Goal: Task Accomplishment & Management: Manage account settings

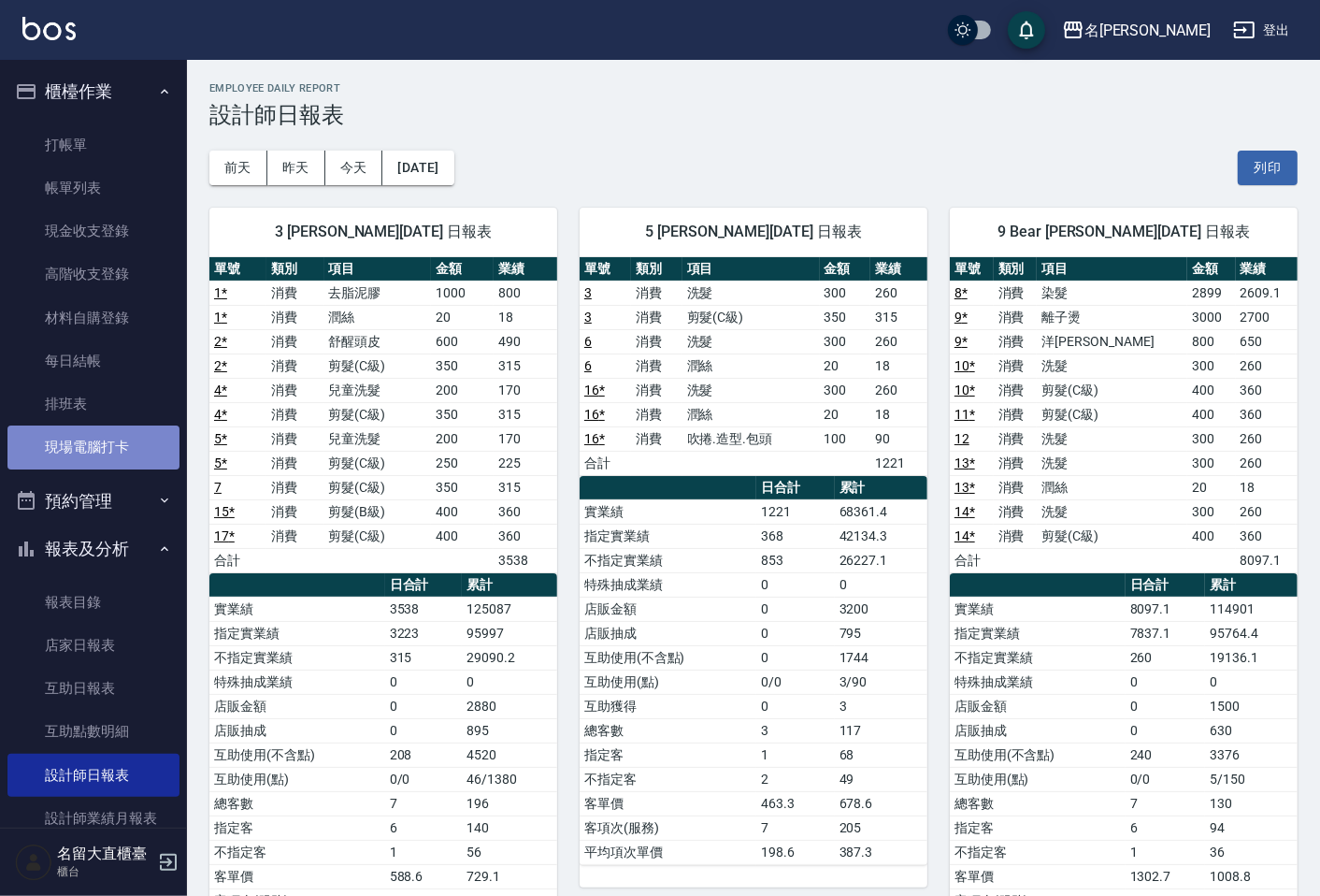
click at [108, 438] on link "現場電腦打卡" at bounding box center [94, 446] width 172 height 43
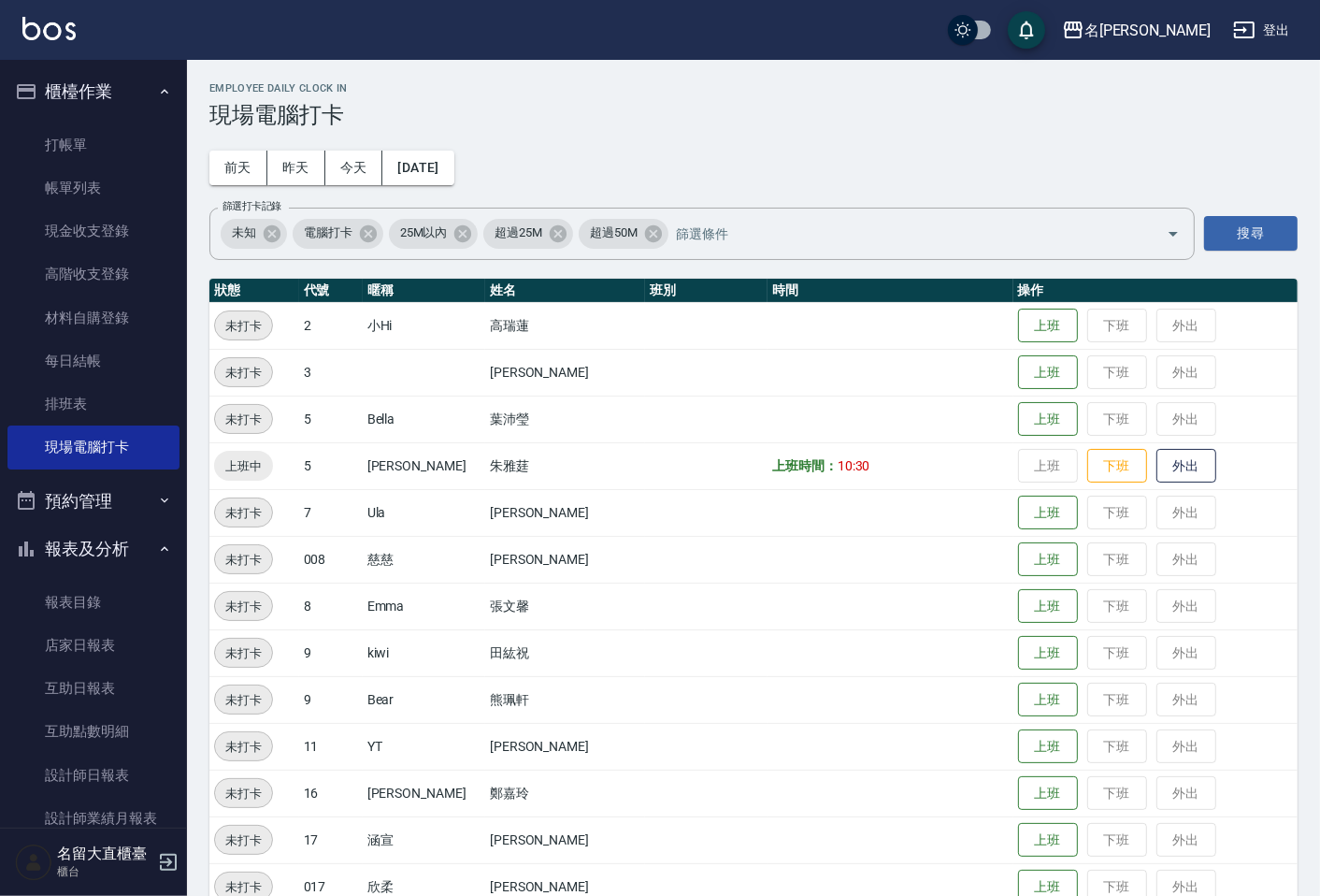
scroll to position [104, 0]
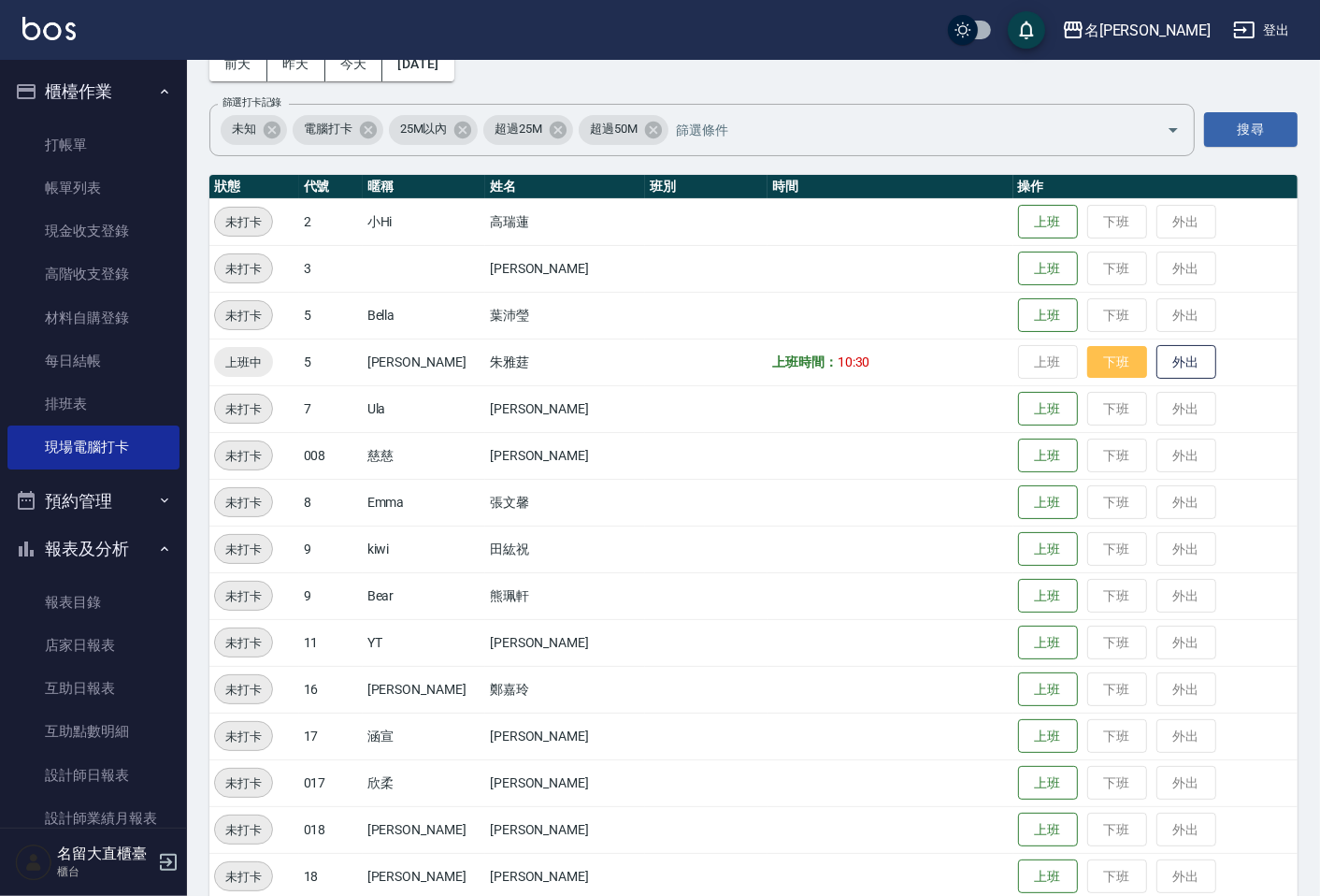
click at [1101, 348] on button "下班" at bounding box center [1117, 362] width 59 height 33
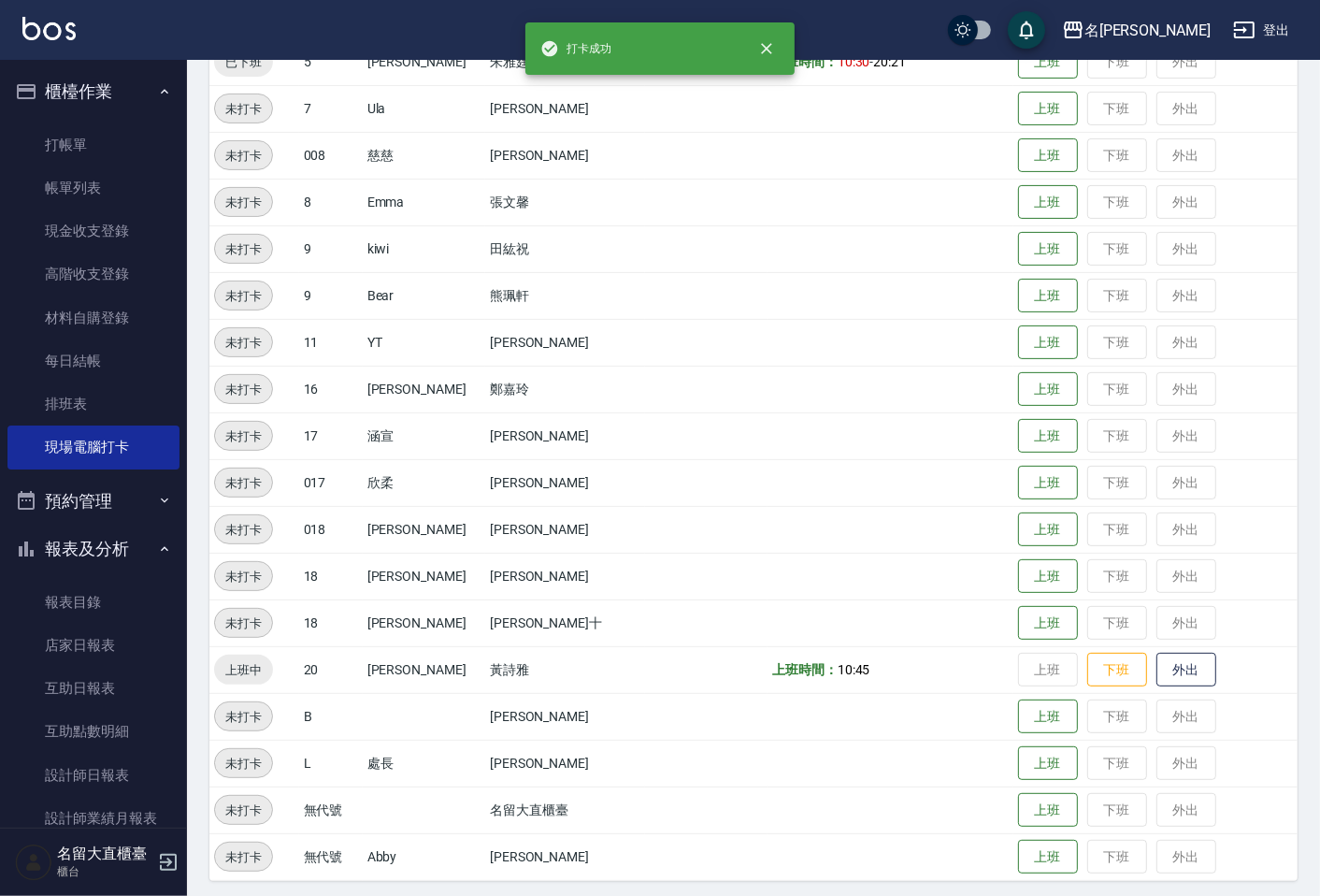
scroll to position [409, 0]
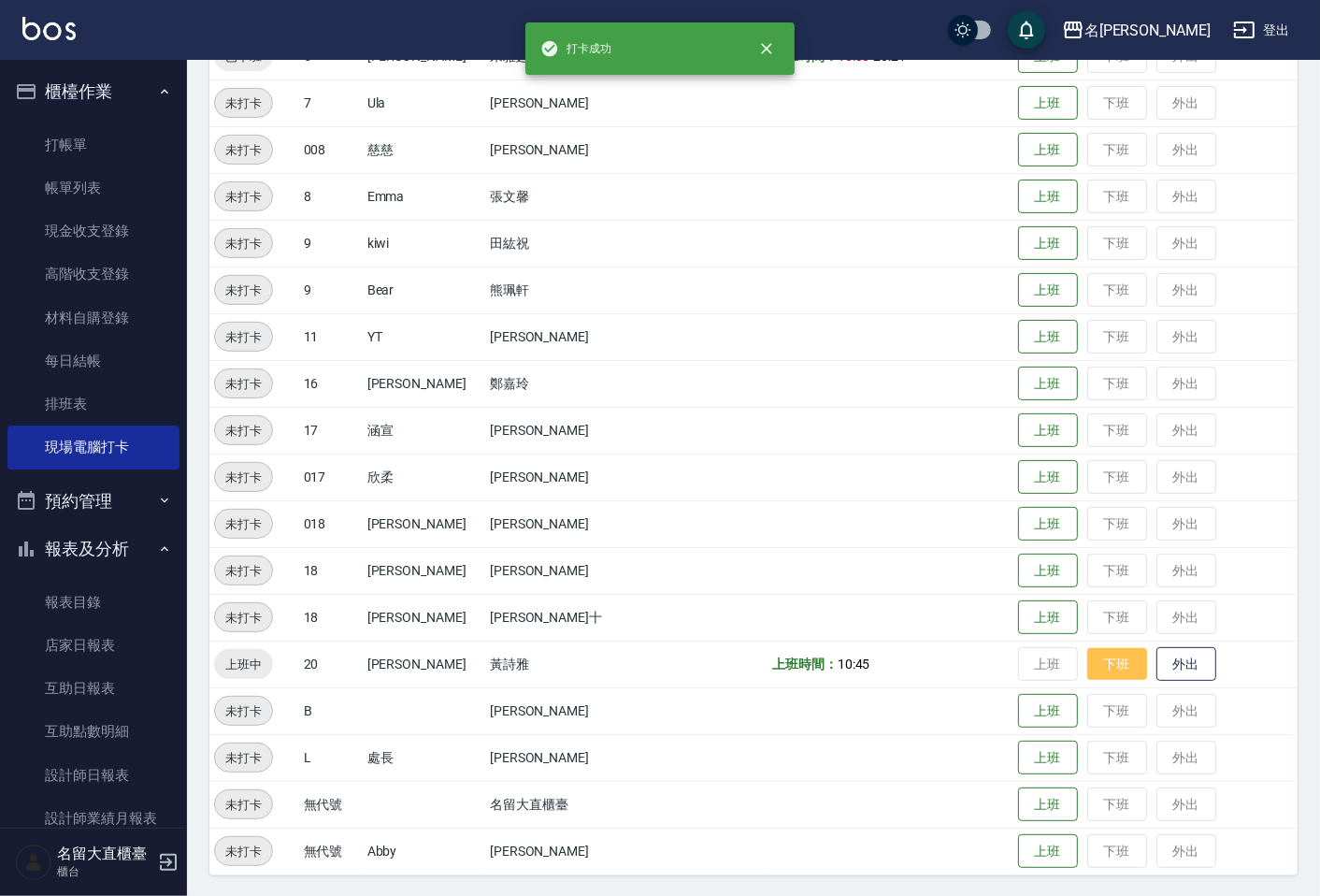
click at [1087, 656] on button "下班" at bounding box center [1117, 664] width 59 height 33
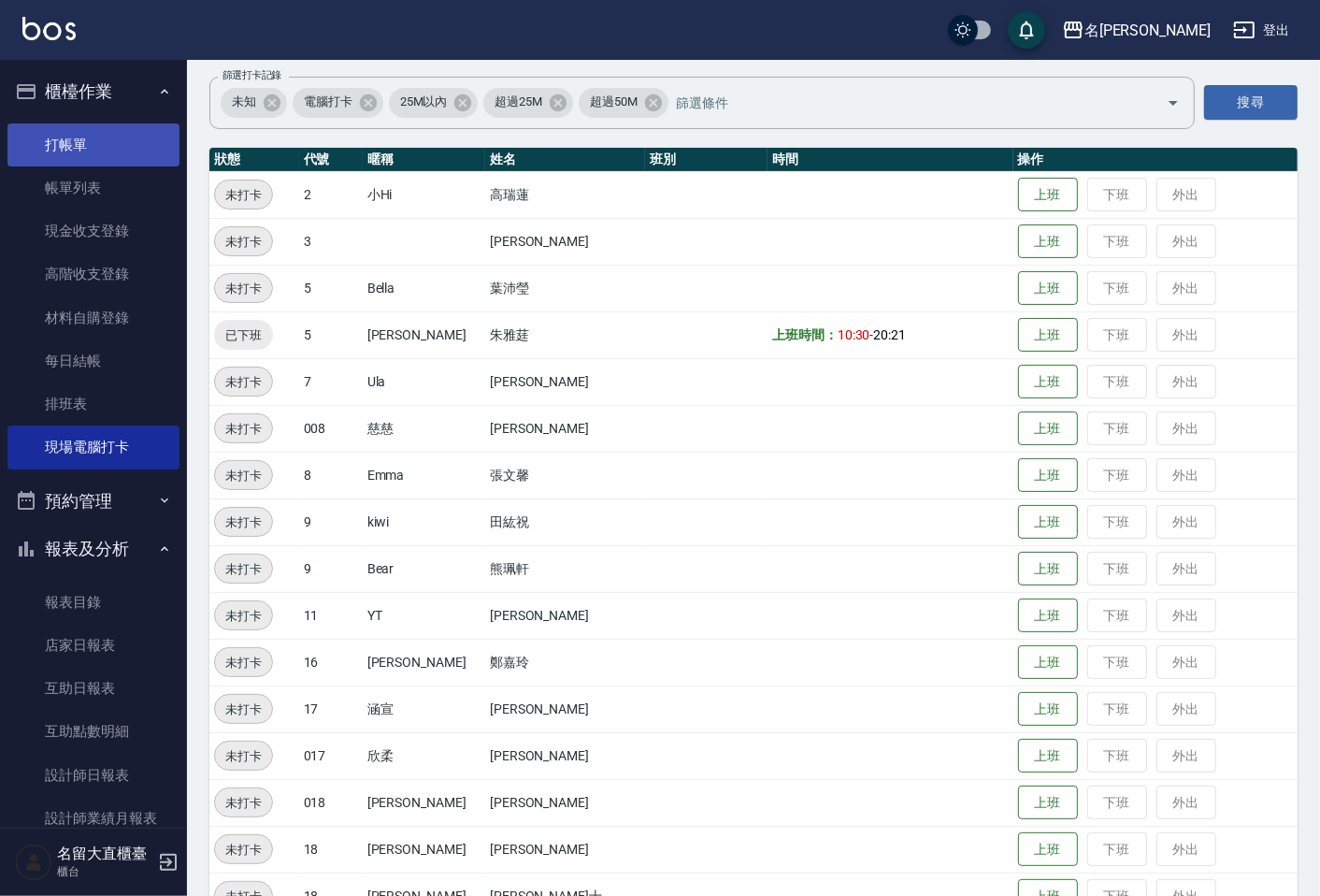
scroll to position [0, 0]
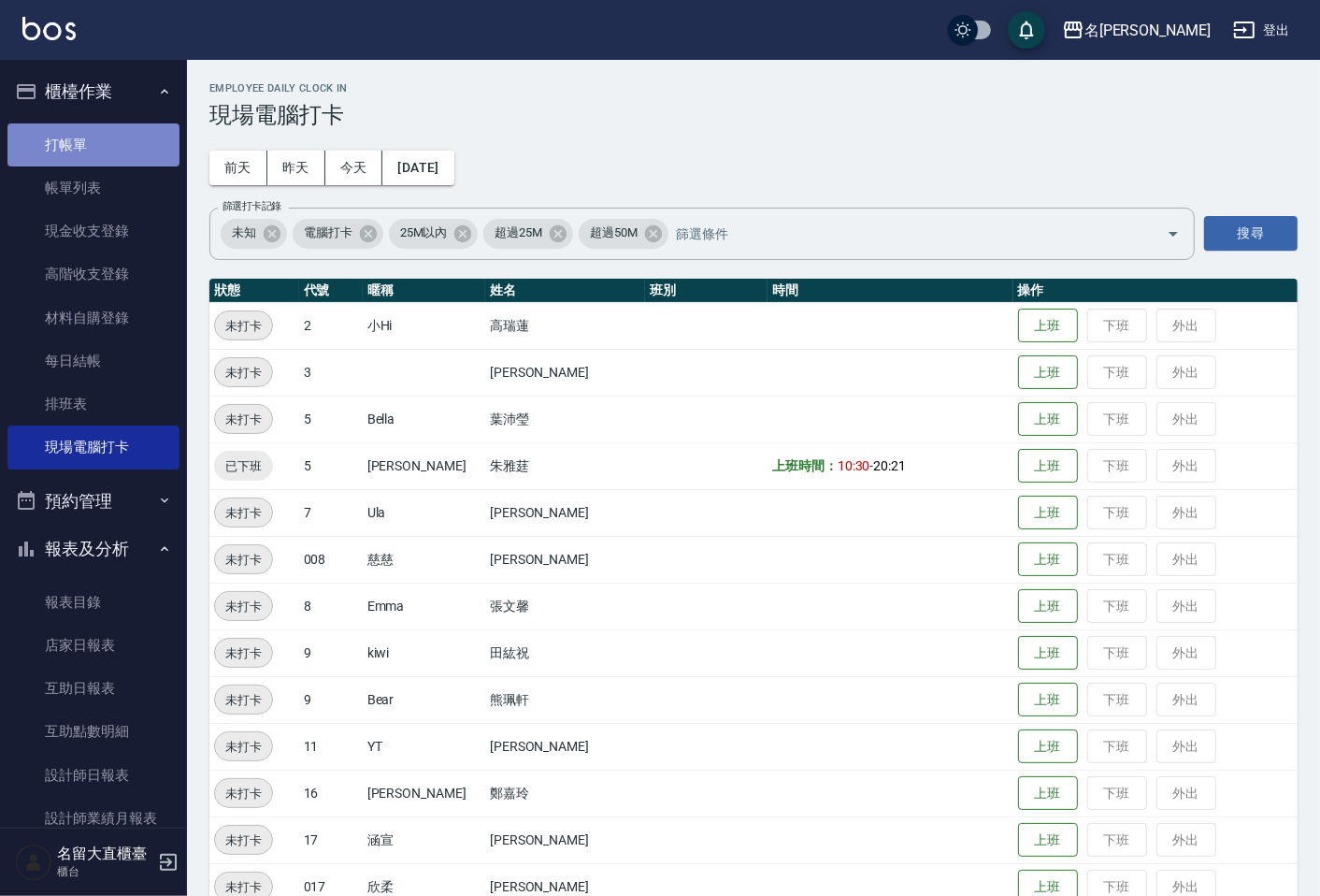
click at [100, 137] on link "打帳單" at bounding box center [94, 145] width 172 height 43
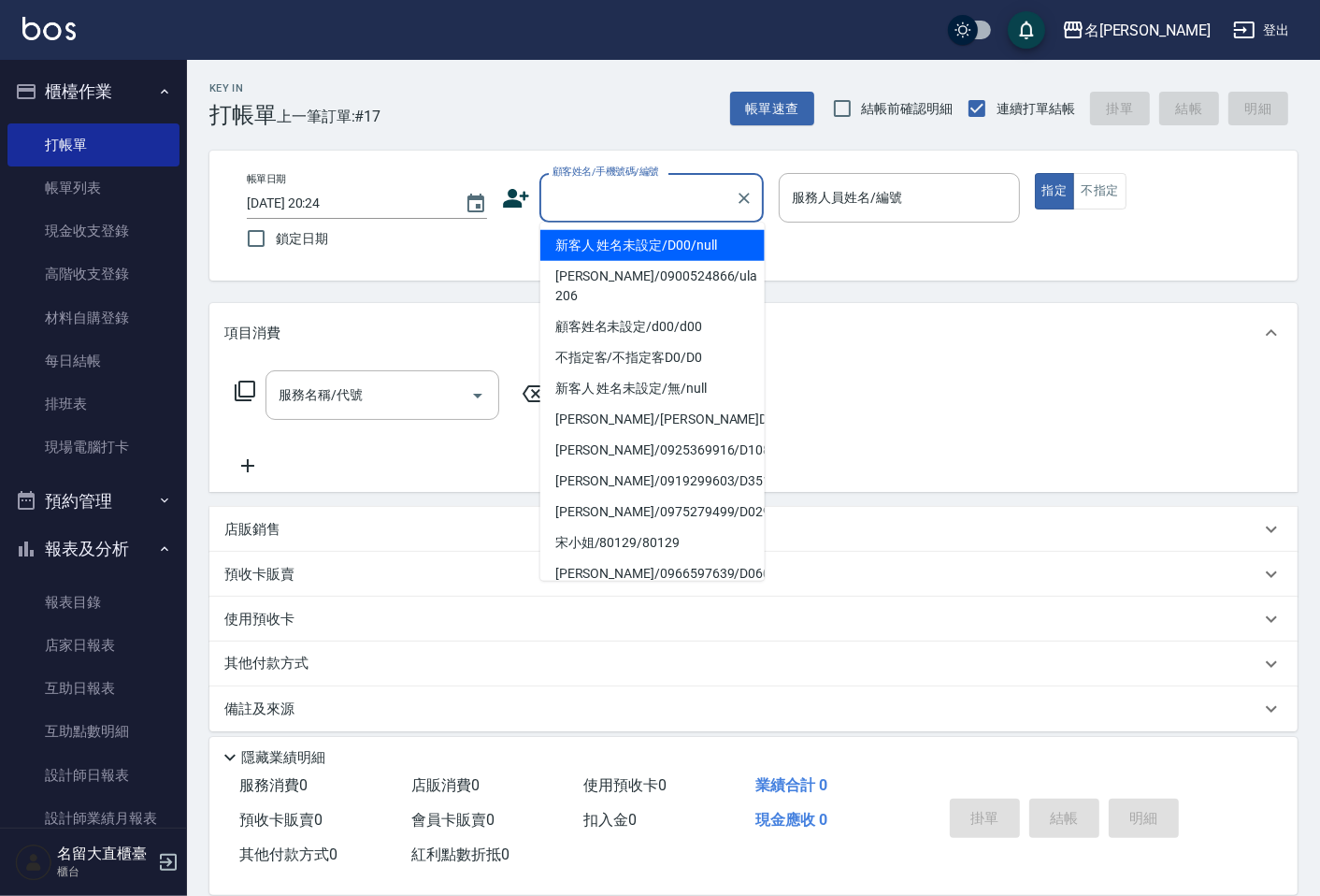
click at [706, 204] on input "顧客姓名/手機號碼/編號" at bounding box center [637, 197] width 179 height 33
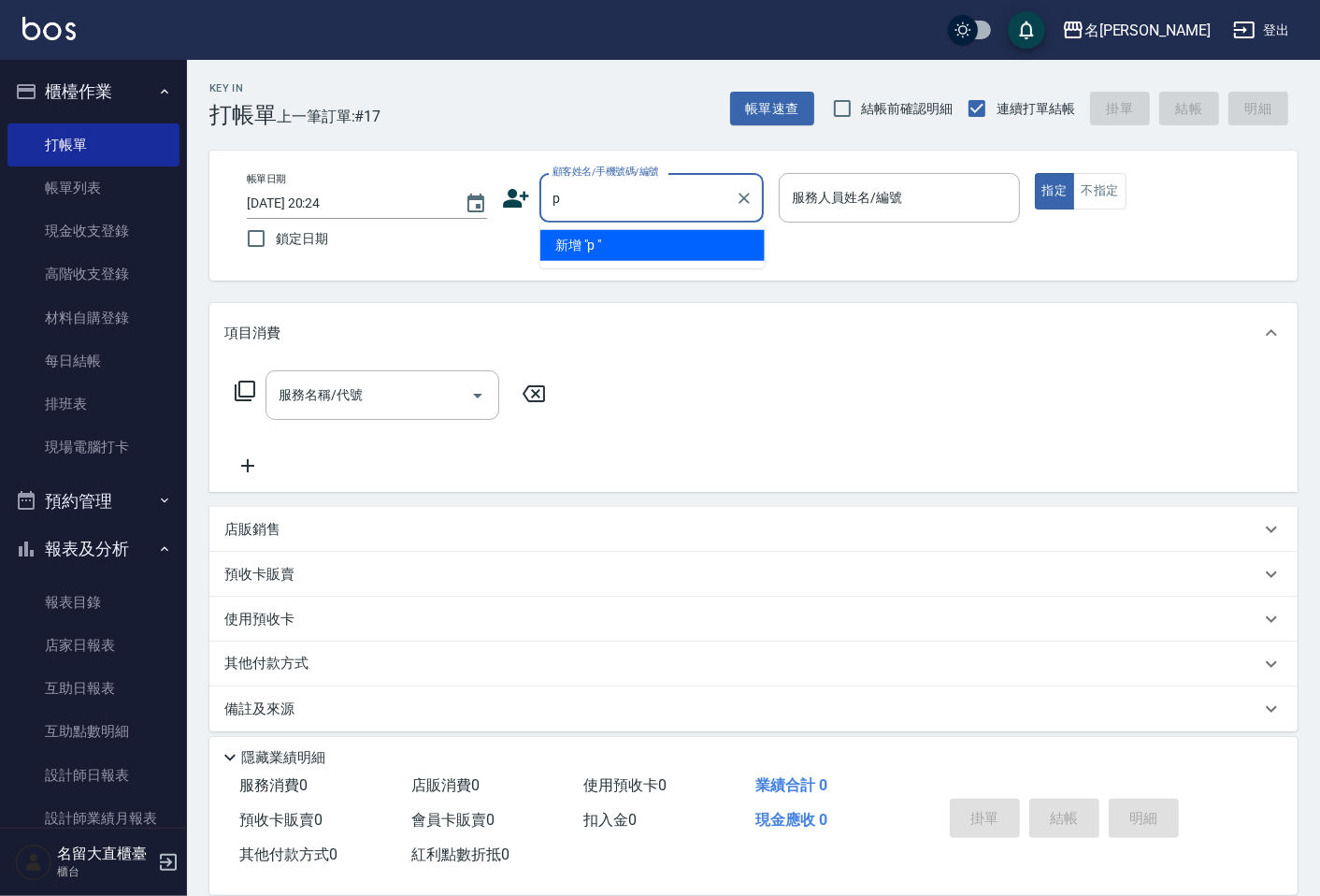
type input "p"
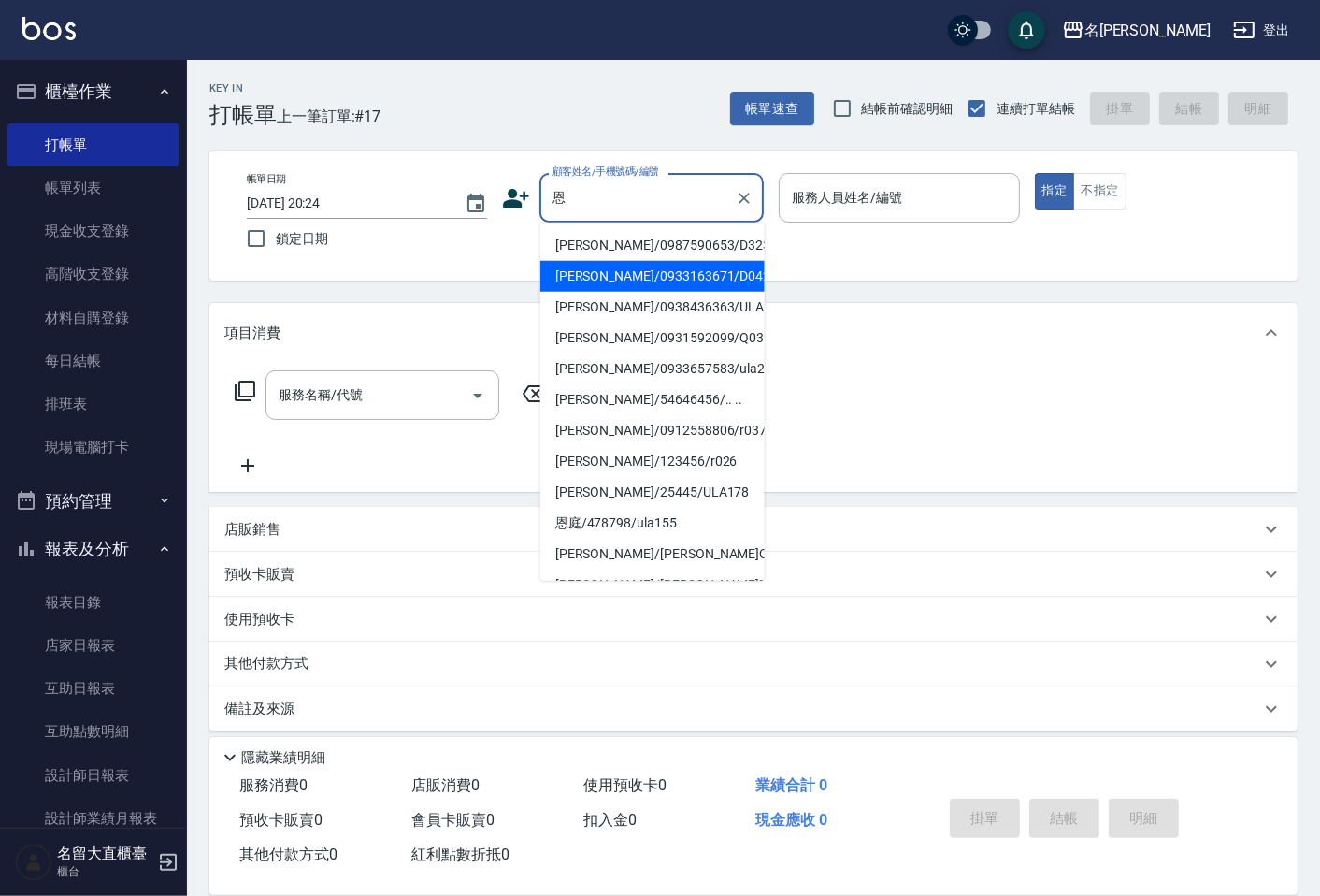
type input "[PERSON_NAME]/0933163671/D042"
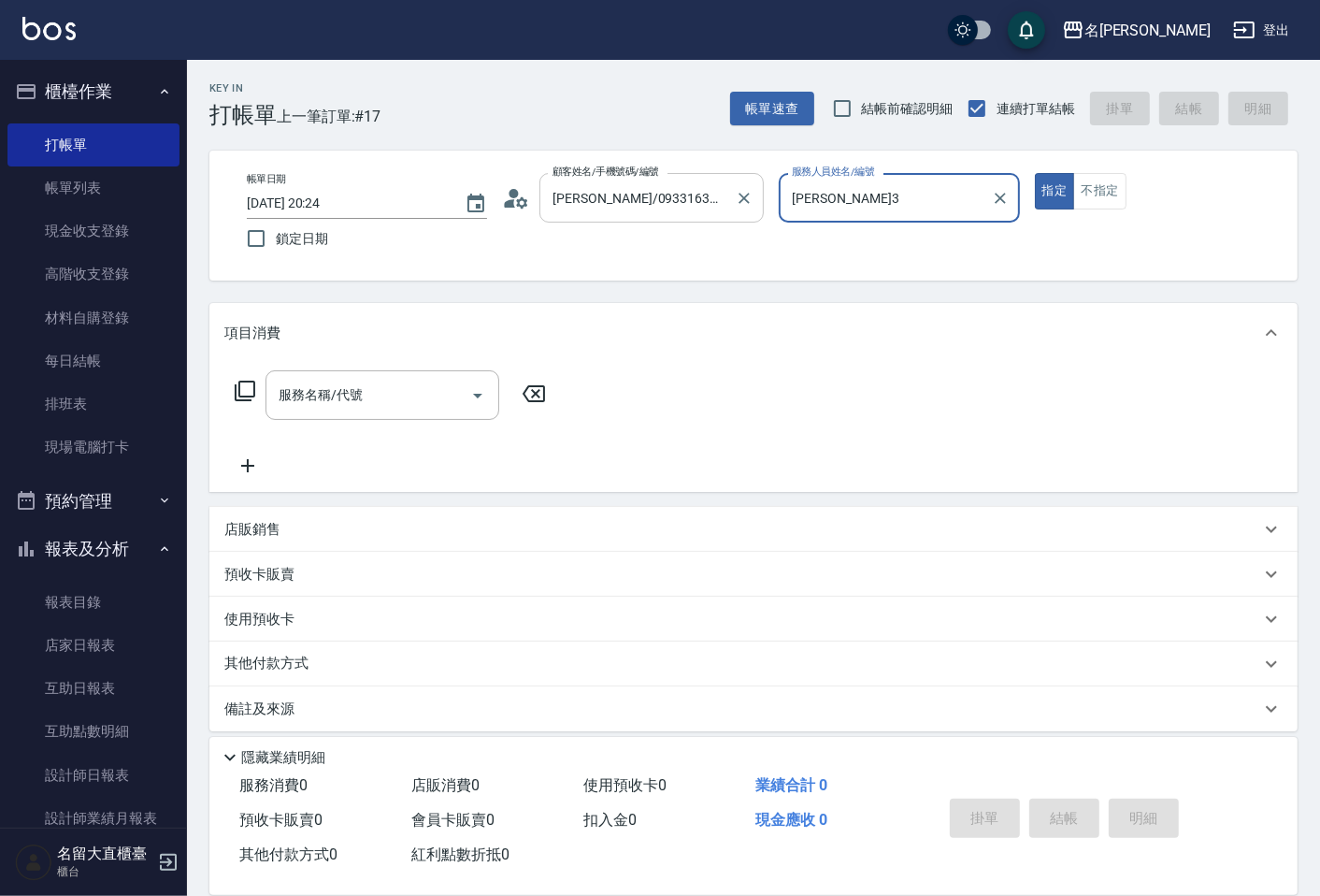
type input "[PERSON_NAME]3"
click at [1036, 173] on button "指定" at bounding box center [1055, 191] width 41 height 37
type button "true"
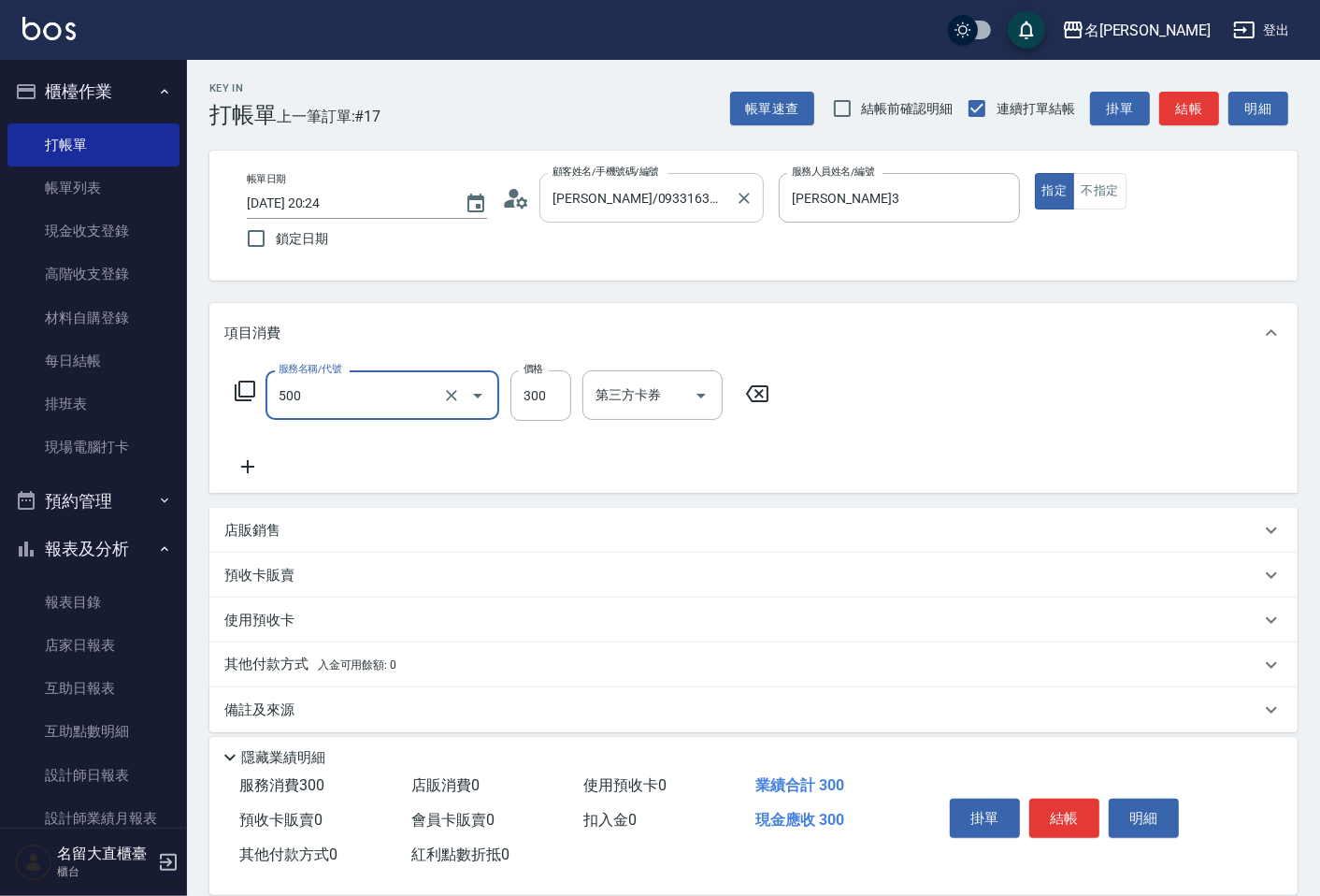
type input "洗髮(500)"
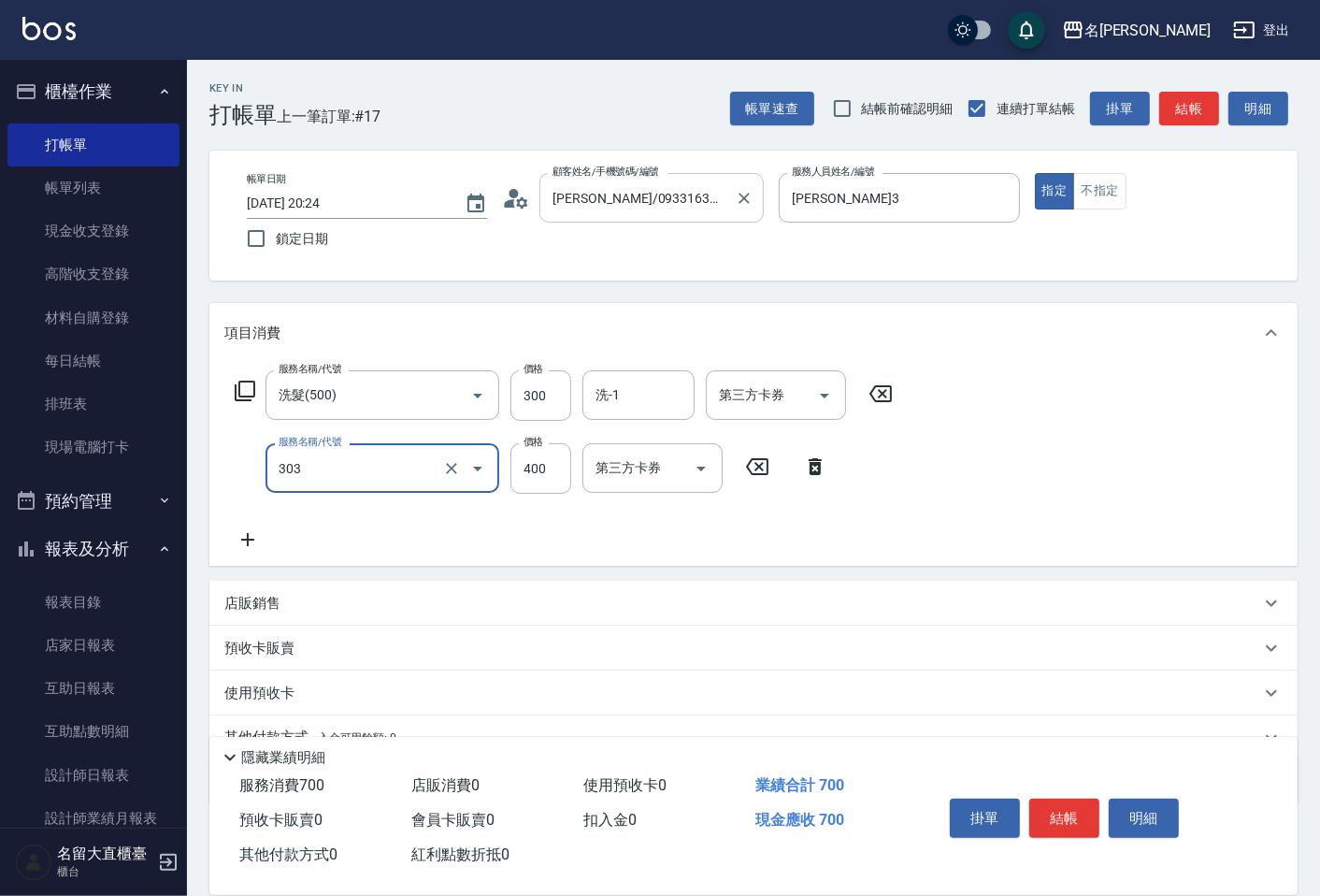
type input "剪髮(C級)(303)"
type input "350"
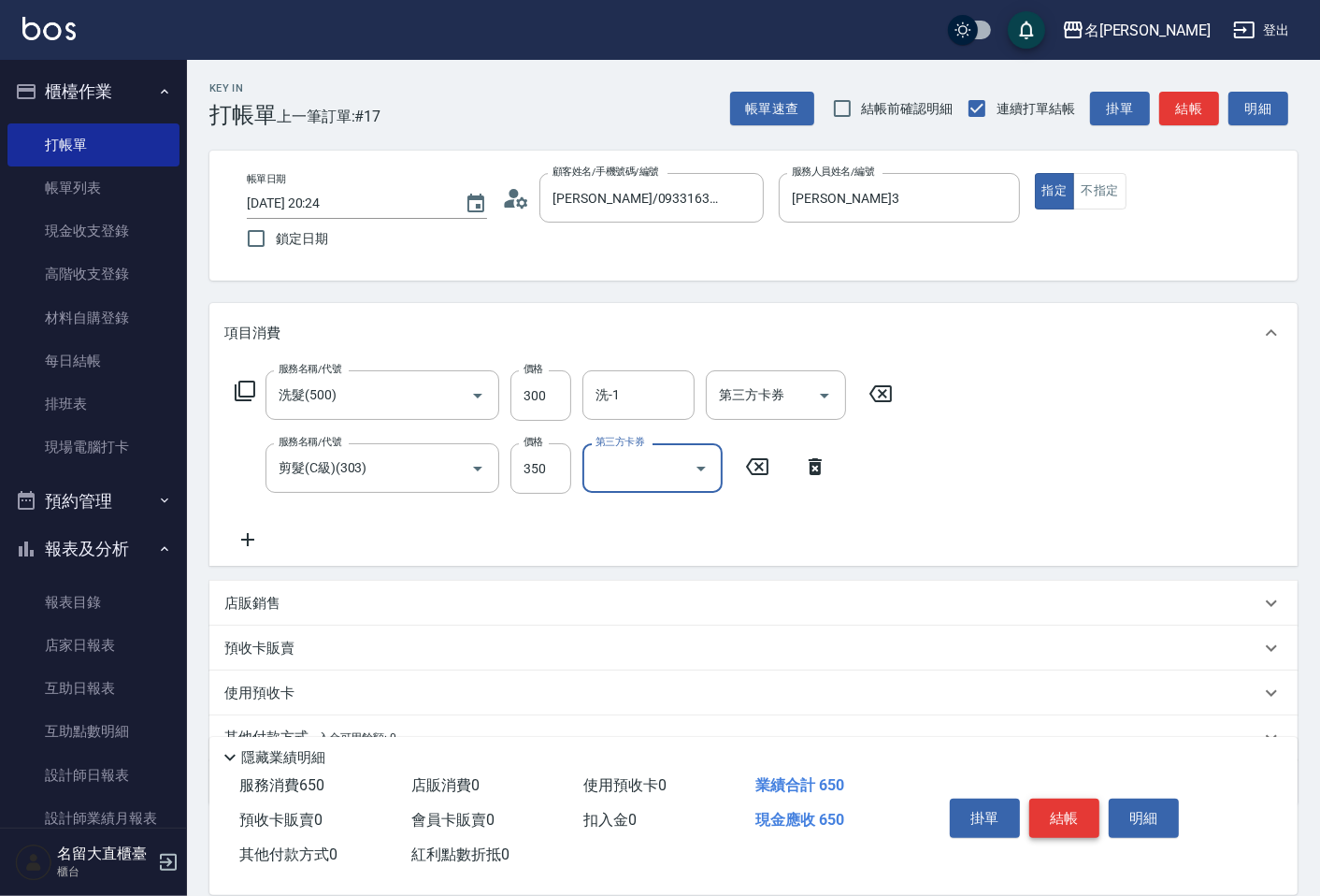
click at [1087, 799] on button "結帳" at bounding box center [1064, 819] width 70 height 40
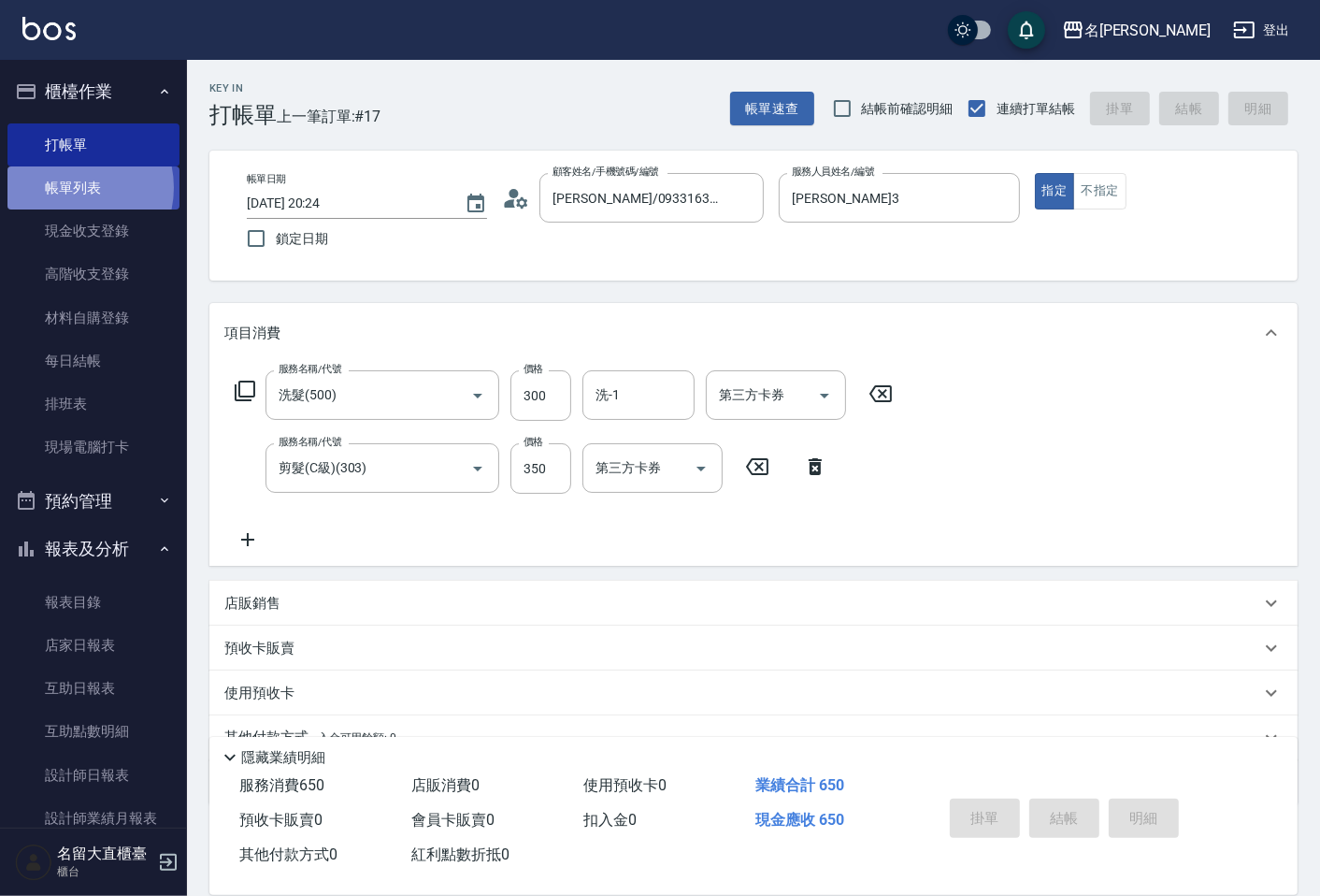
click at [67, 188] on link "帳單列表" at bounding box center [94, 187] width 172 height 43
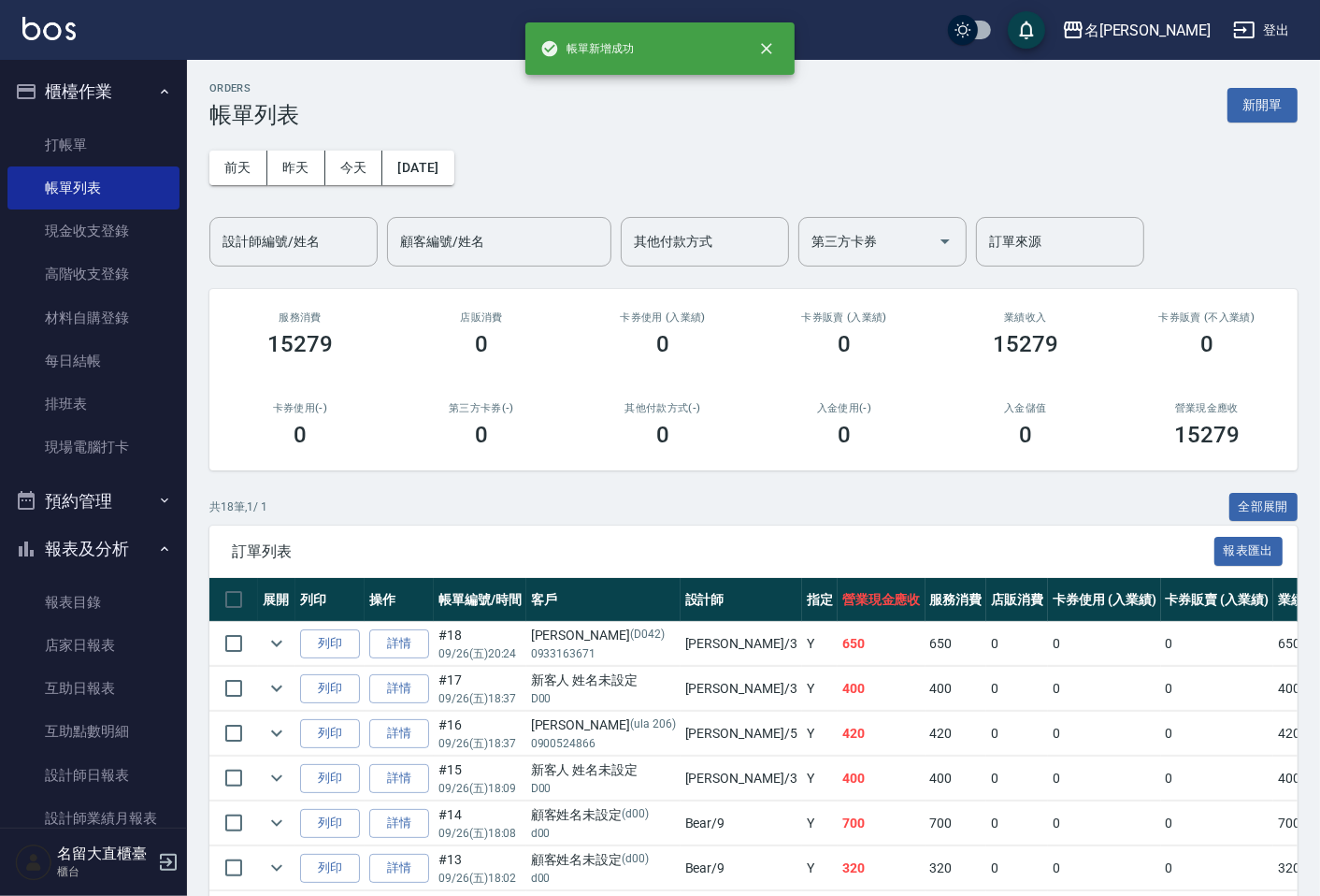
click at [310, 280] on div "ORDERS 帳單列表 新開單 [DATE] [DATE] [DATE] [DATE] 設計師編號/姓名 設計師編號/姓名 顧客編號/姓名 顧客編號/姓名 其…" at bounding box center [754, 781] width 1134 height 1443
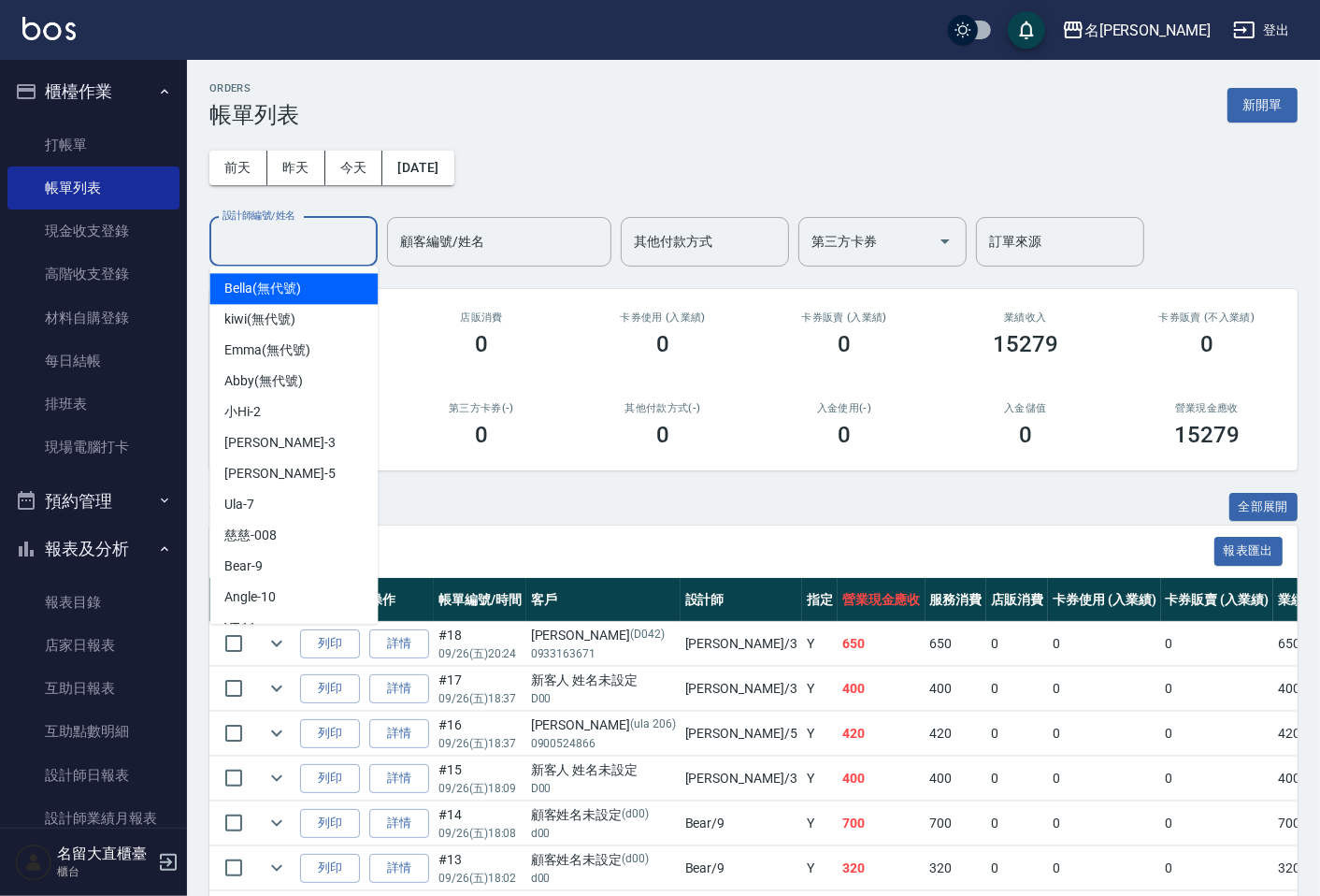
click at [304, 250] on input "設計師編號/姓名" at bounding box center [293, 241] width 152 height 33
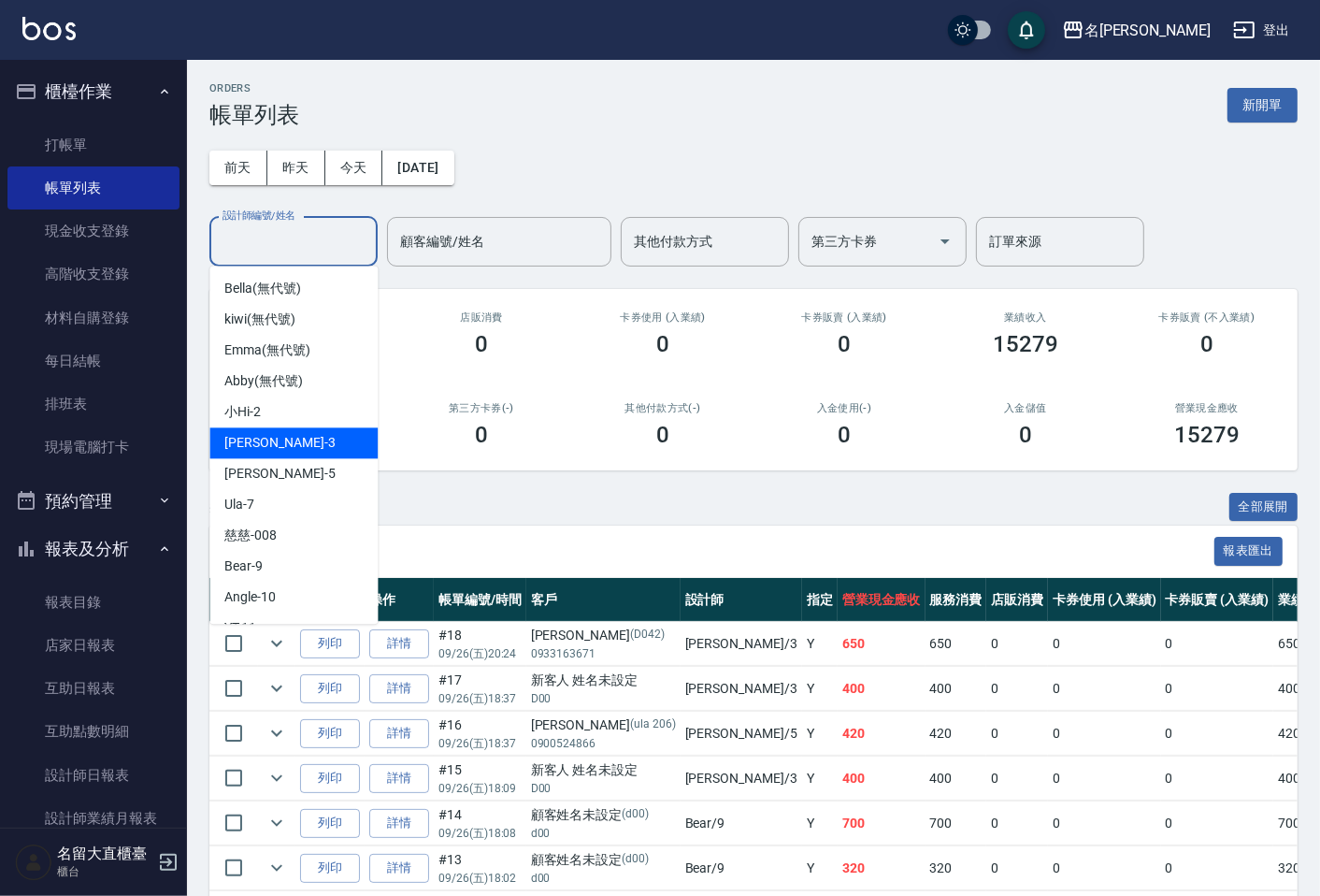
click at [312, 446] on div "[PERSON_NAME]3" at bounding box center [293, 442] width 168 height 31
type input "[PERSON_NAME]3"
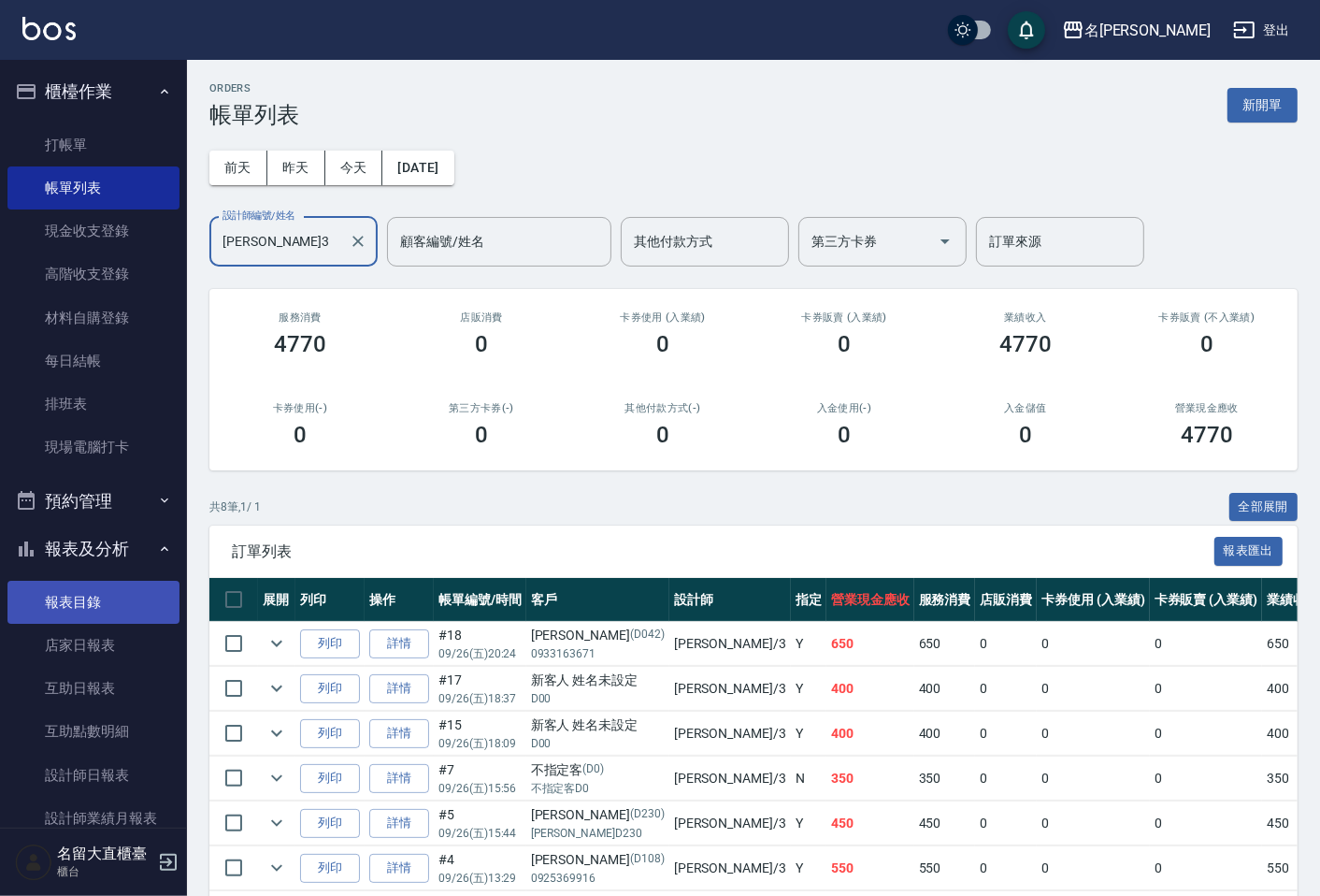
scroll to position [223, 0]
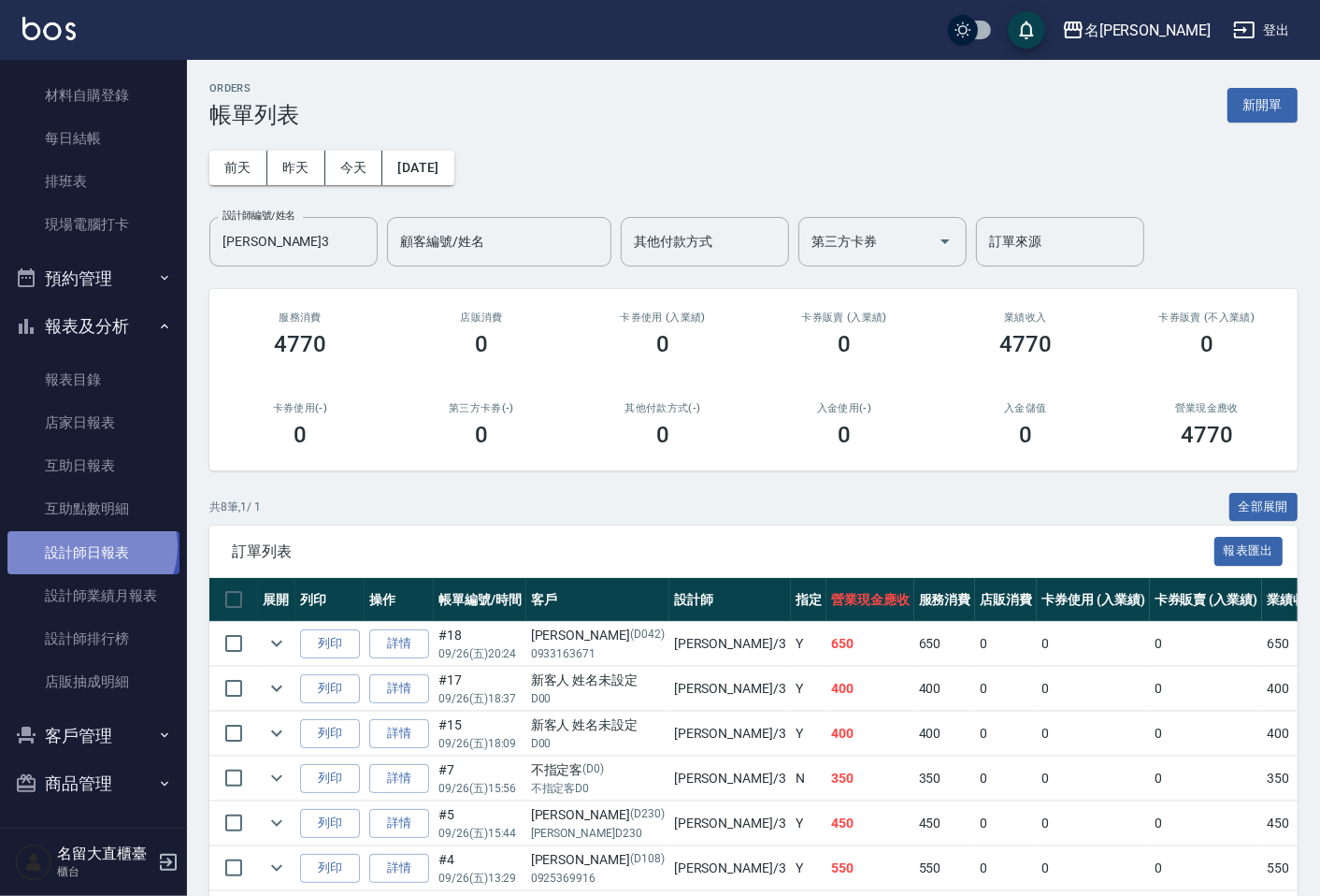
click at [90, 546] on link "設計師日報表" at bounding box center [94, 552] width 172 height 43
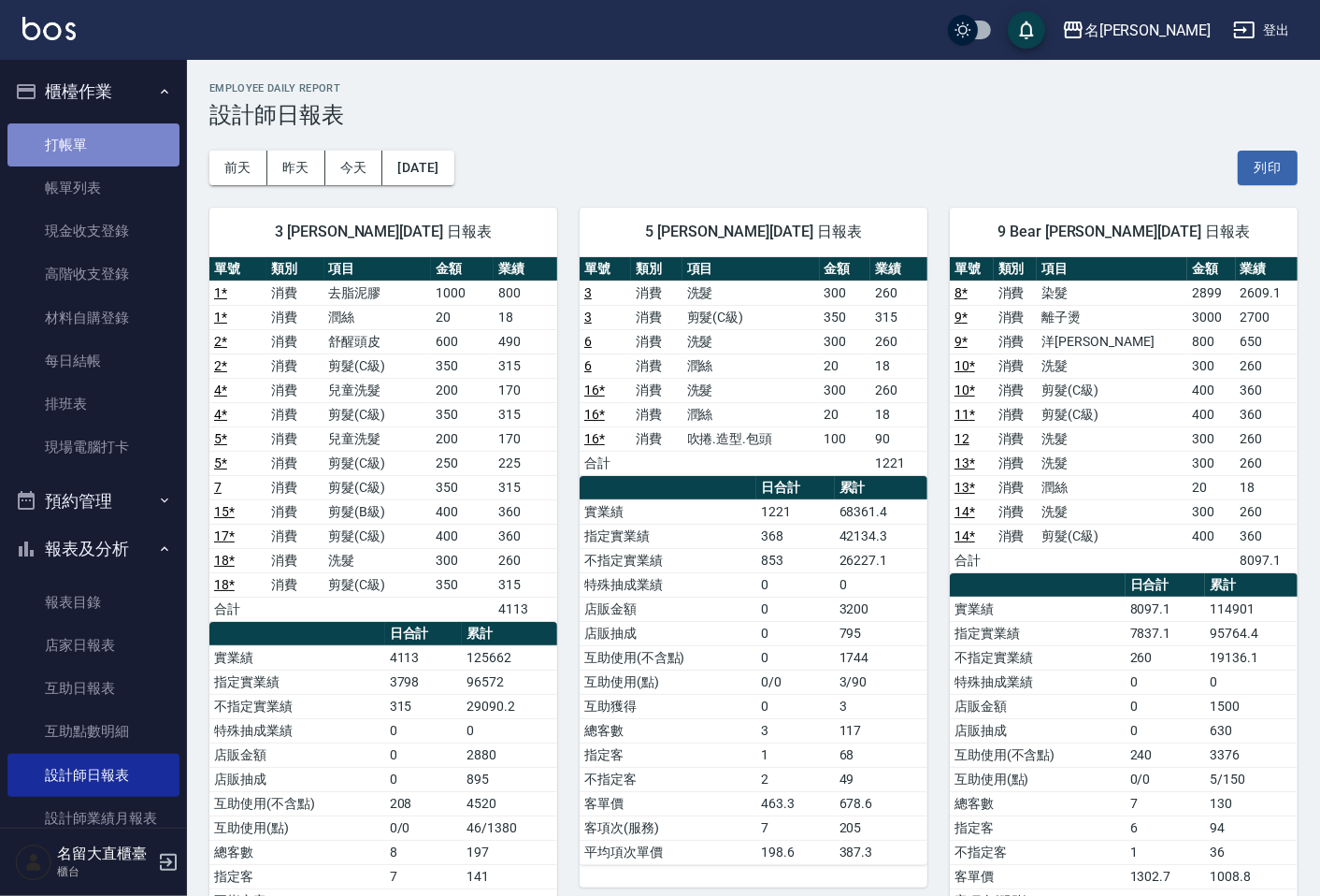
click at [126, 134] on link "打帳單" at bounding box center [94, 145] width 172 height 43
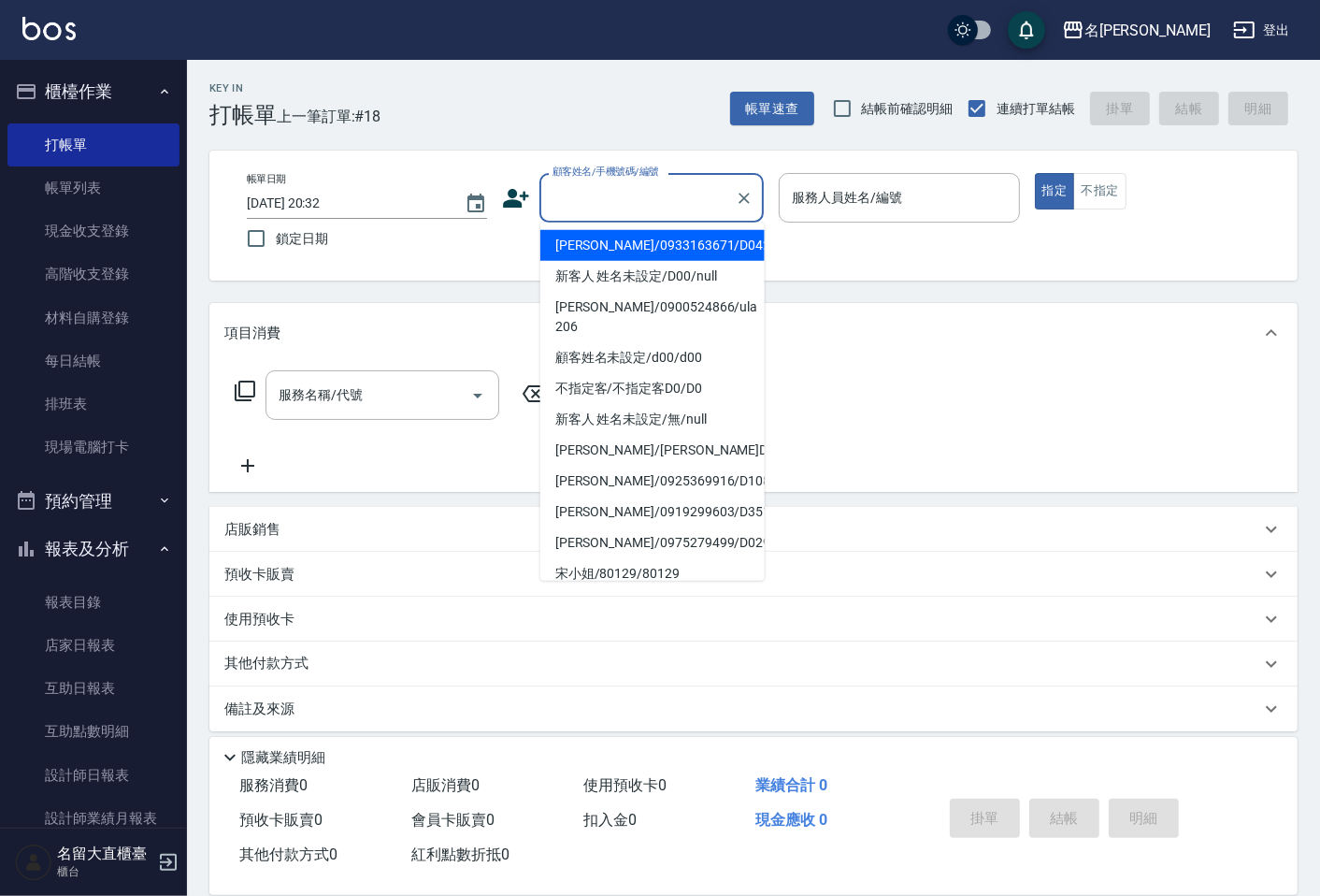
click at [585, 213] on input "顧客姓名/手機號碼/編號" at bounding box center [637, 197] width 179 height 33
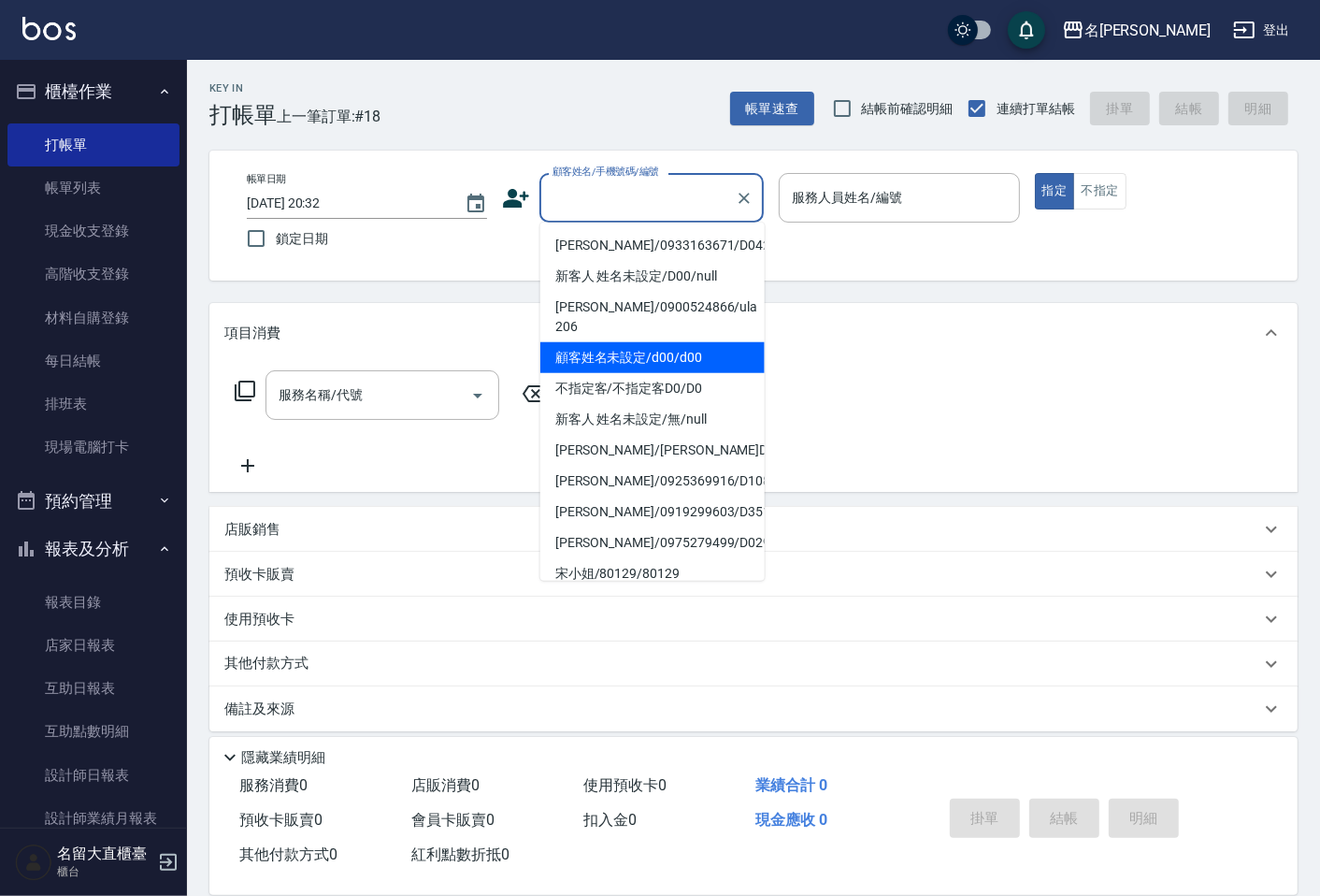
click at [642, 365] on li "顧客姓名未設定/d00/d00" at bounding box center [652, 357] width 224 height 31
type input "顧客姓名未設定/d00/d00"
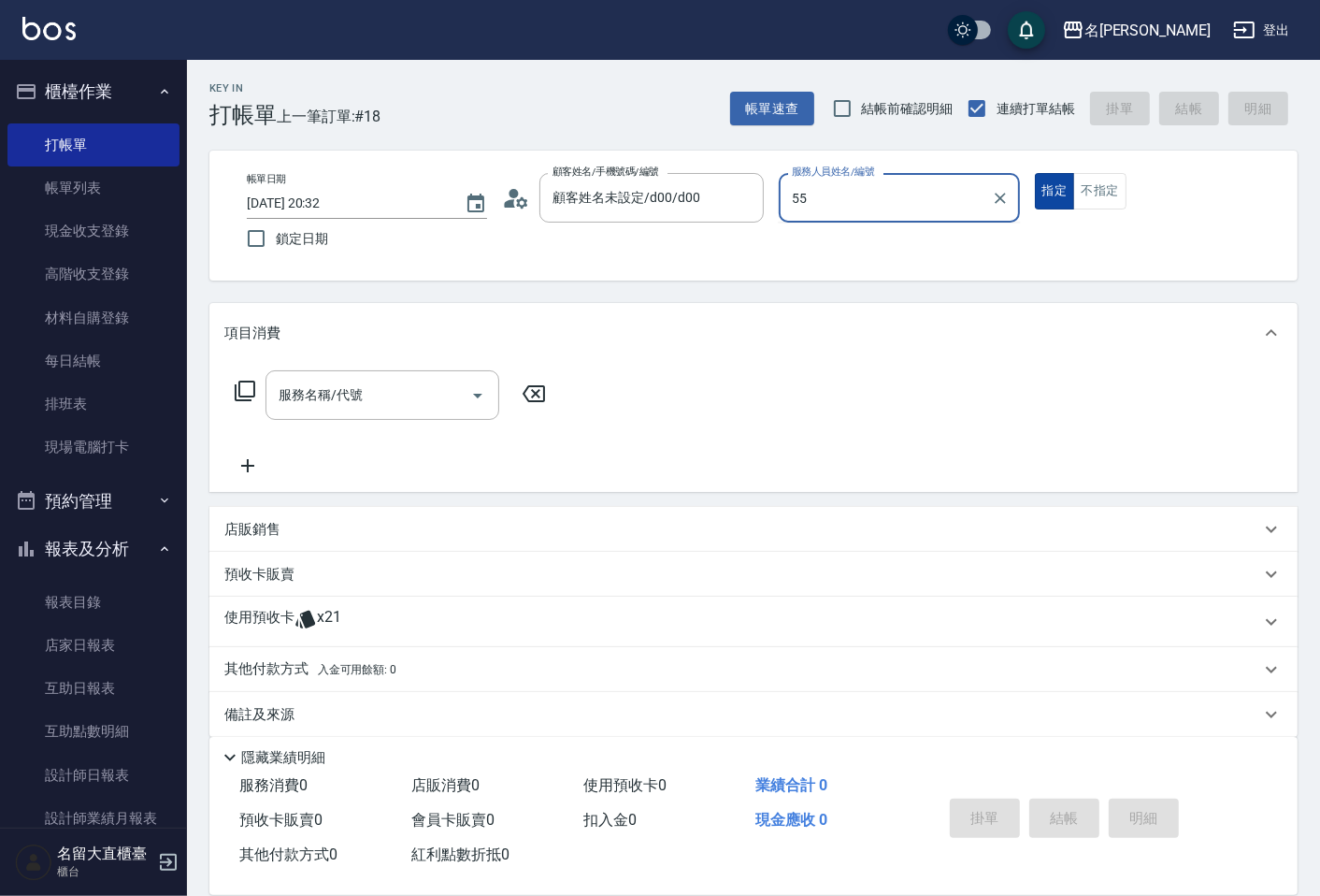
type input "55"
click at [1036, 173] on button "指定" at bounding box center [1055, 191] width 41 height 37
type button "true"
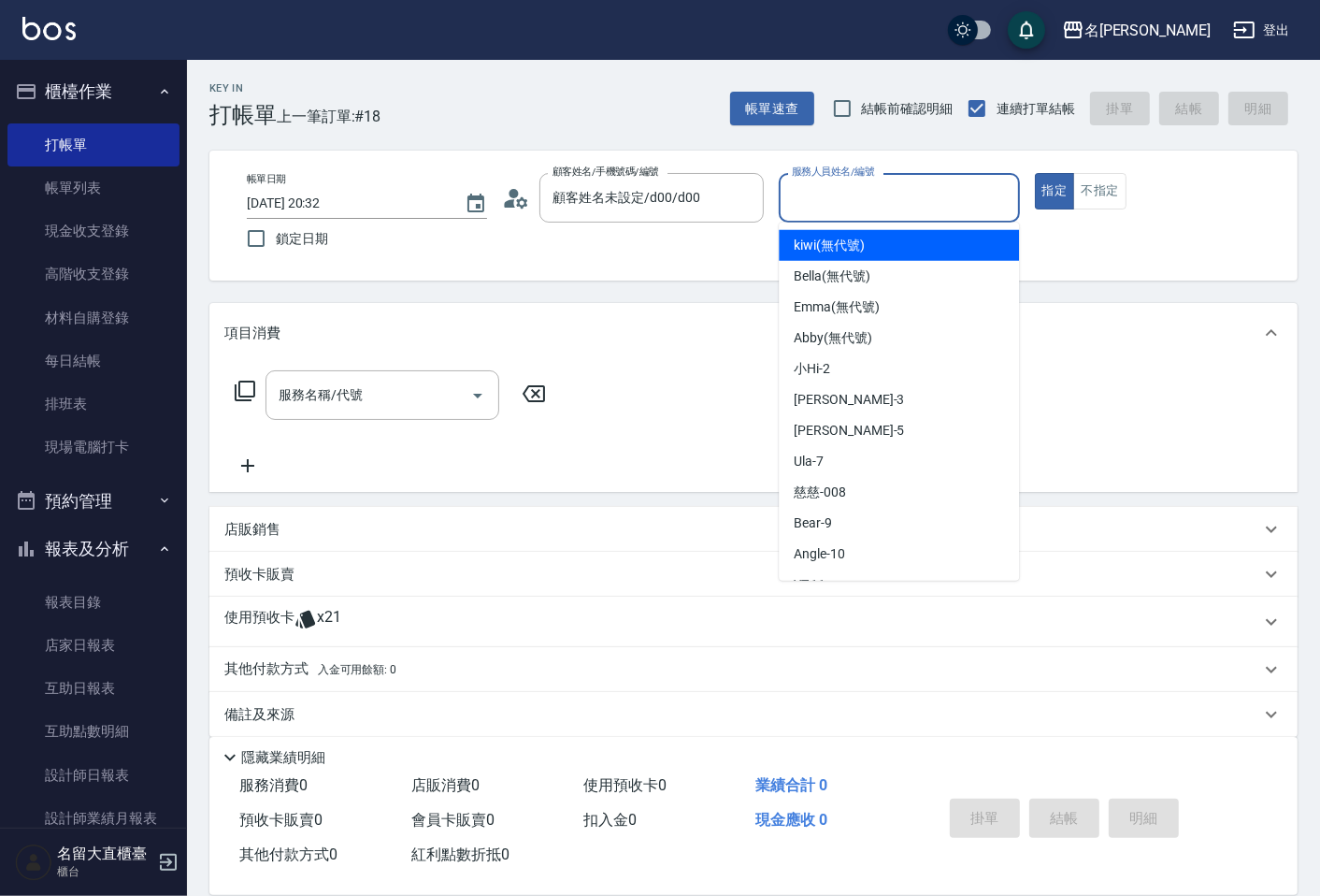
click at [935, 207] on input "服務人員姓名/編號" at bounding box center [900, 197] width 224 height 33
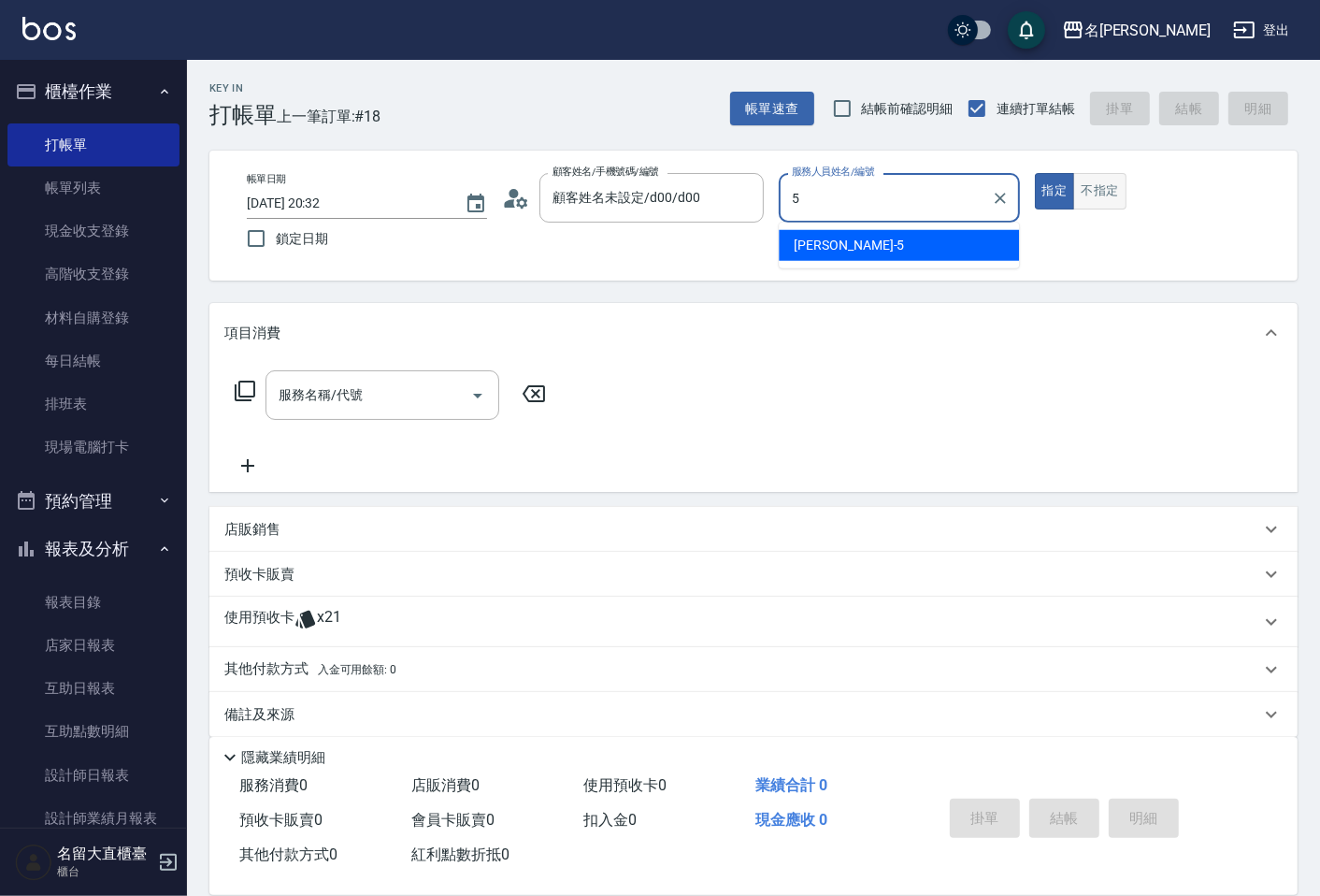
type input "Reese-5"
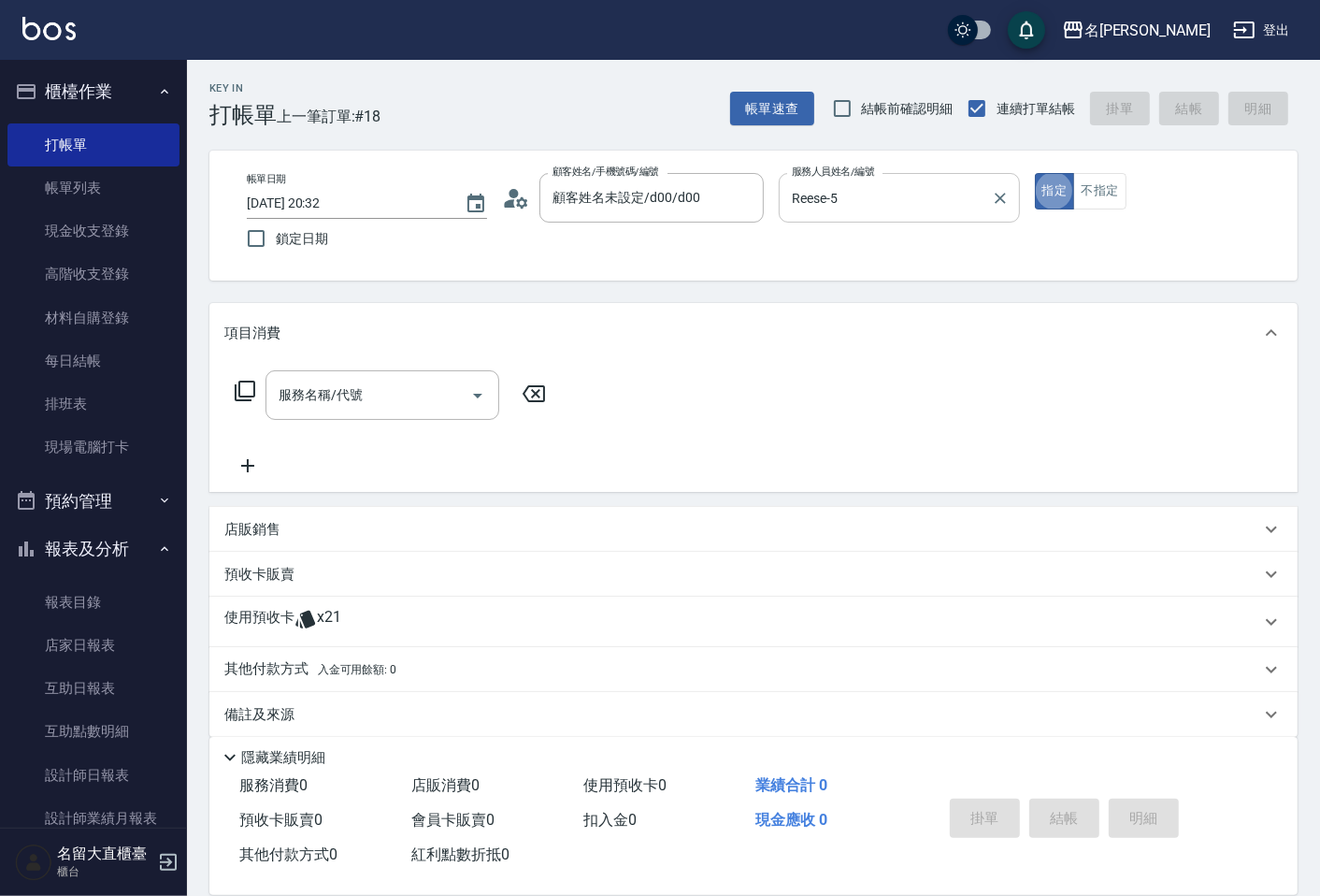
drag, startPoint x: 1086, startPoint y: 190, endPoint x: 952, endPoint y: 221, distance: 137.5
click at [1083, 190] on button "不指定" at bounding box center [1099, 191] width 53 height 37
click at [435, 392] on input "服務名稱/代號" at bounding box center [368, 394] width 189 height 33
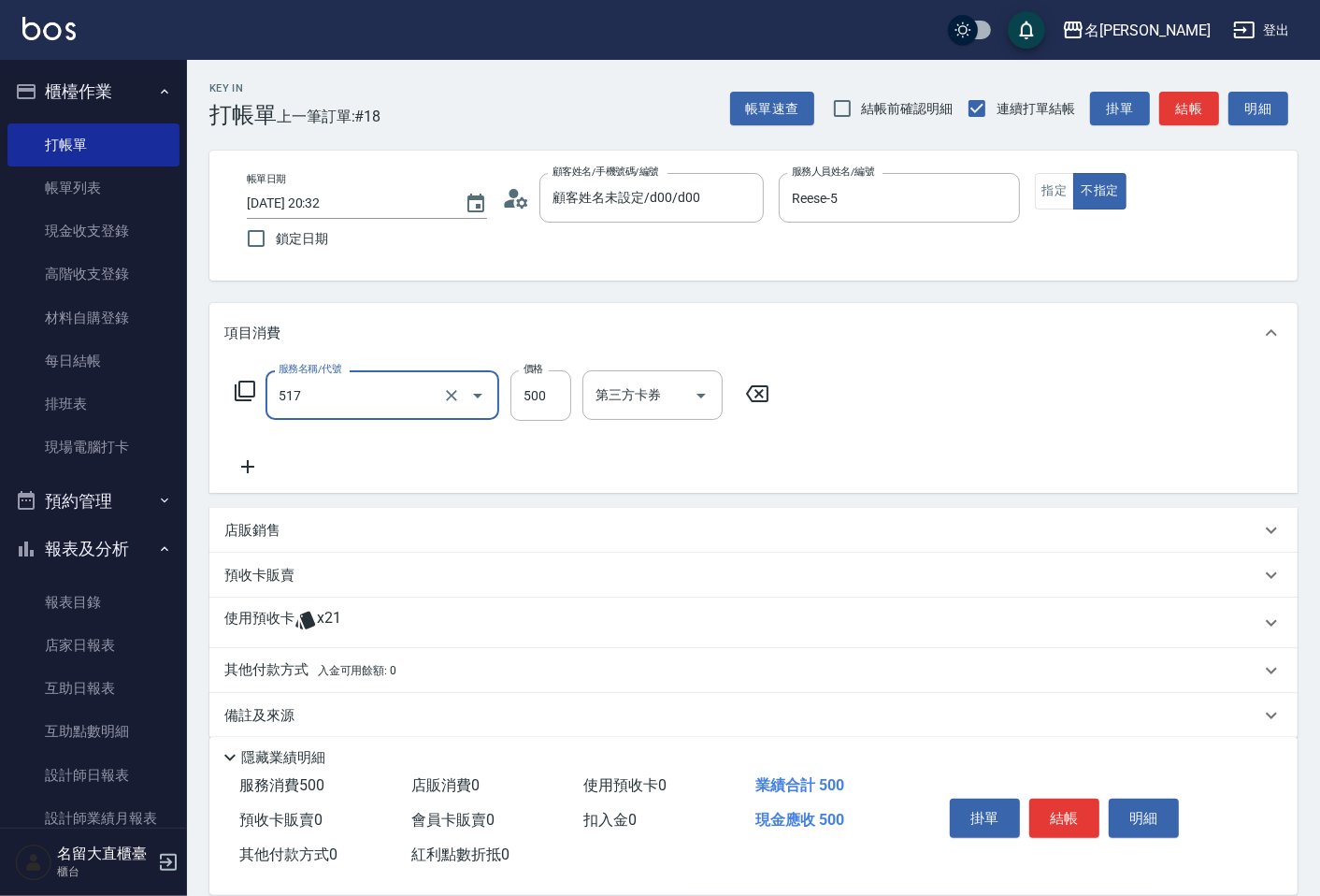
type input "舒醒頭皮(517)"
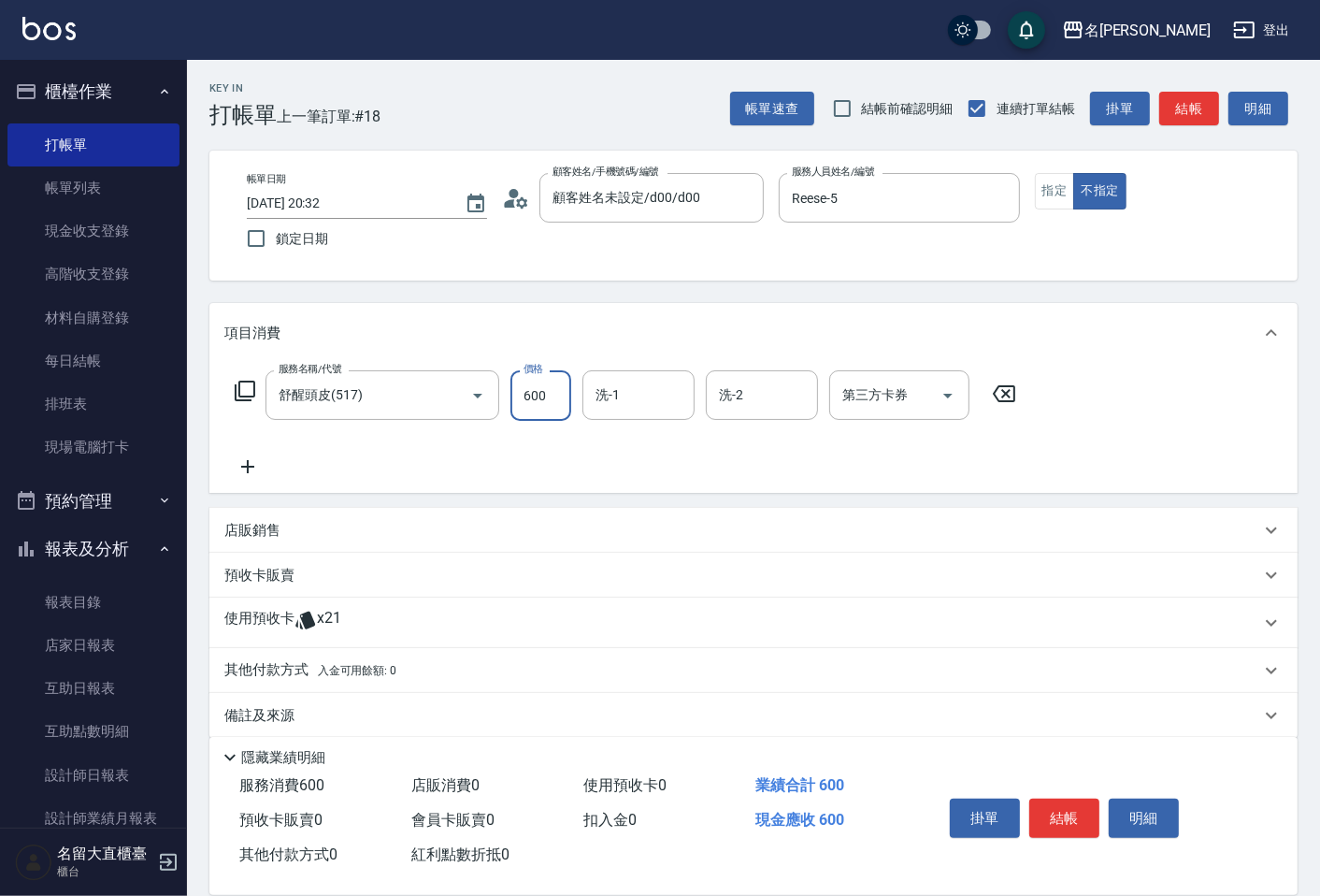
type input "600"
type input "0"
type input "詩雅-20"
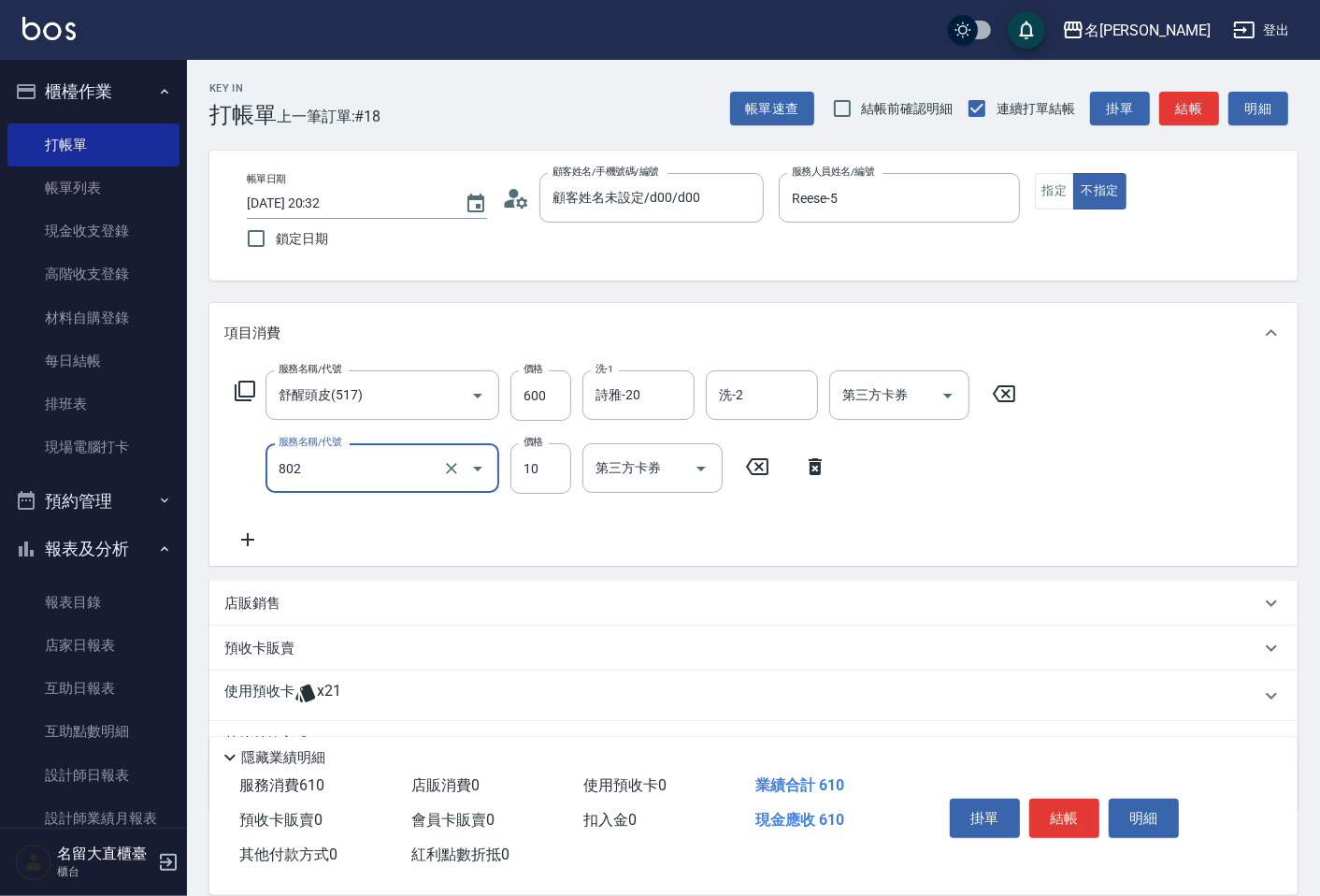
type input "潤絲(802)"
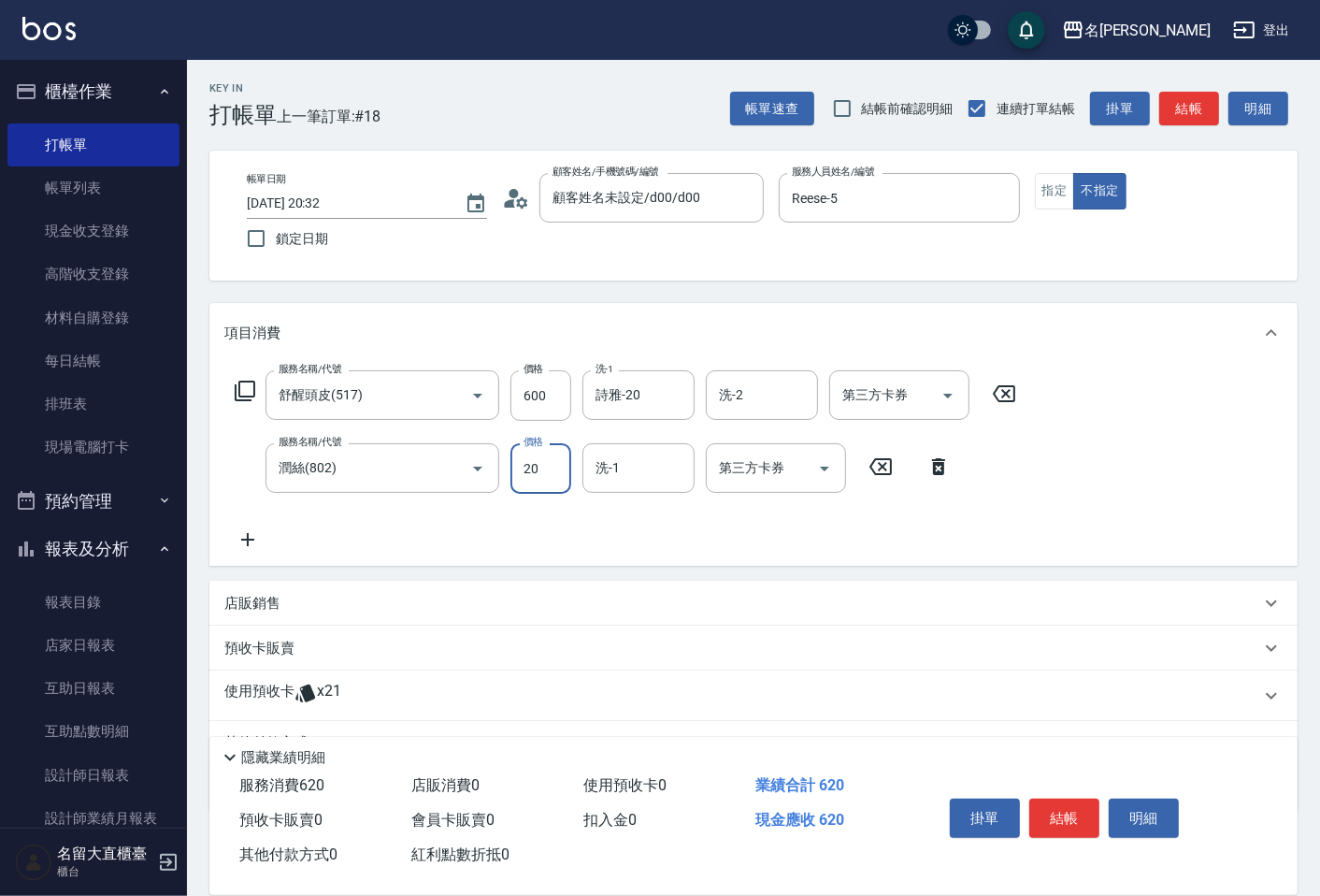
type input "20"
type input "0"
type input "詩雅-20"
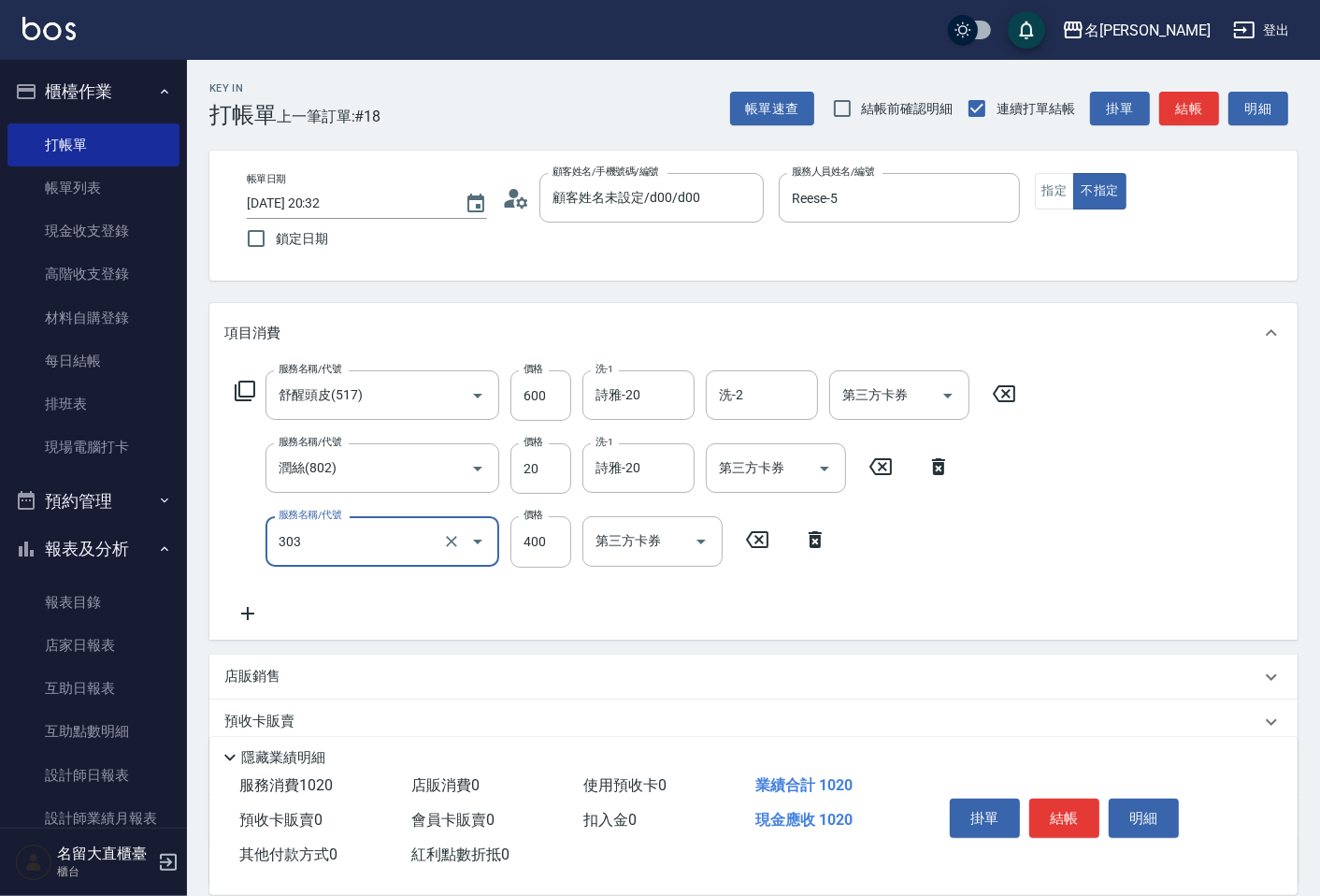
type input "剪髮(C級)(303)"
type input "350"
click at [1186, 117] on button "結帳" at bounding box center [1189, 108] width 59 height 35
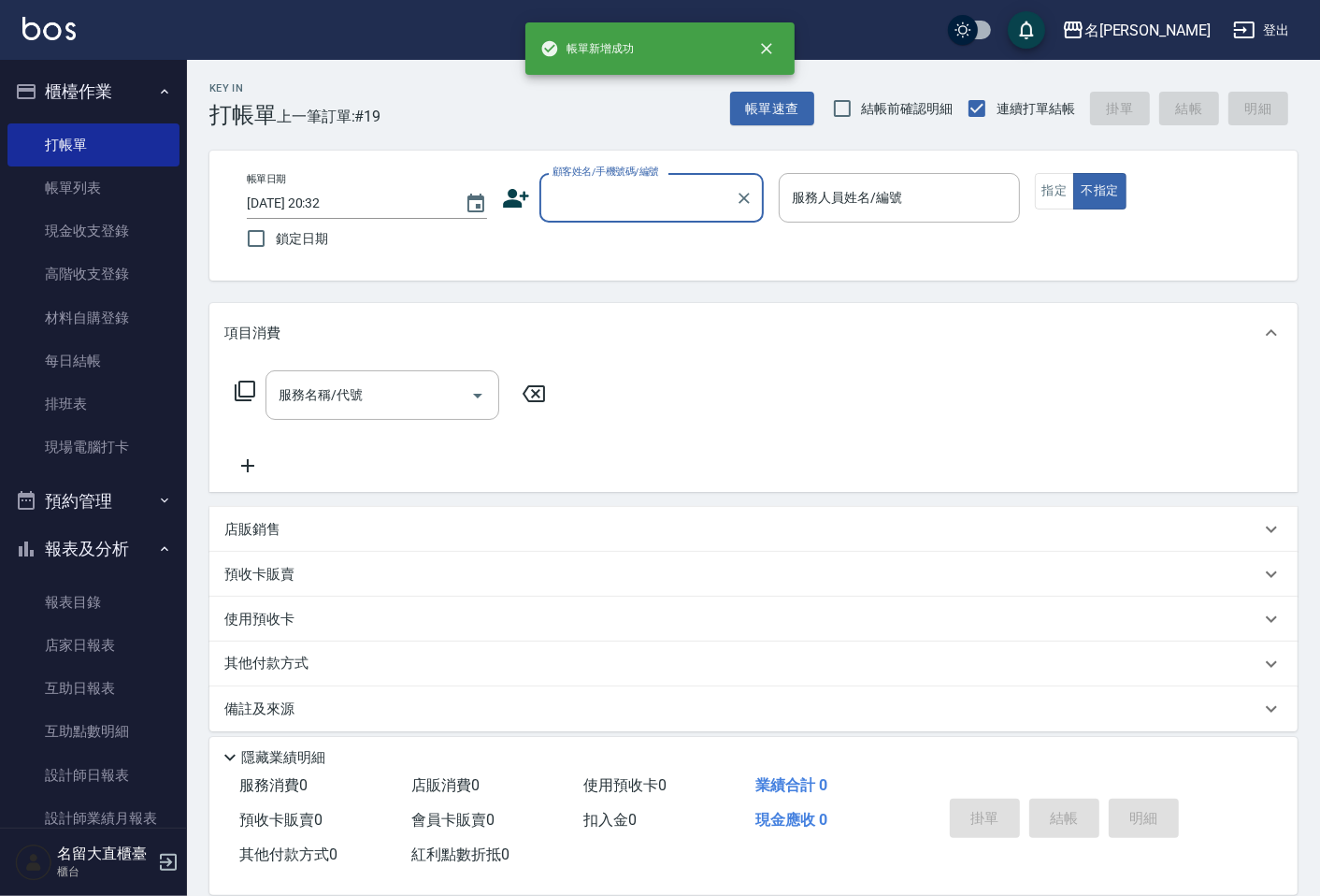
click at [656, 204] on input "顧客姓名/手機號碼/編號" at bounding box center [637, 197] width 179 height 33
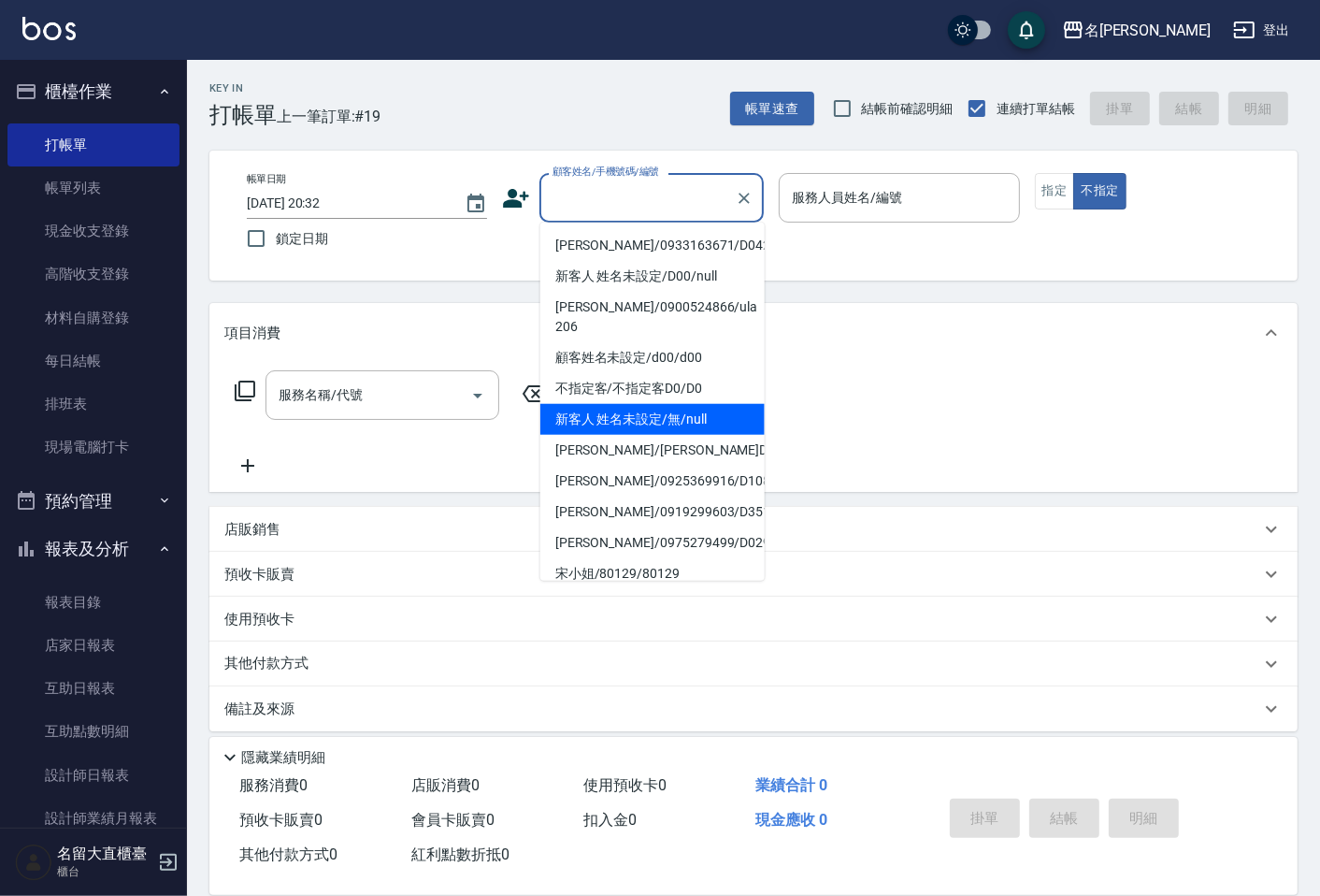
click at [665, 412] on li "新客人 姓名未設定/無/null" at bounding box center [652, 419] width 224 height 31
type input "新客人 姓名未設定/無/null"
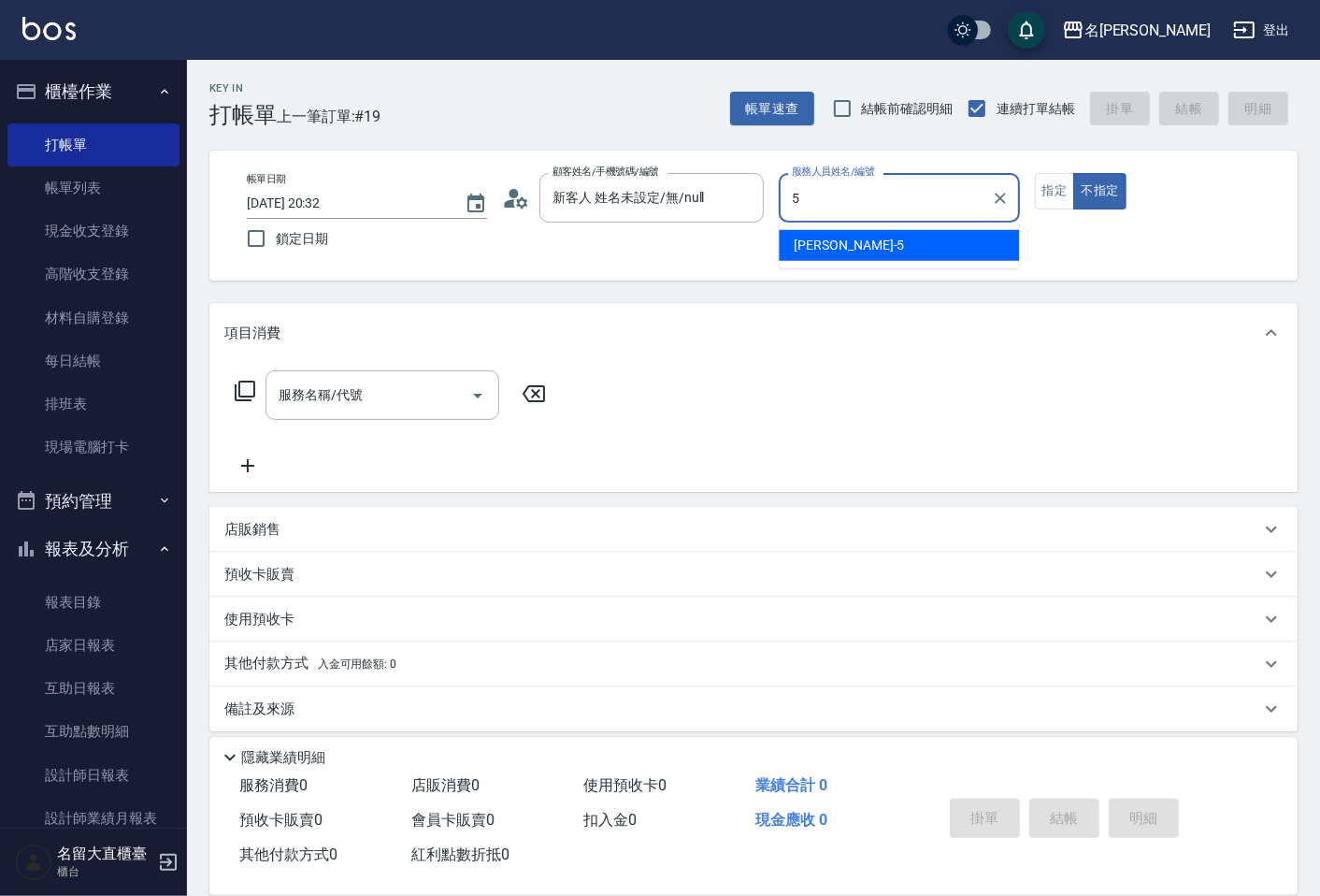
type input "Reese-5"
type button "false"
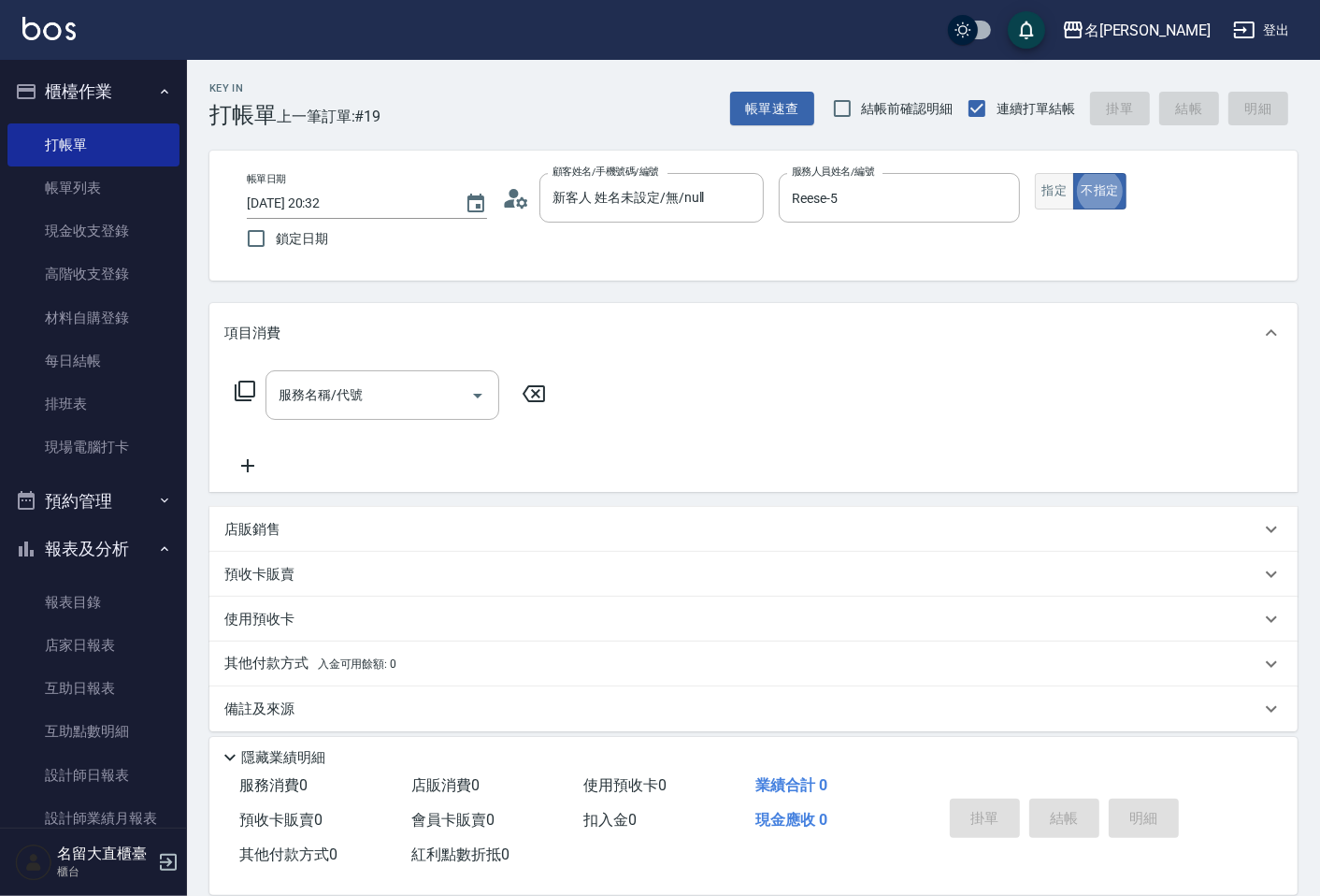
click at [1062, 175] on button "指定" at bounding box center [1055, 191] width 41 height 37
click at [1058, 182] on button "指定" at bounding box center [1055, 191] width 41 height 37
click at [254, 389] on div "服務名稱/代號 服務名稱/代號" at bounding box center [390, 395] width 333 height 50
click at [254, 388] on icon at bounding box center [245, 391] width 21 height 21
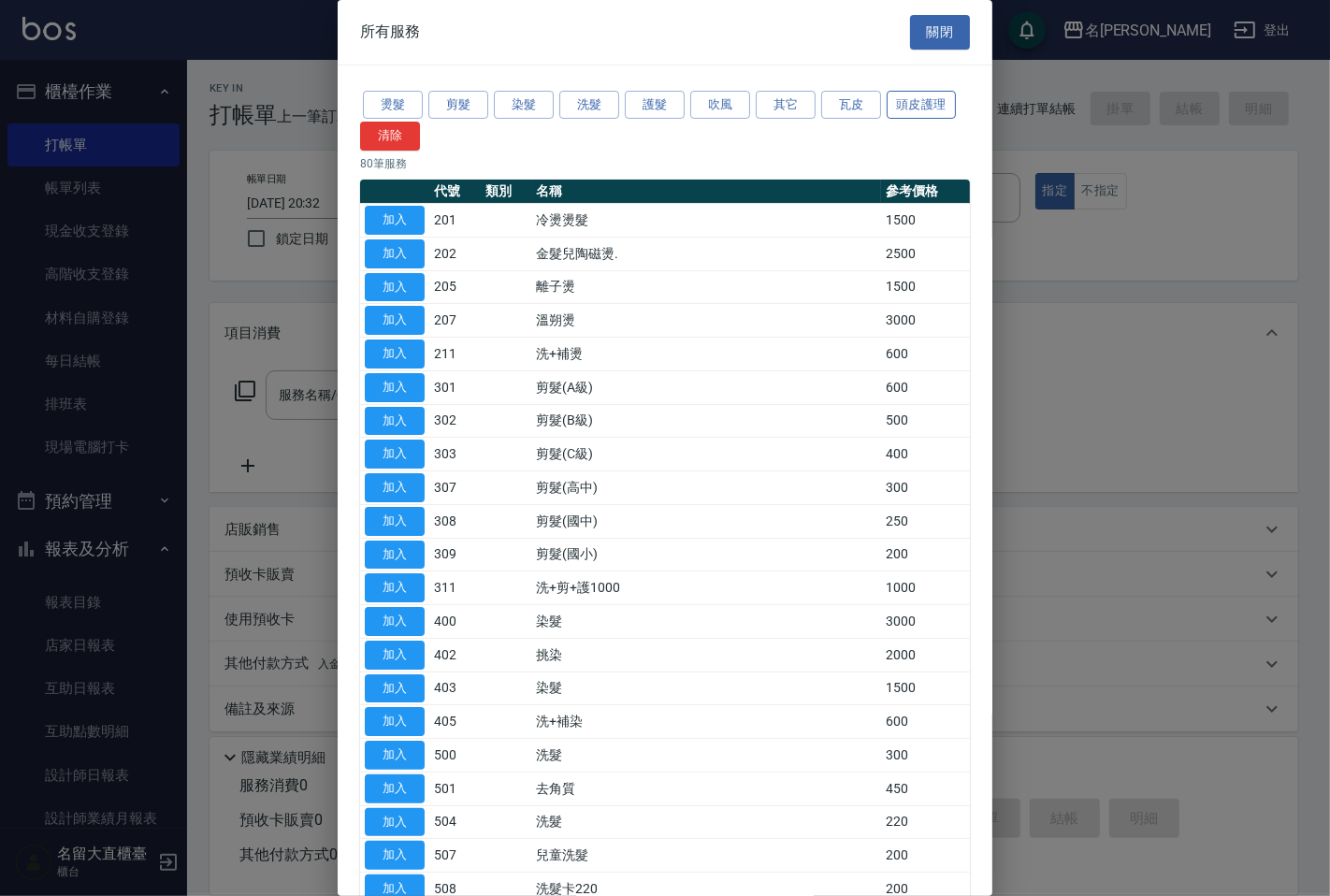
click at [909, 106] on button "頭皮護理" at bounding box center [922, 105] width 69 height 29
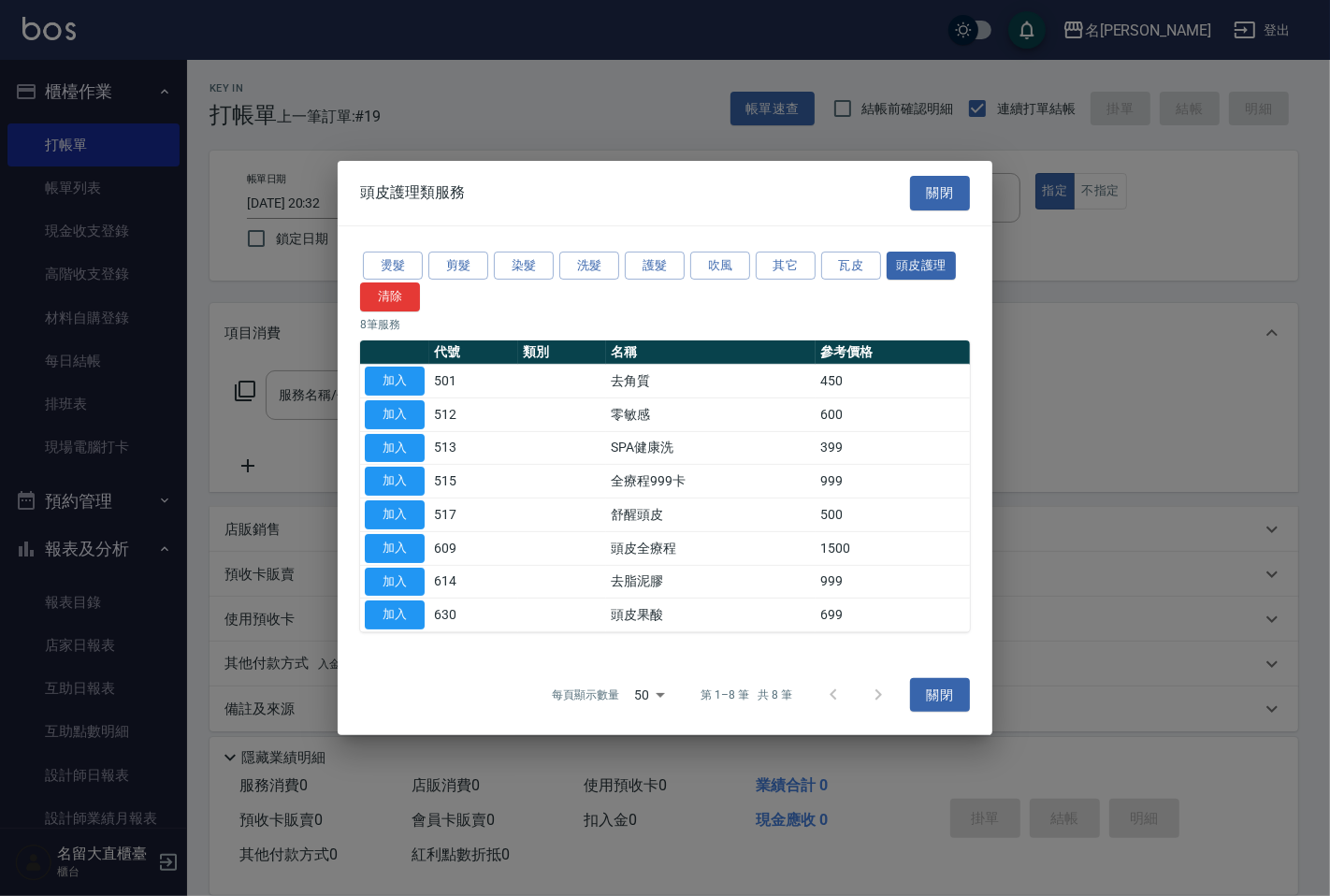
click at [424, 572] on td "加入" at bounding box center [394, 582] width 69 height 34
click at [423, 575] on button "加入" at bounding box center [394, 581] width 59 height 29
type input "去脂泥膠(614)"
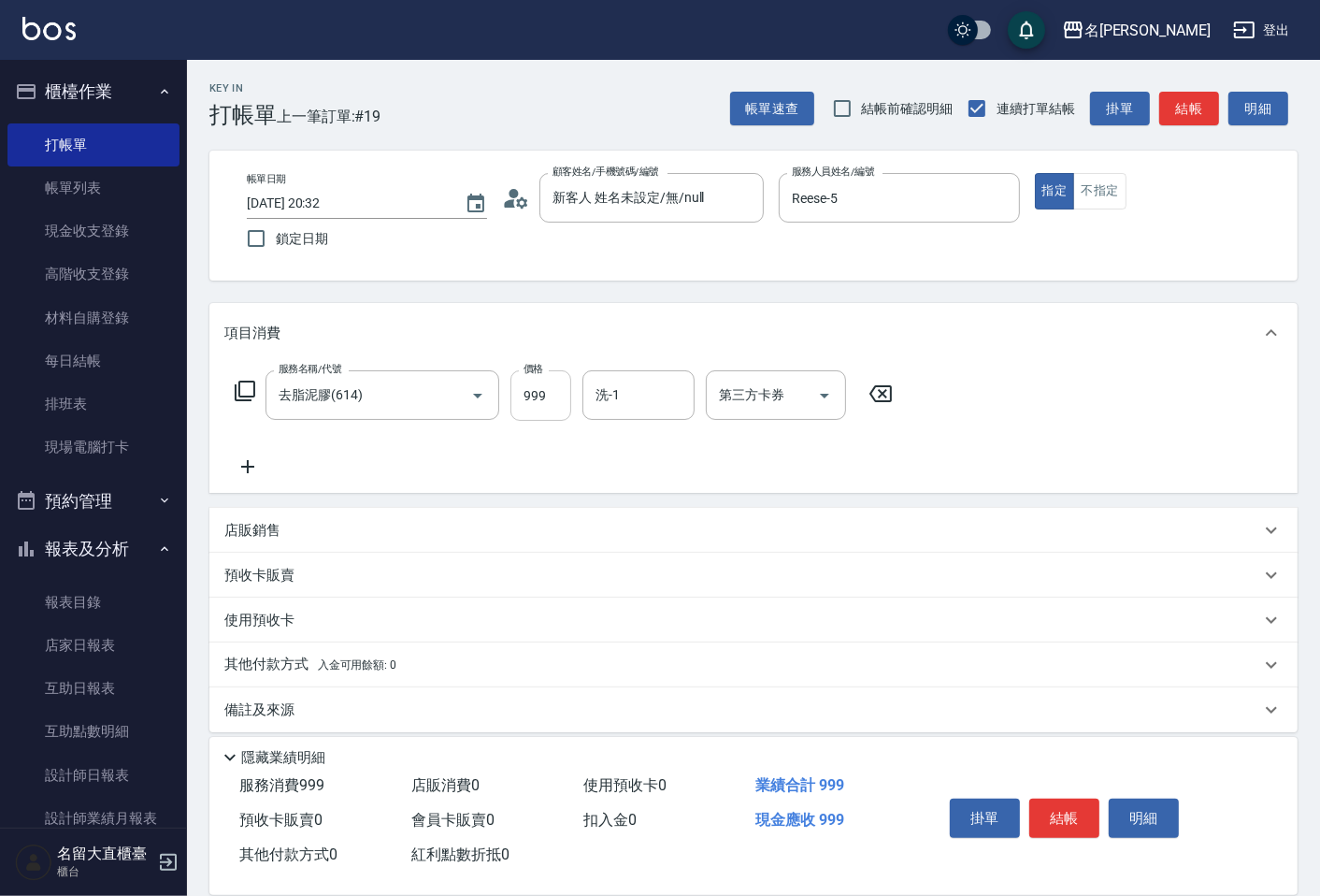
click at [535, 409] on input "999" at bounding box center [540, 395] width 60 height 51
type input "1000"
type input "詩雅-20"
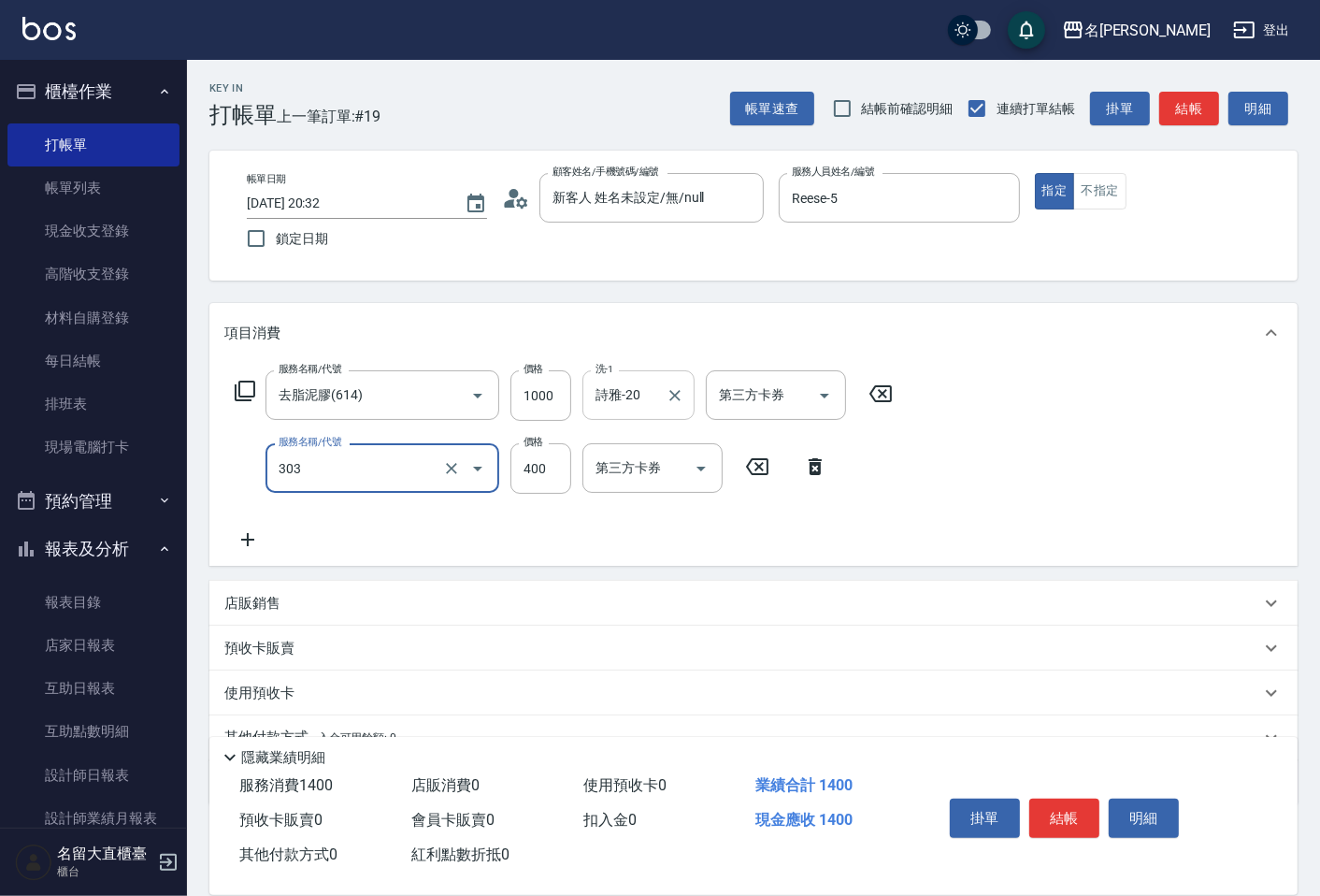
type input "剪髮(C級)(303)"
type input "350"
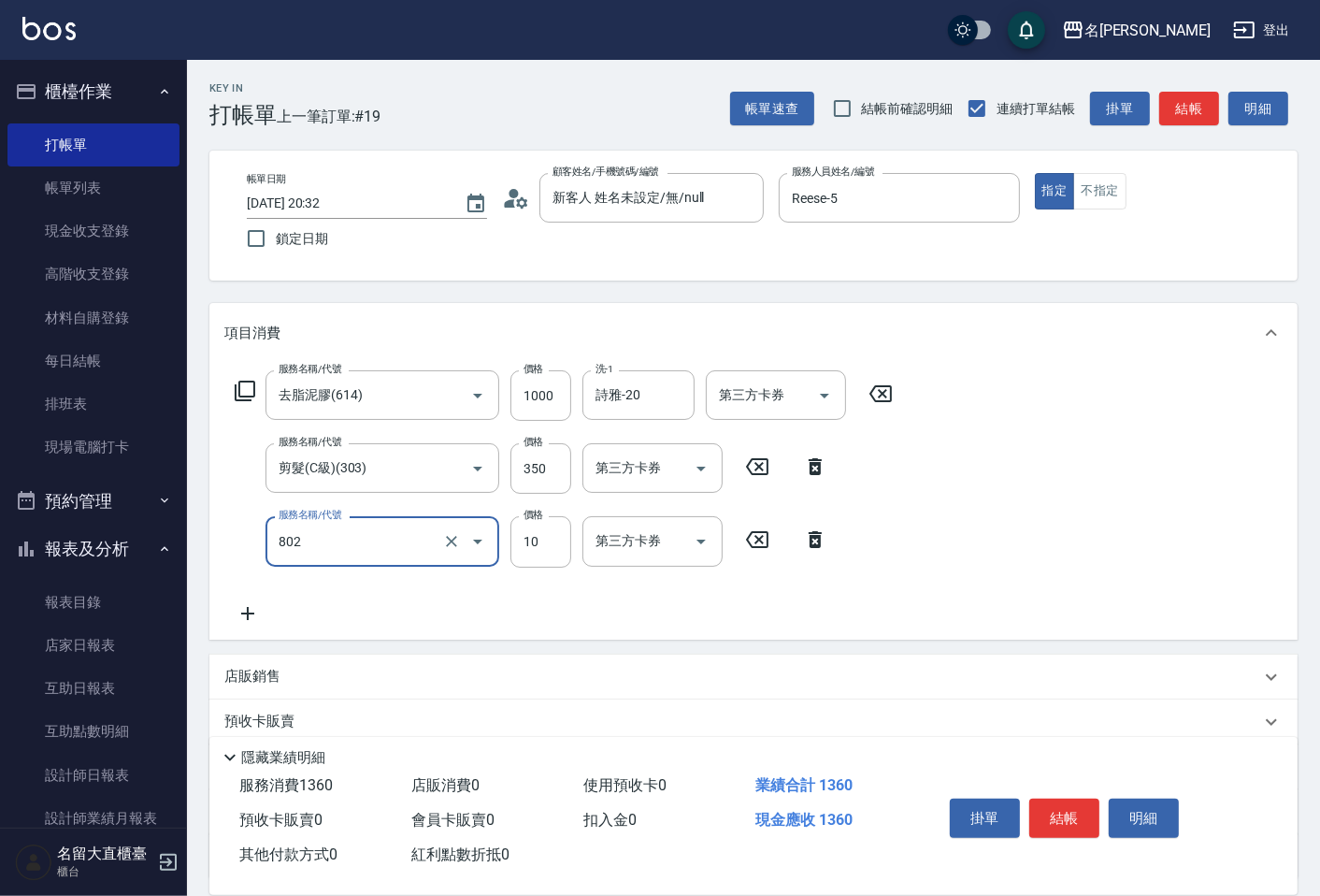
type input "潤絲(802)"
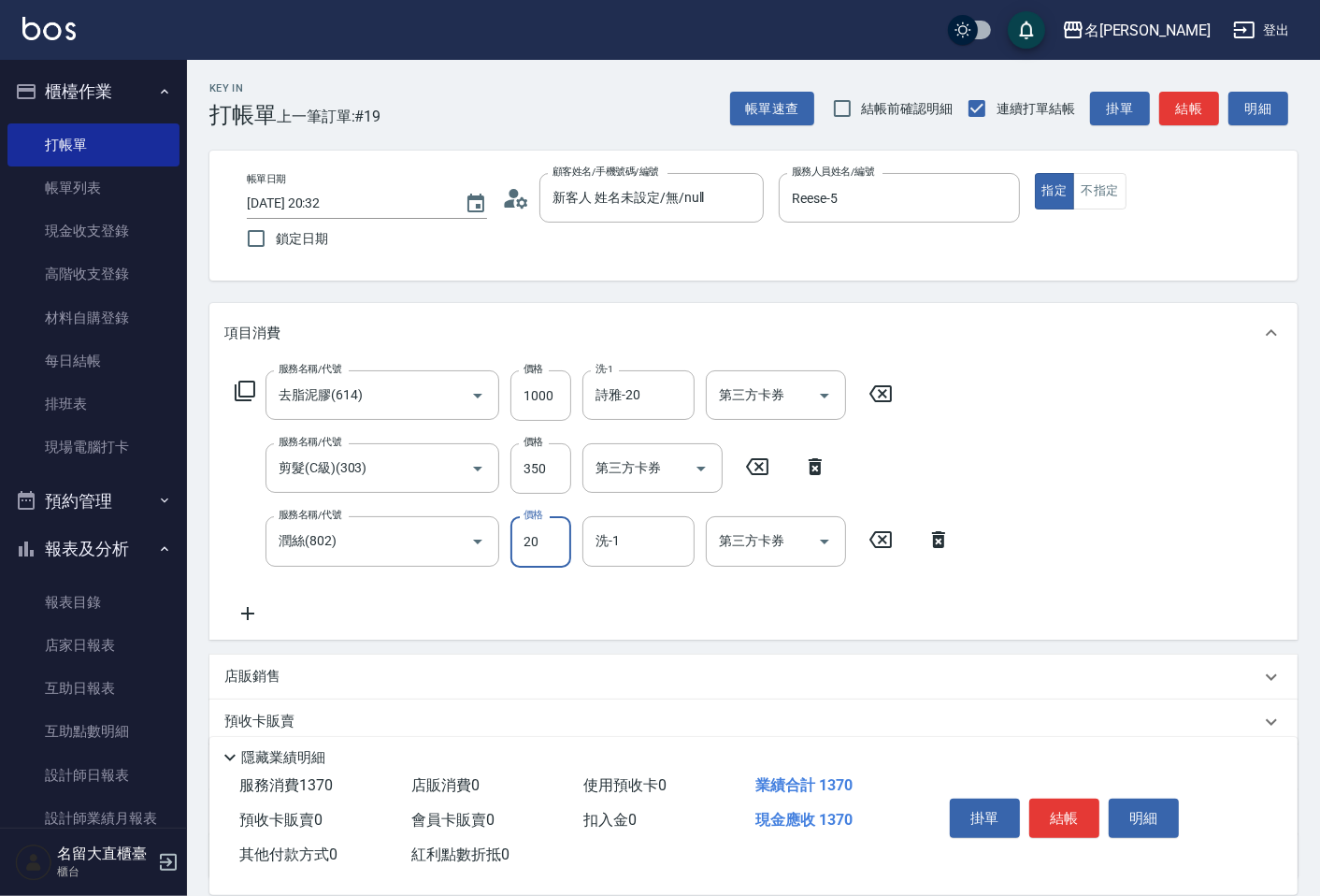
type input "20"
type input "0"
type input "3"
type input "詩雅-20"
click at [1211, 94] on button "結帳" at bounding box center [1189, 108] width 59 height 35
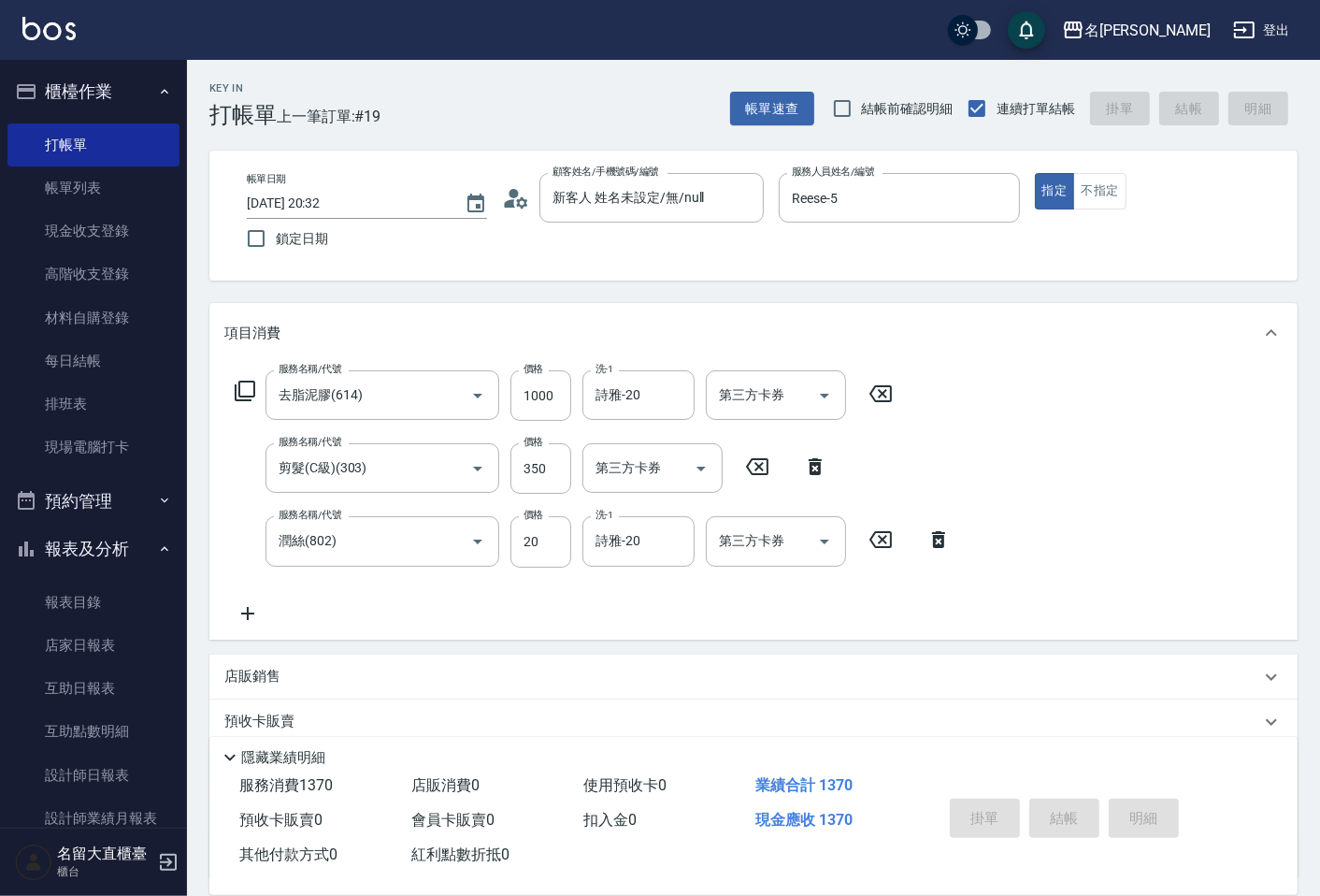
type input "[DATE] 20:33"
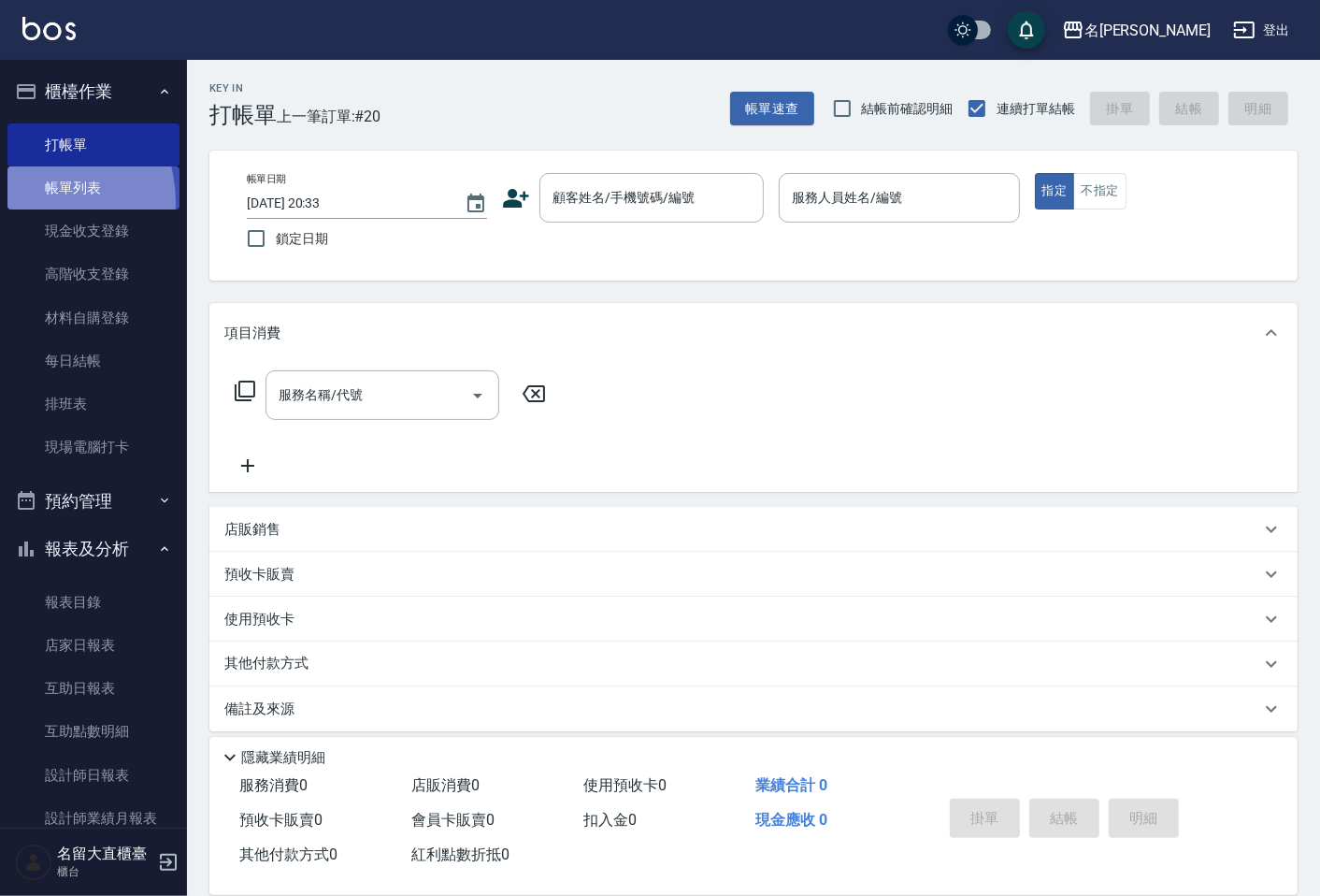
drag, startPoint x: 33, startPoint y: 202, endPoint x: 163, endPoint y: 226, distance: 132.2
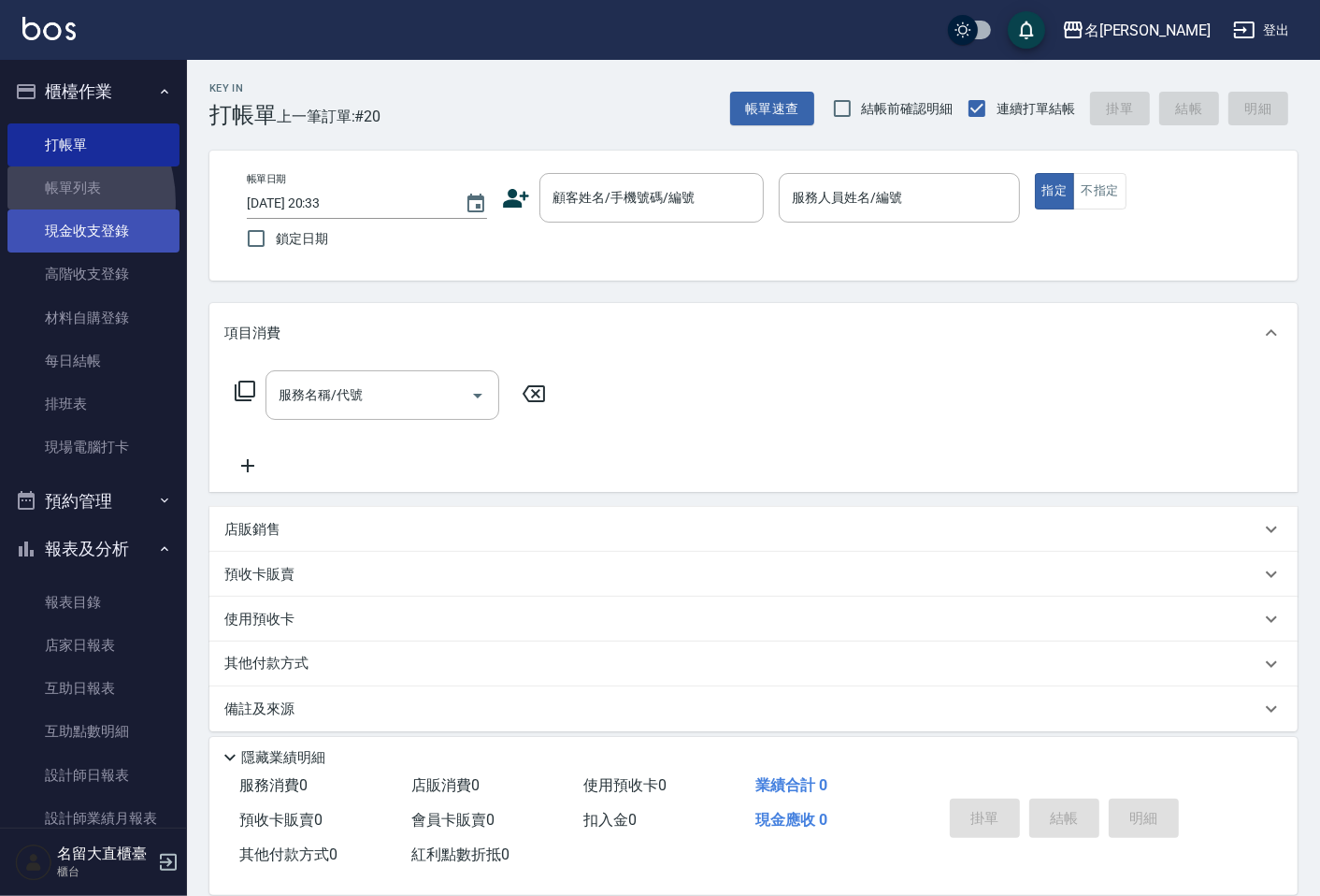
click at [34, 202] on link "帳單列表" at bounding box center [94, 187] width 172 height 43
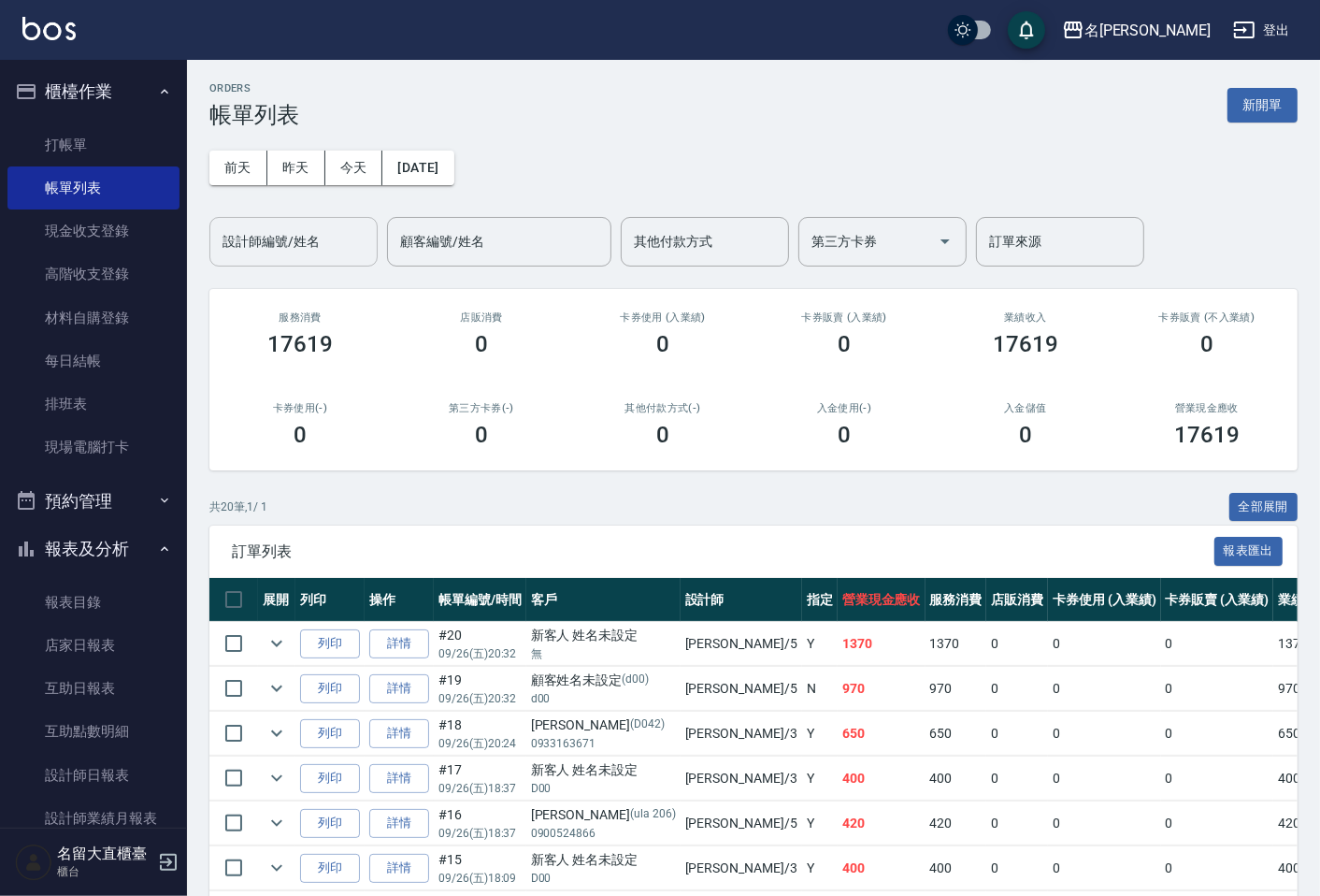
click at [264, 247] on input "設計師編號/姓名" at bounding box center [293, 241] width 152 height 33
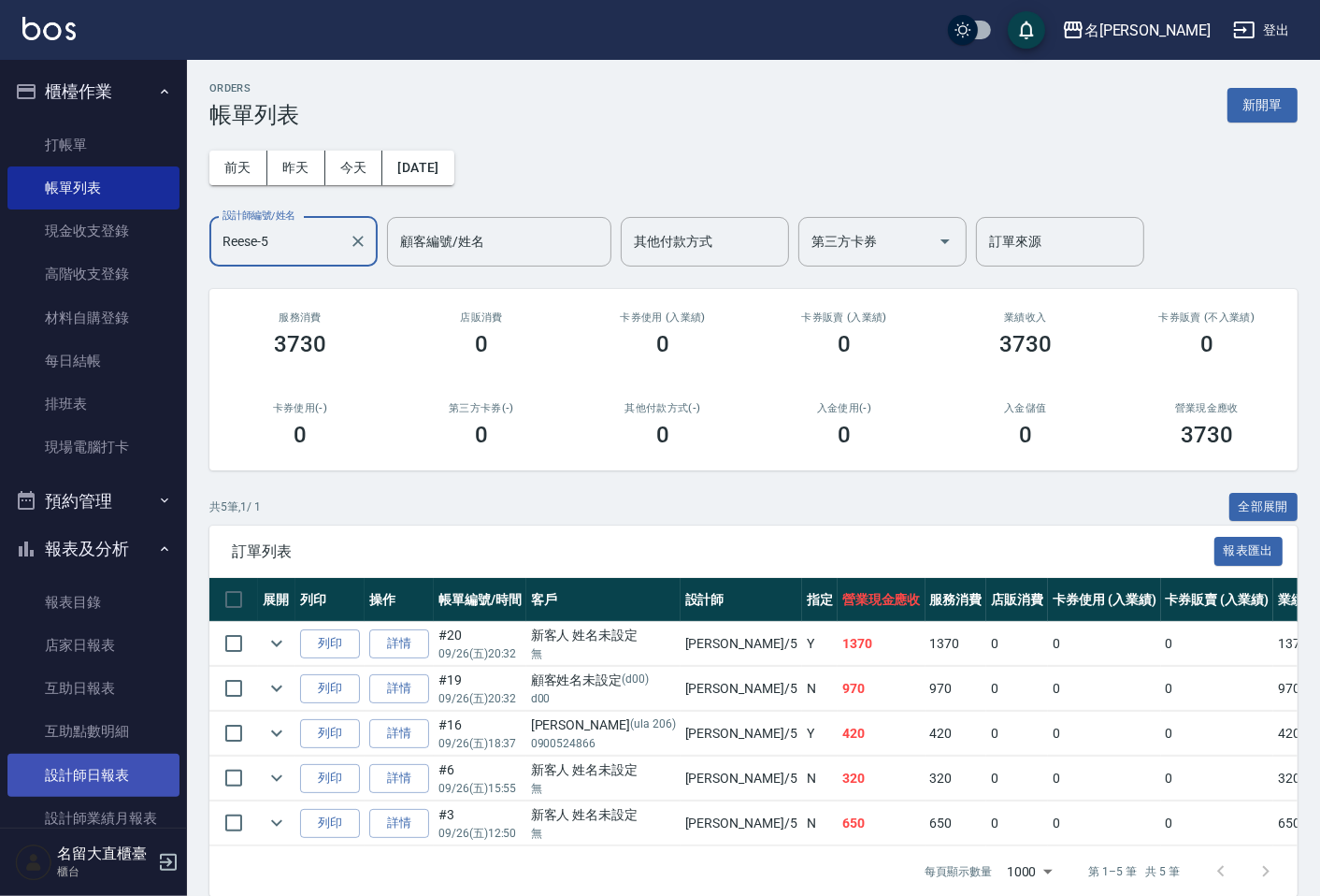
type input "Reese-5"
click at [84, 767] on link "設計師日報表" at bounding box center [94, 775] width 172 height 43
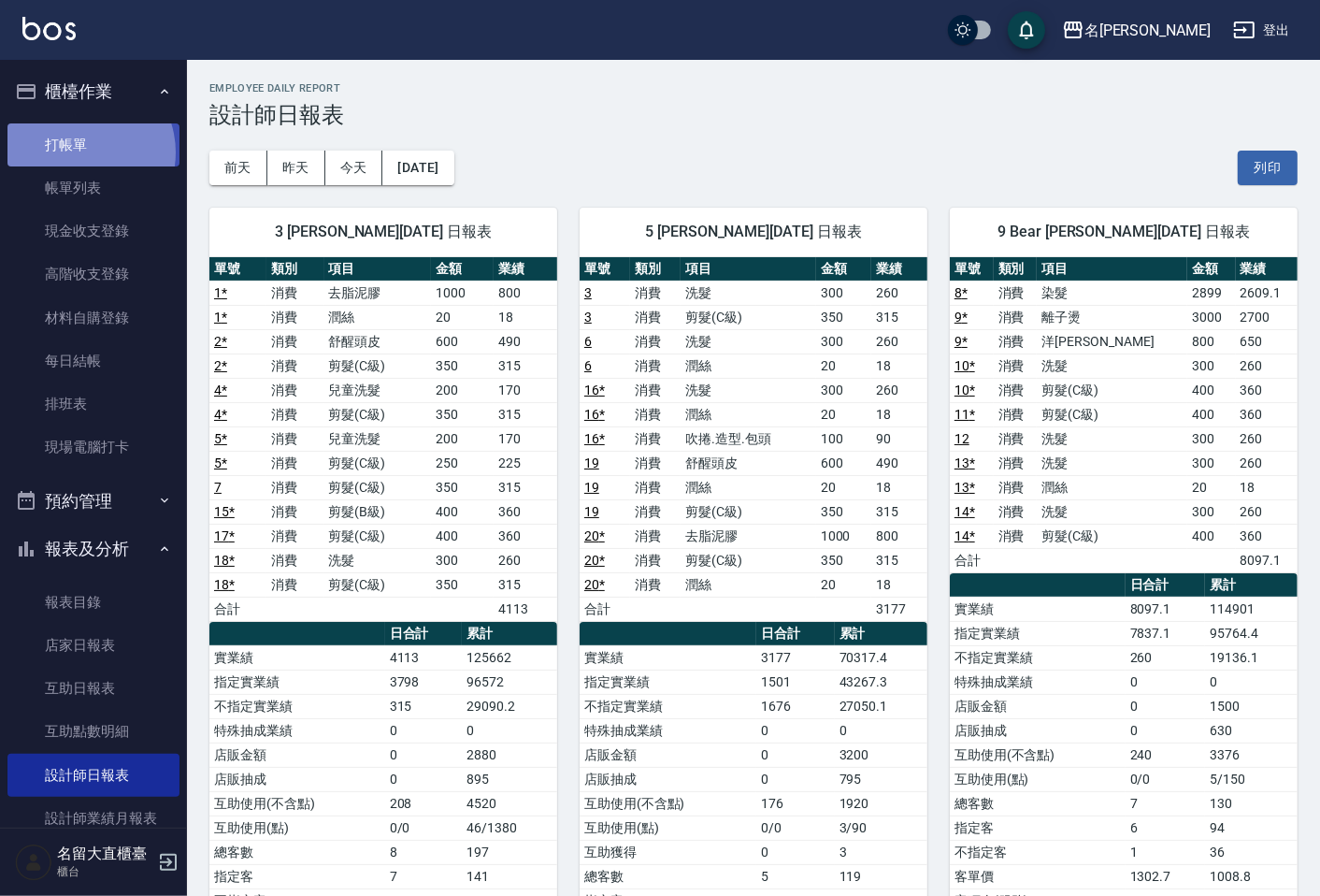
click at [77, 152] on link "打帳單" at bounding box center [94, 145] width 172 height 43
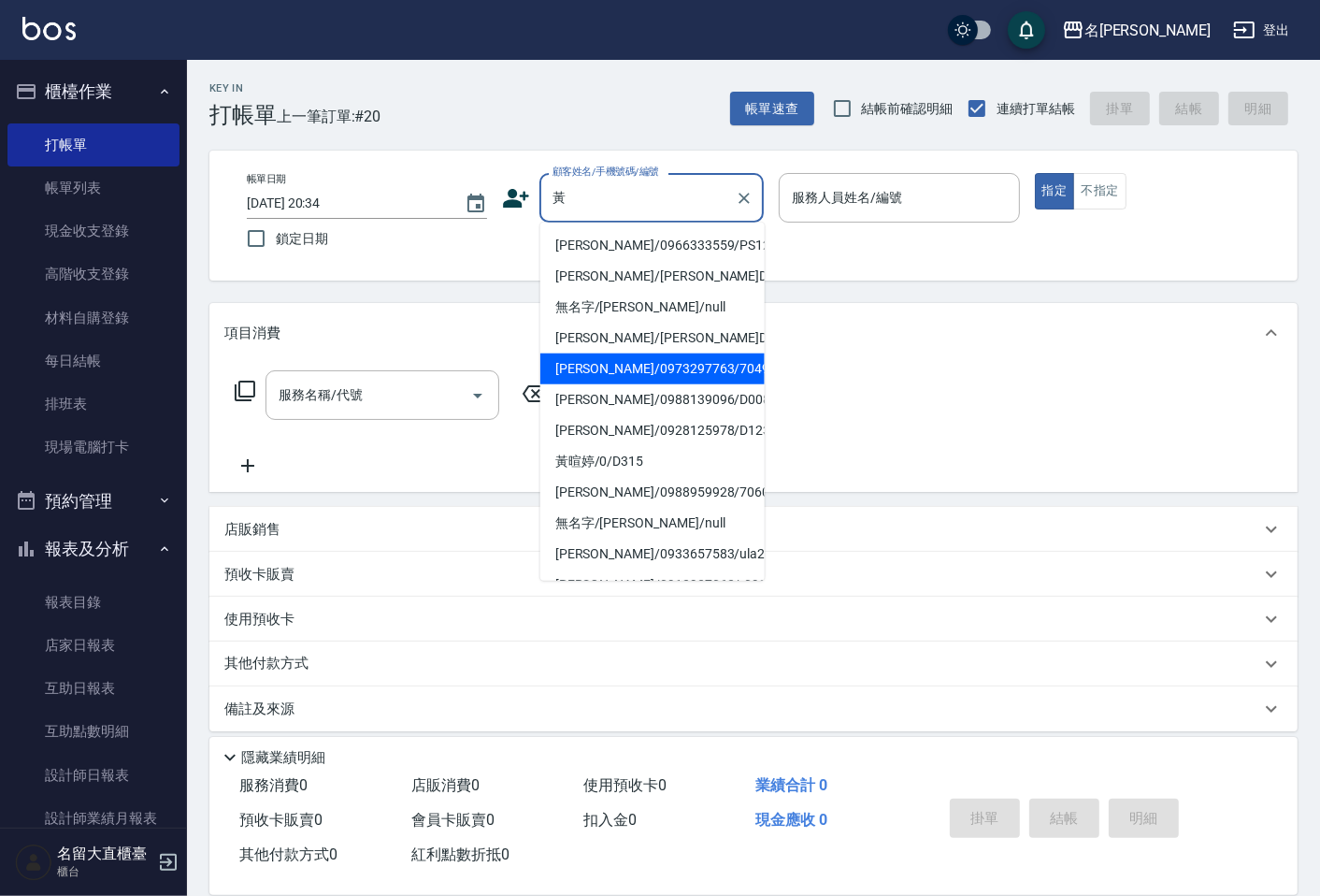
type input "[PERSON_NAME]/0973297763/7049"
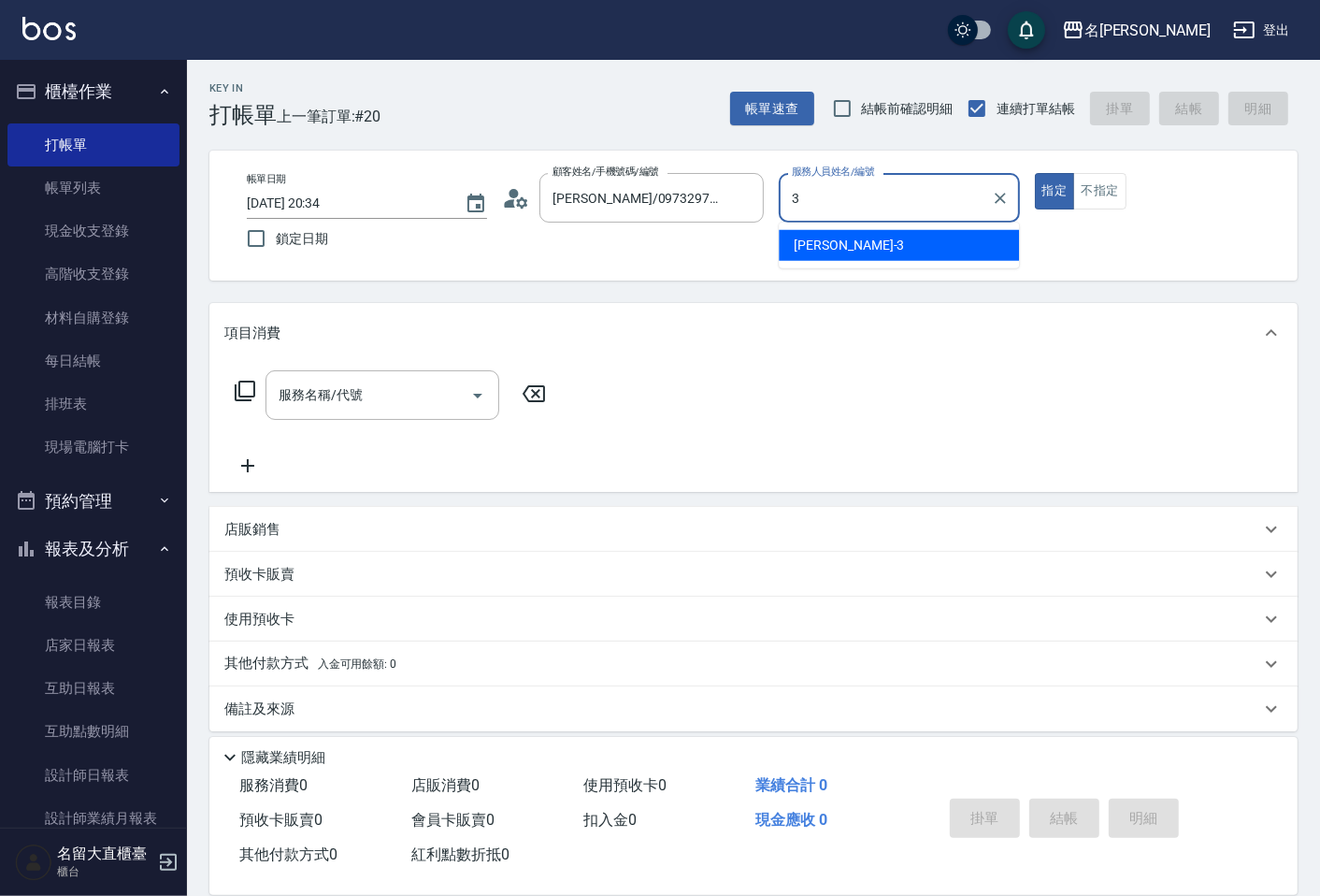
type input "[PERSON_NAME]3"
type button "true"
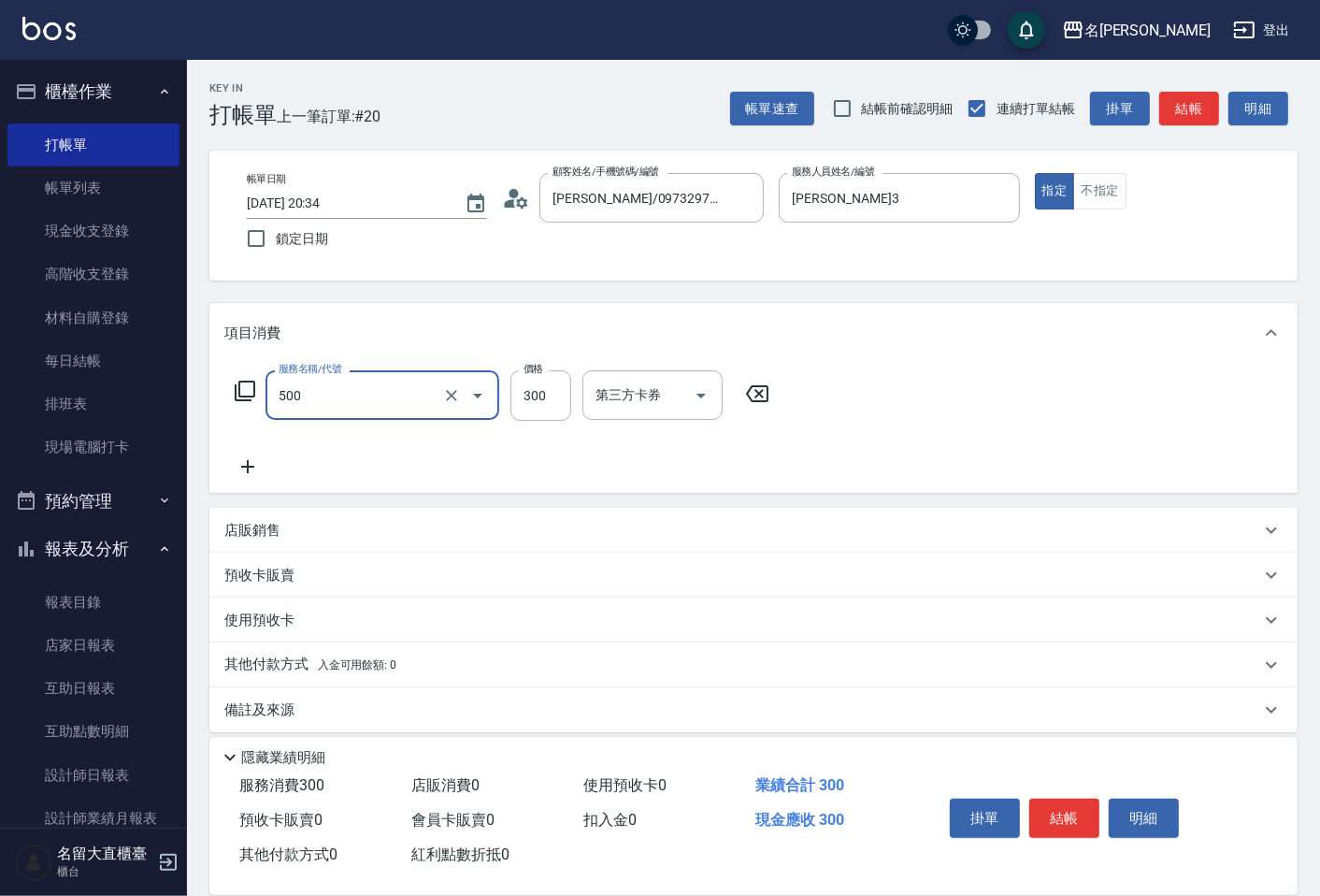
type input "洗髮(500)"
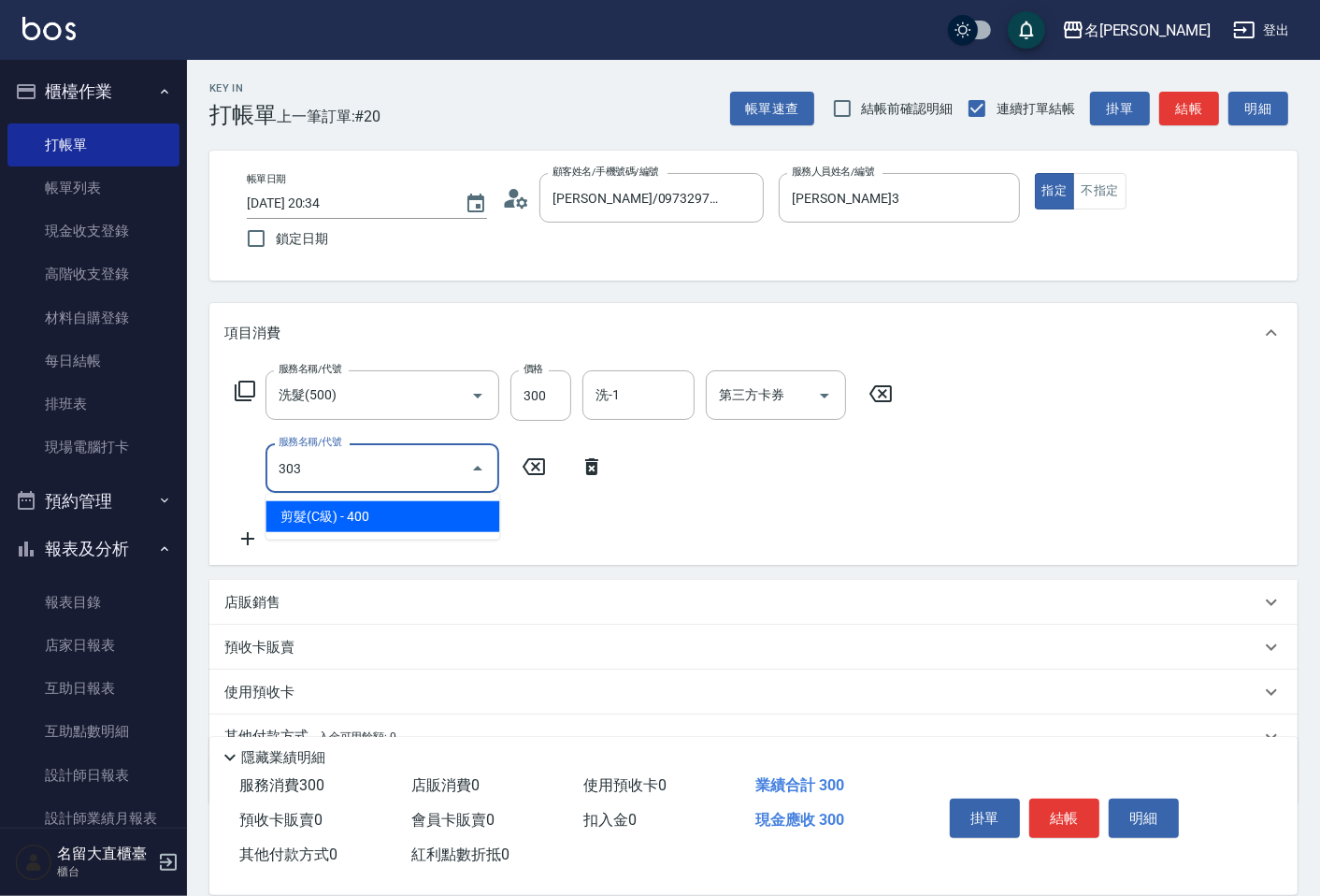
type input "剪髮(C級)(303)"
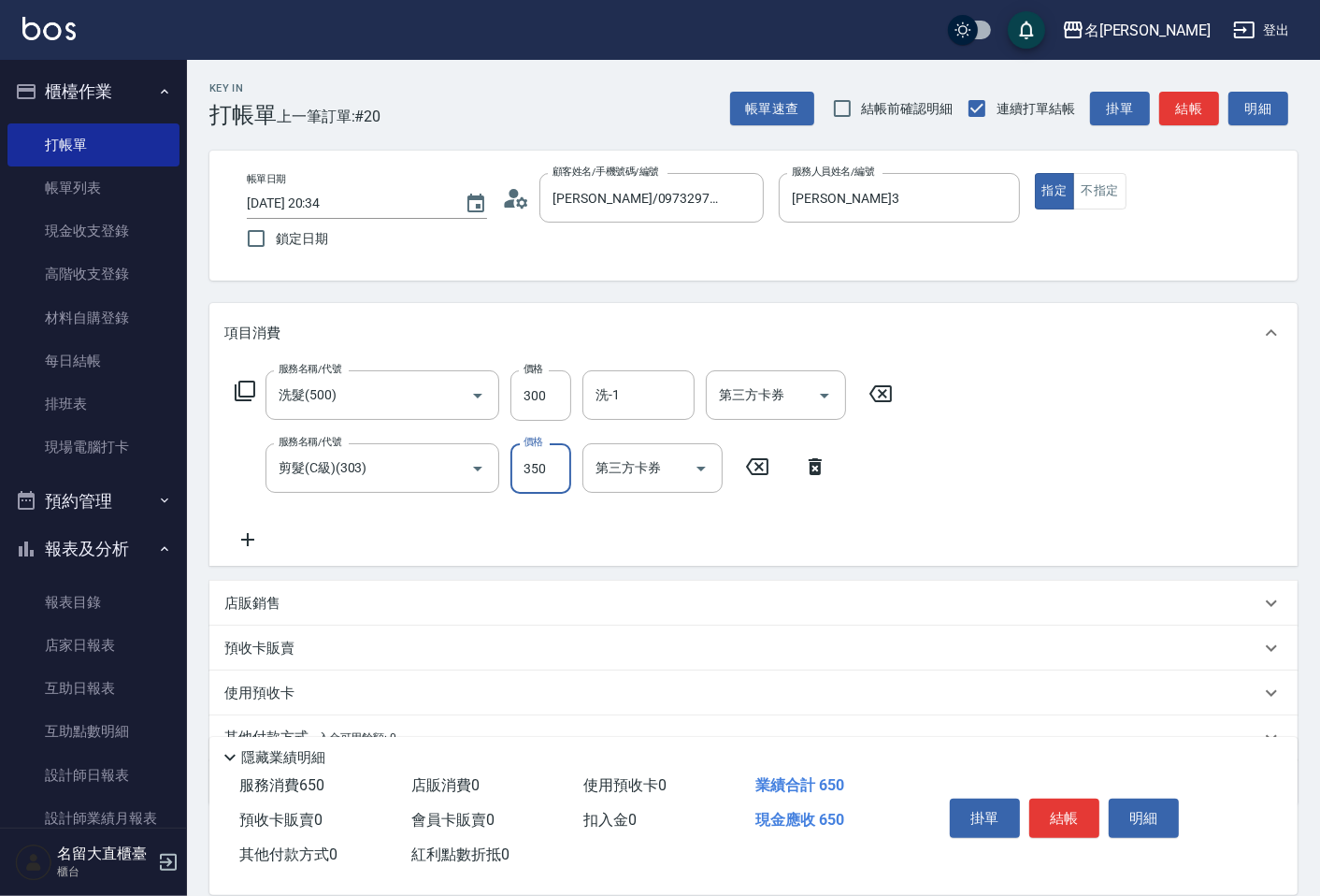
type input "350"
click at [1054, 815] on button "結帳" at bounding box center [1064, 819] width 70 height 40
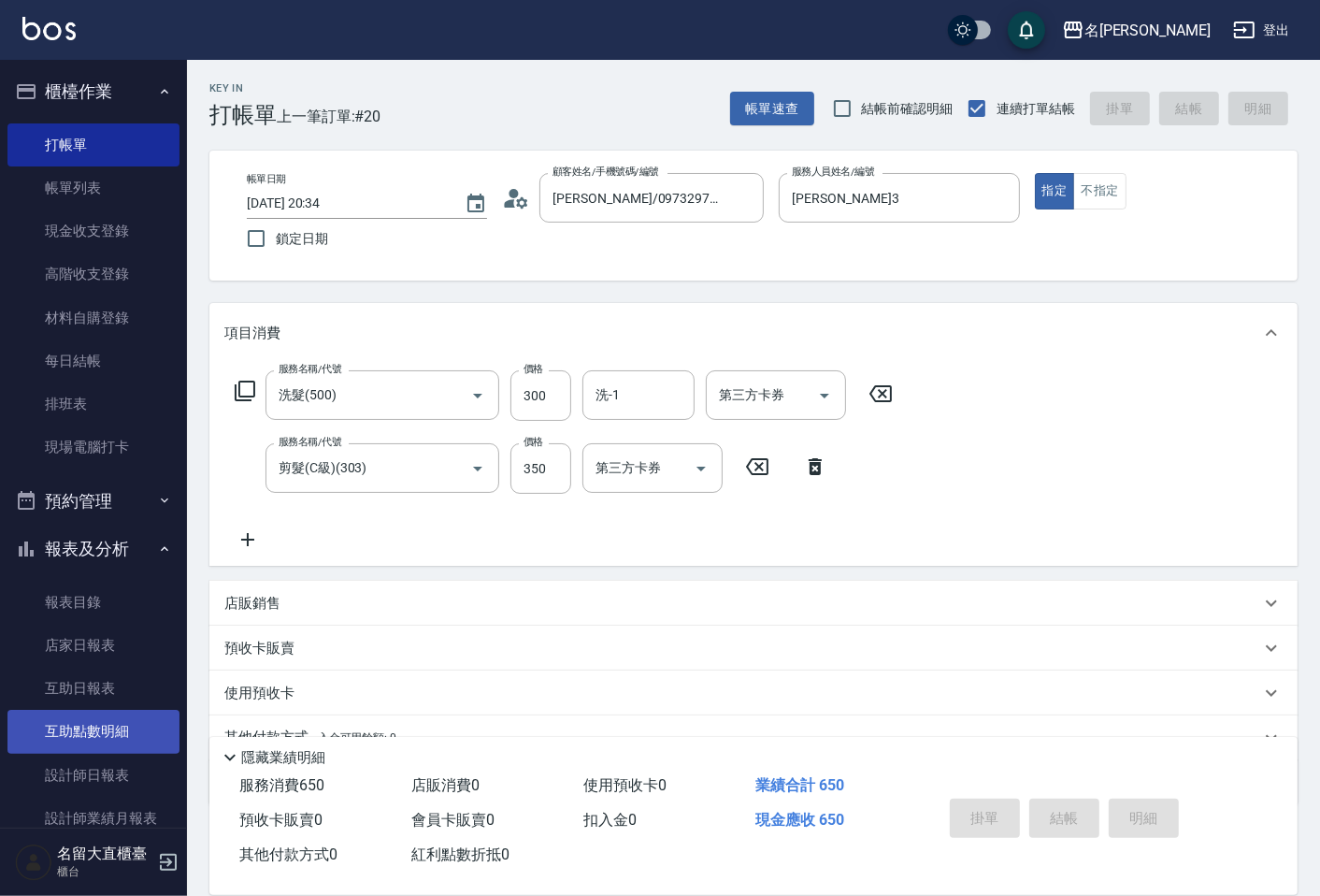
type input "[DATE] 20:46"
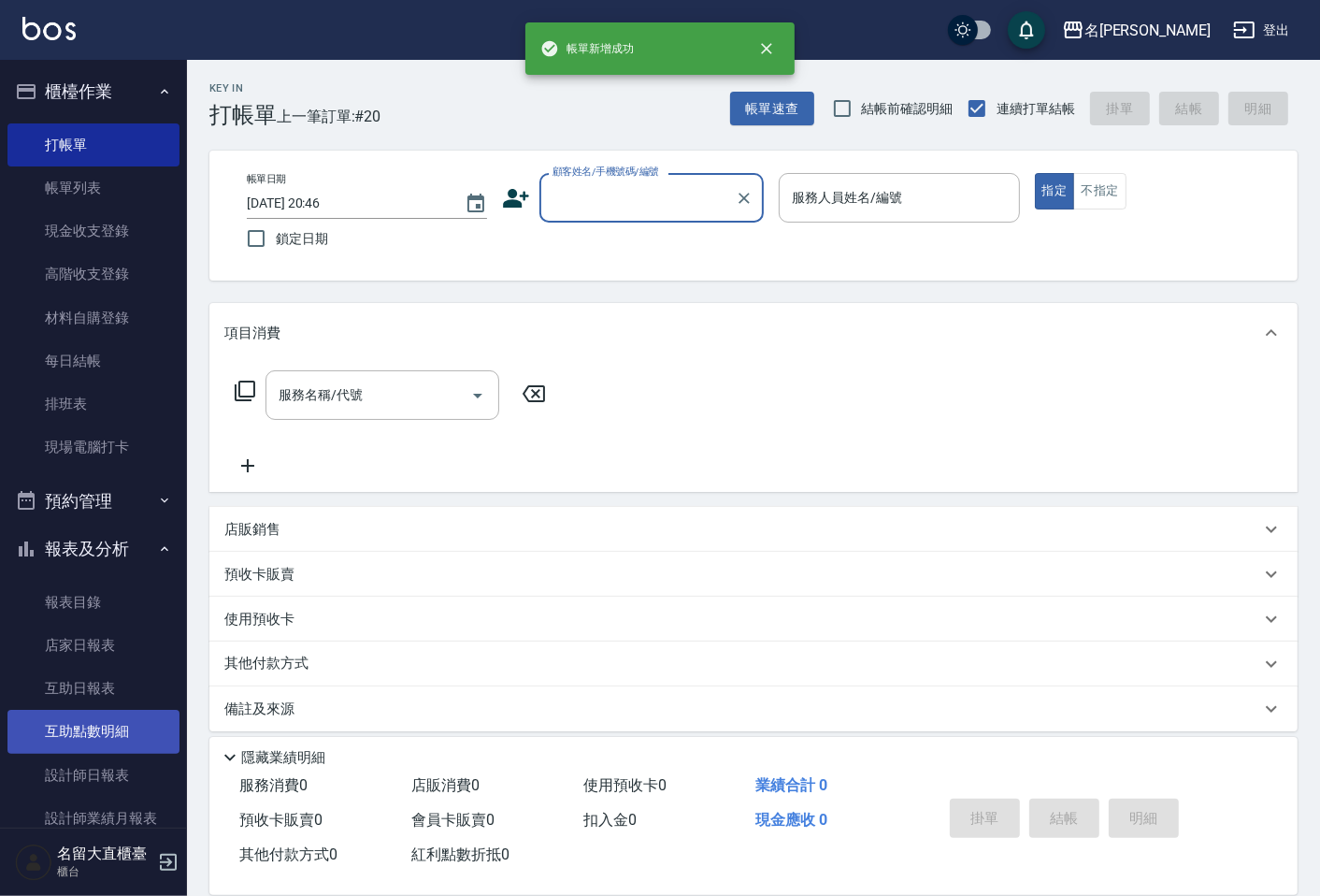
scroll to position [104, 0]
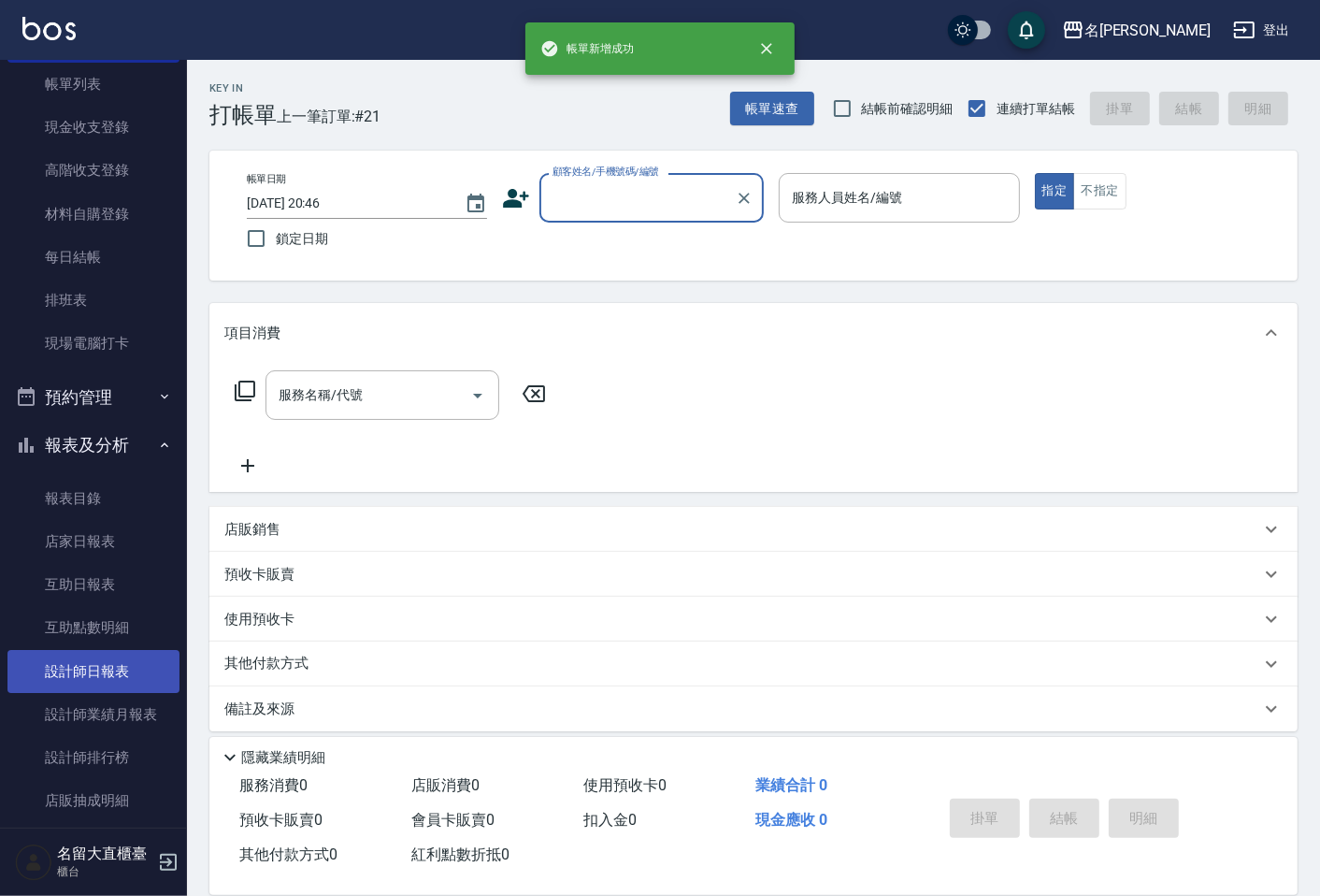
click at [78, 677] on link "設計師日報表" at bounding box center [94, 671] width 172 height 43
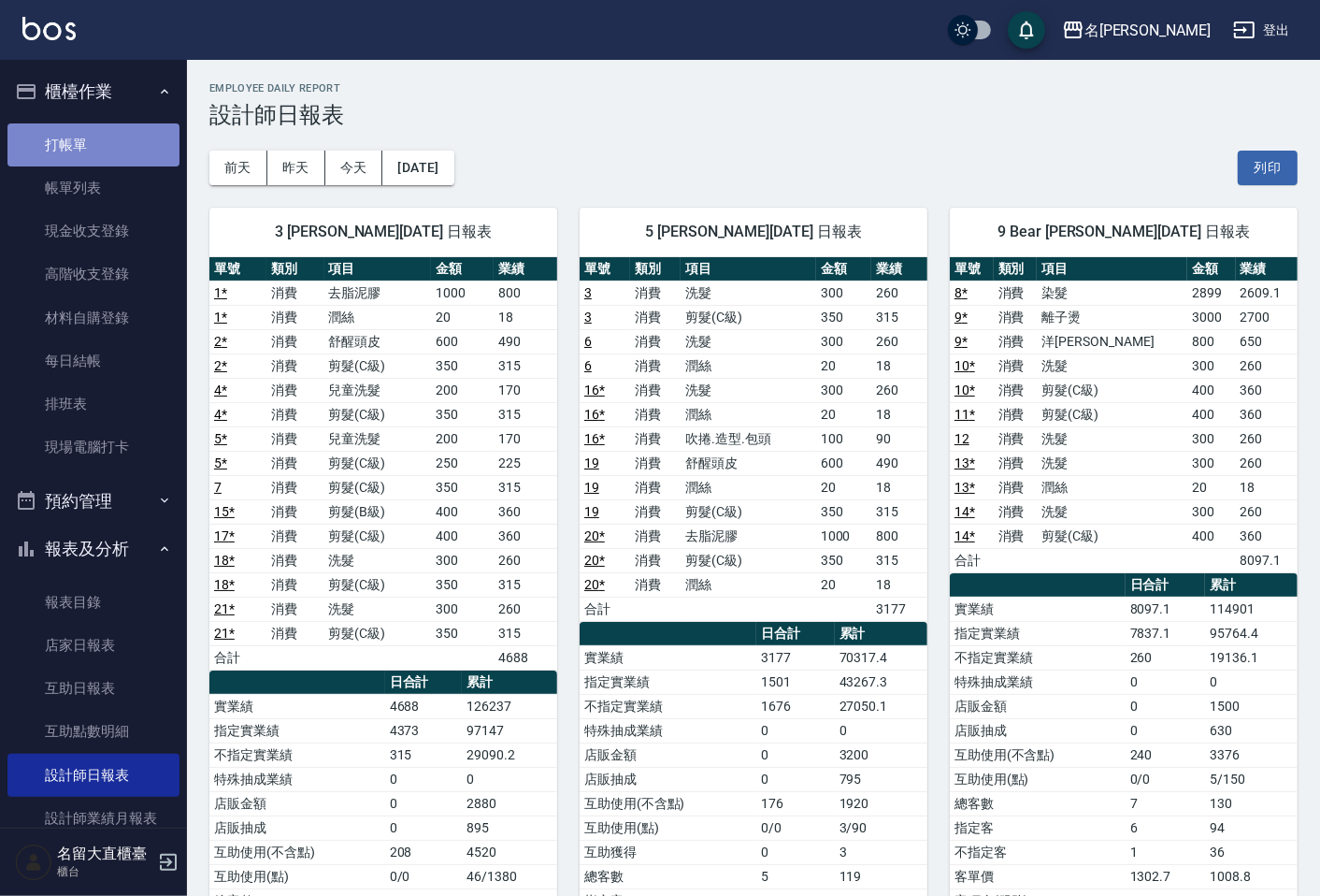
click at [128, 136] on link "打帳單" at bounding box center [94, 145] width 172 height 43
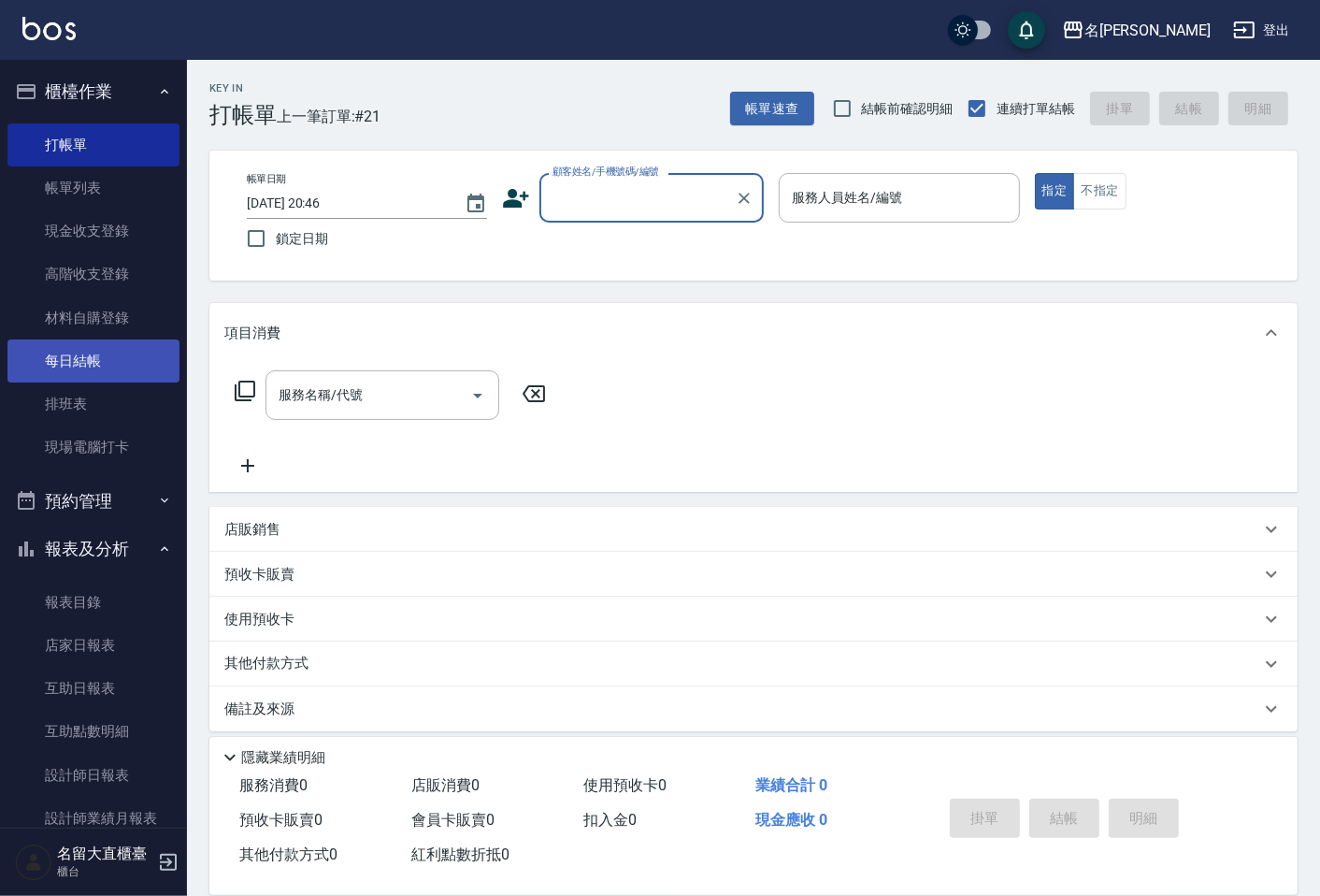
click at [79, 371] on link "每日結帳" at bounding box center [94, 361] width 172 height 43
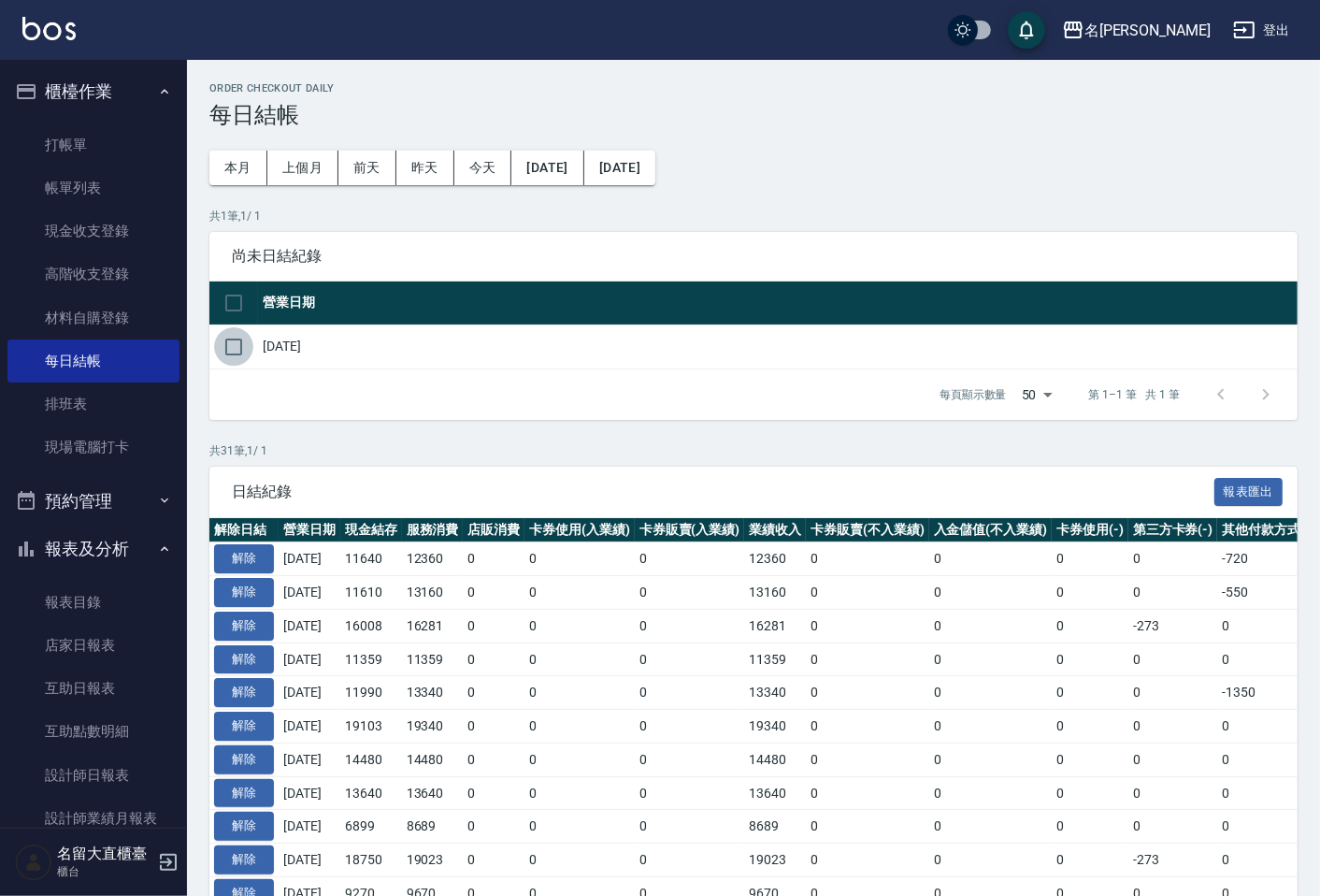
click at [235, 347] on input "checkbox" at bounding box center [234, 347] width 40 height 40
checkbox input "true"
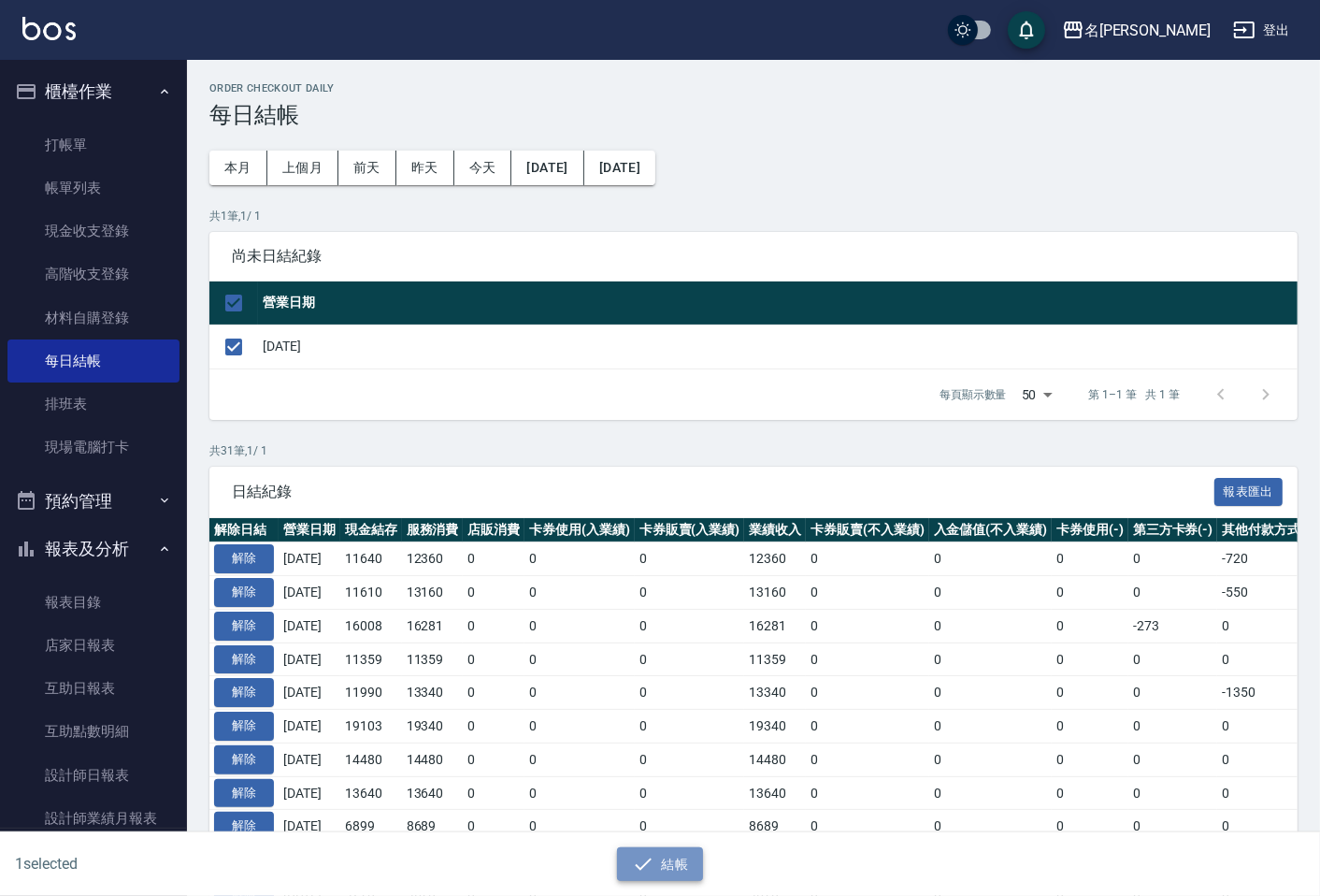
click at [671, 873] on button "結帳" at bounding box center [661, 864] width 87 height 35
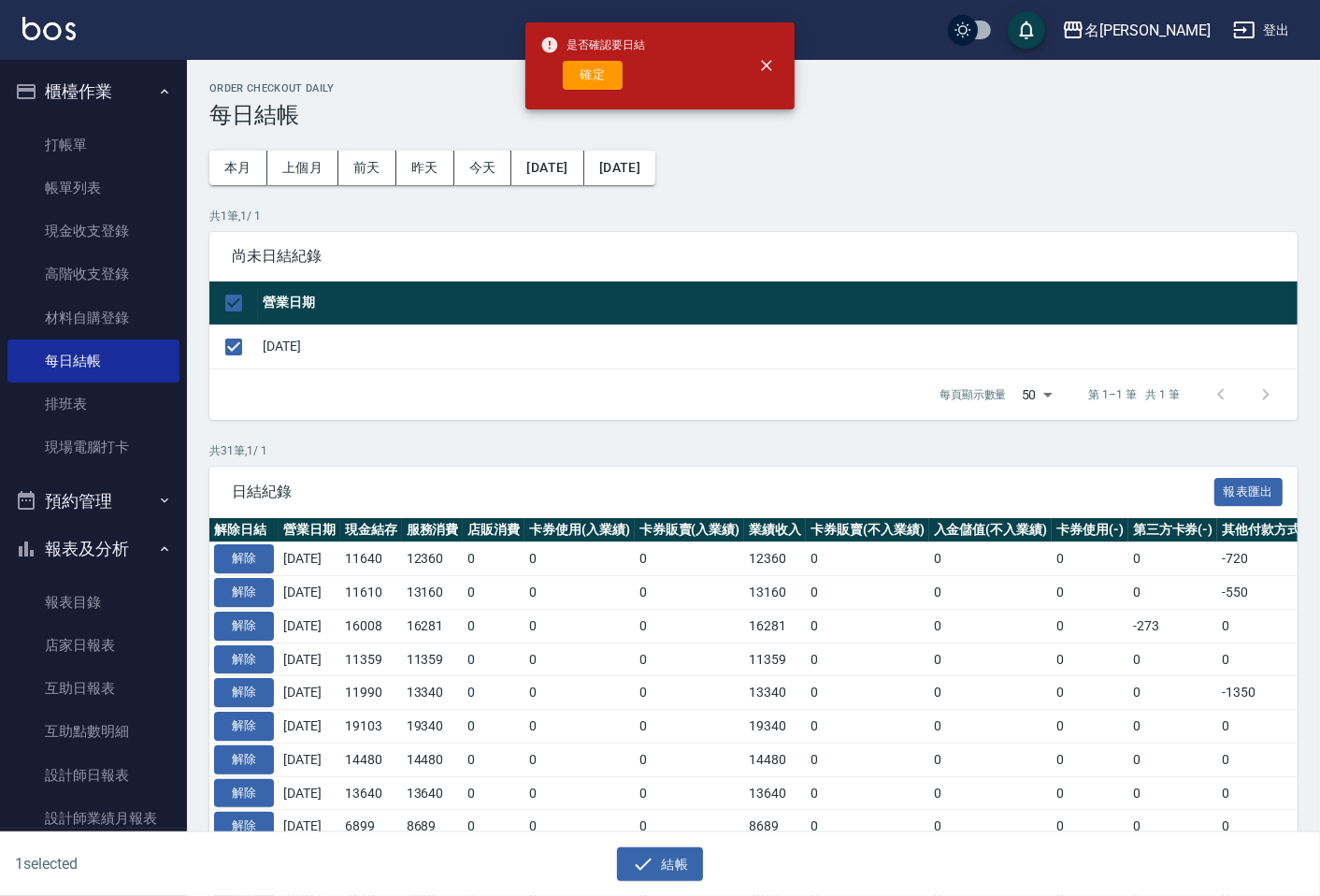
click at [614, 81] on button "確定" at bounding box center [593, 74] width 59 height 29
checkbox input "false"
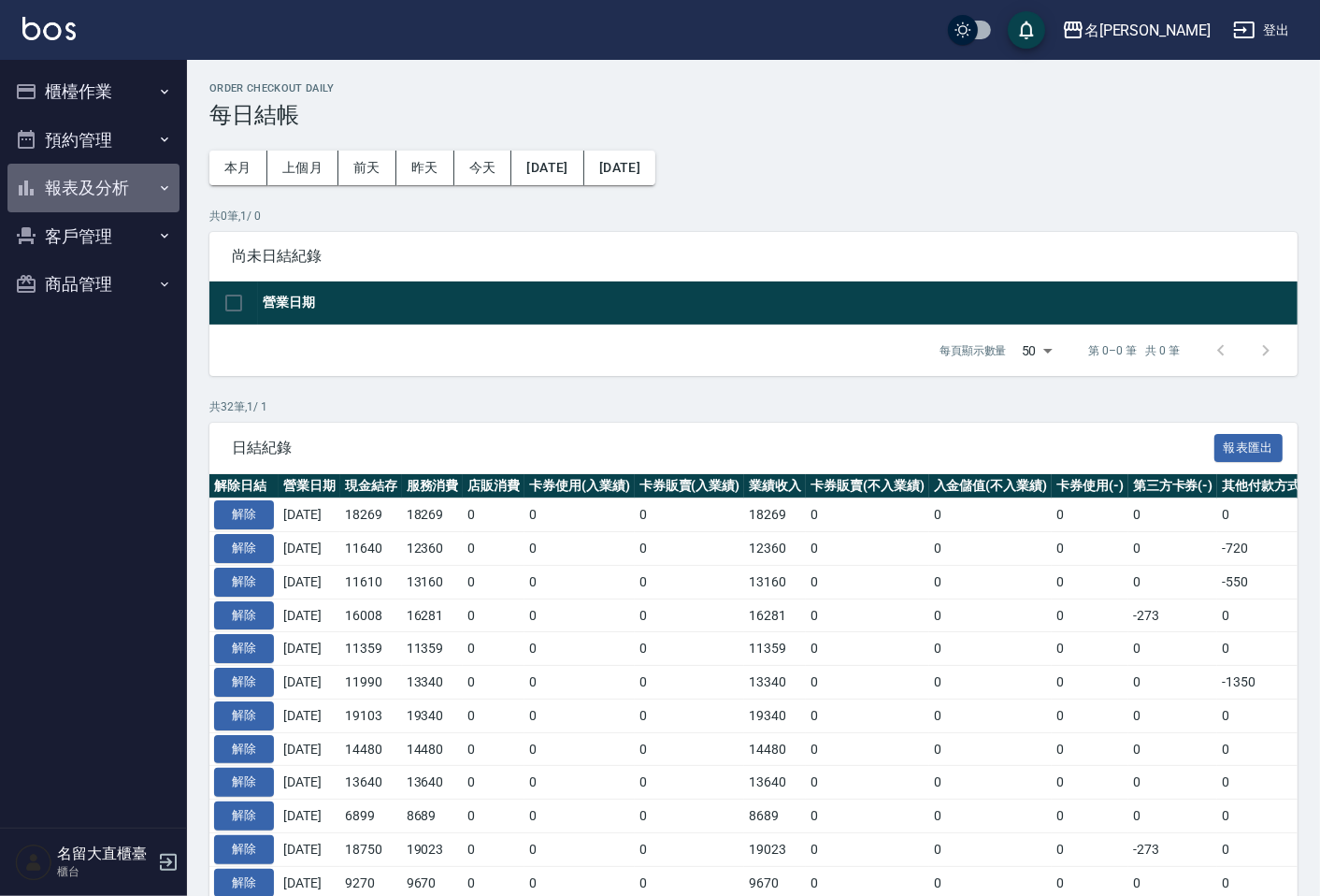
click at [109, 197] on button "報表及分析" at bounding box center [94, 187] width 172 height 49
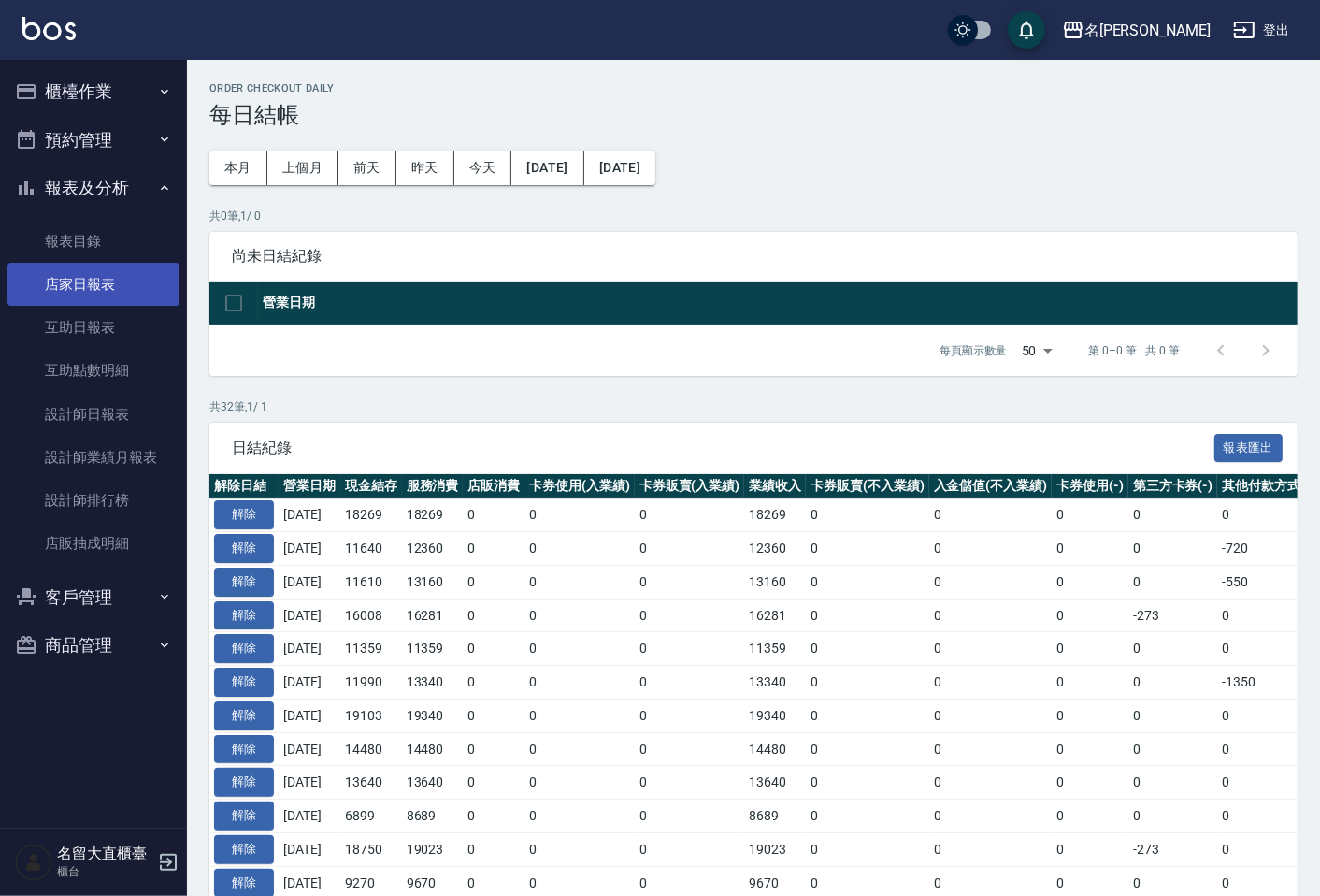
click at [126, 269] on link "店家日報表" at bounding box center [94, 283] width 172 height 43
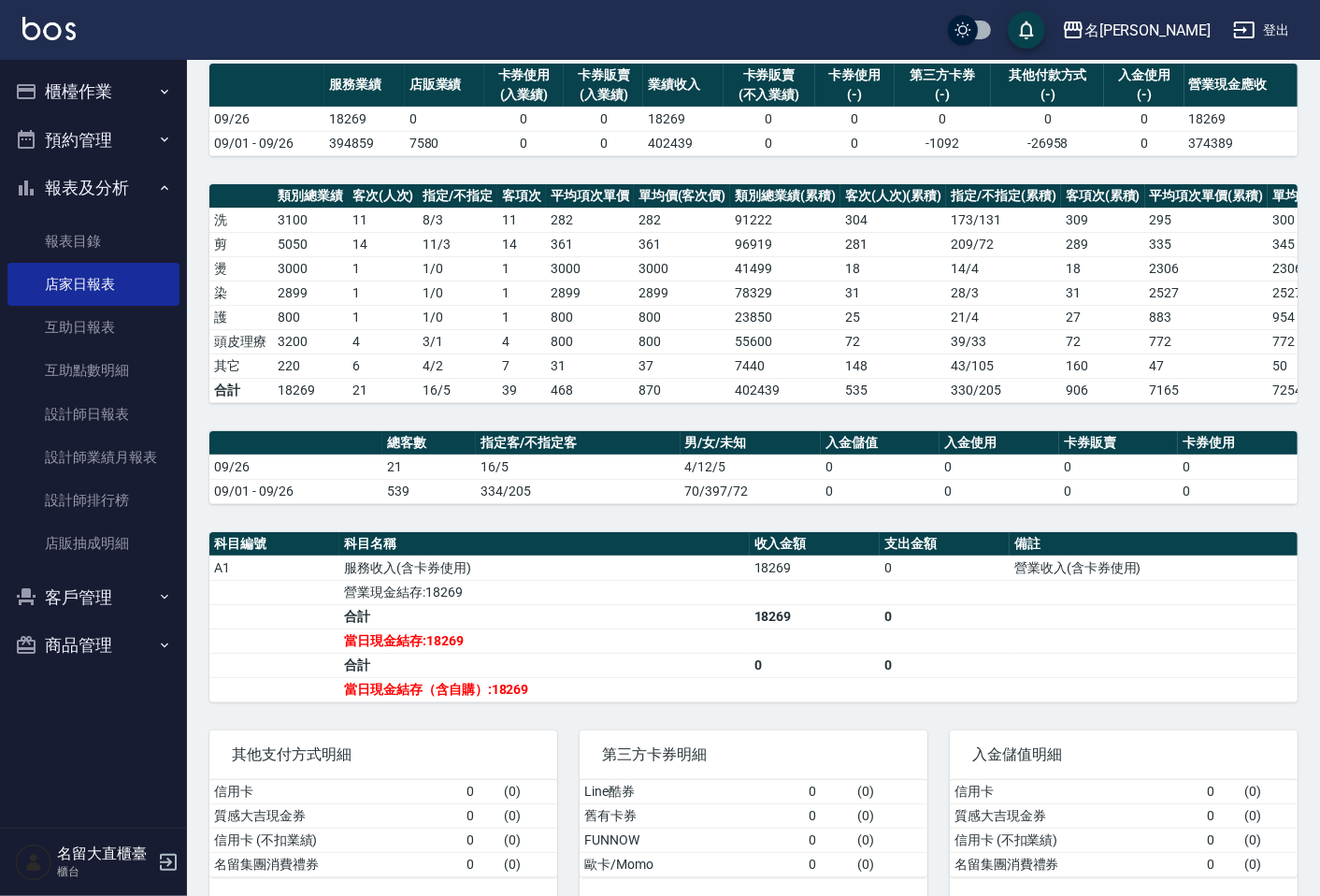
scroll to position [187, 0]
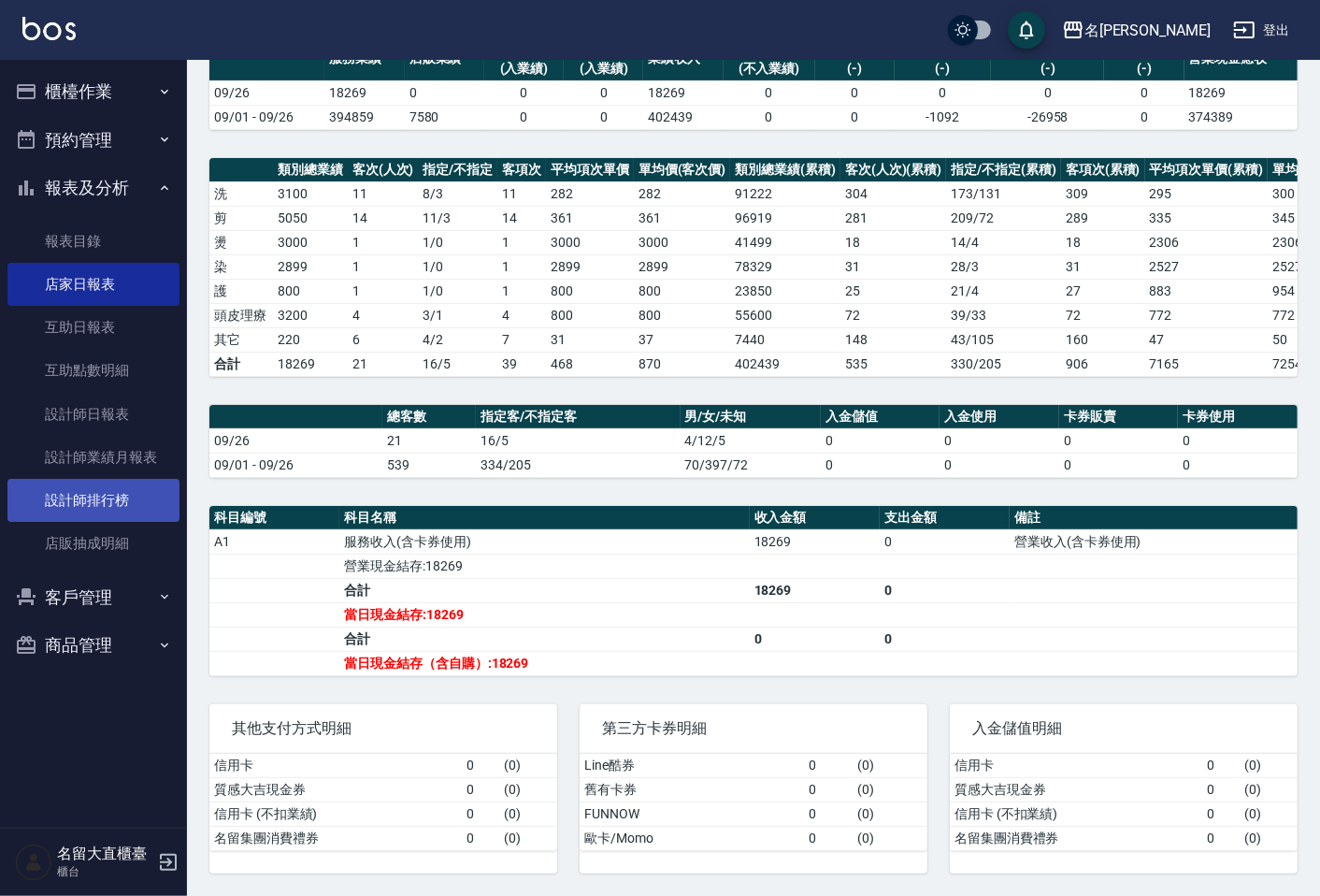
click at [120, 492] on link "設計師排行榜" at bounding box center [94, 500] width 172 height 43
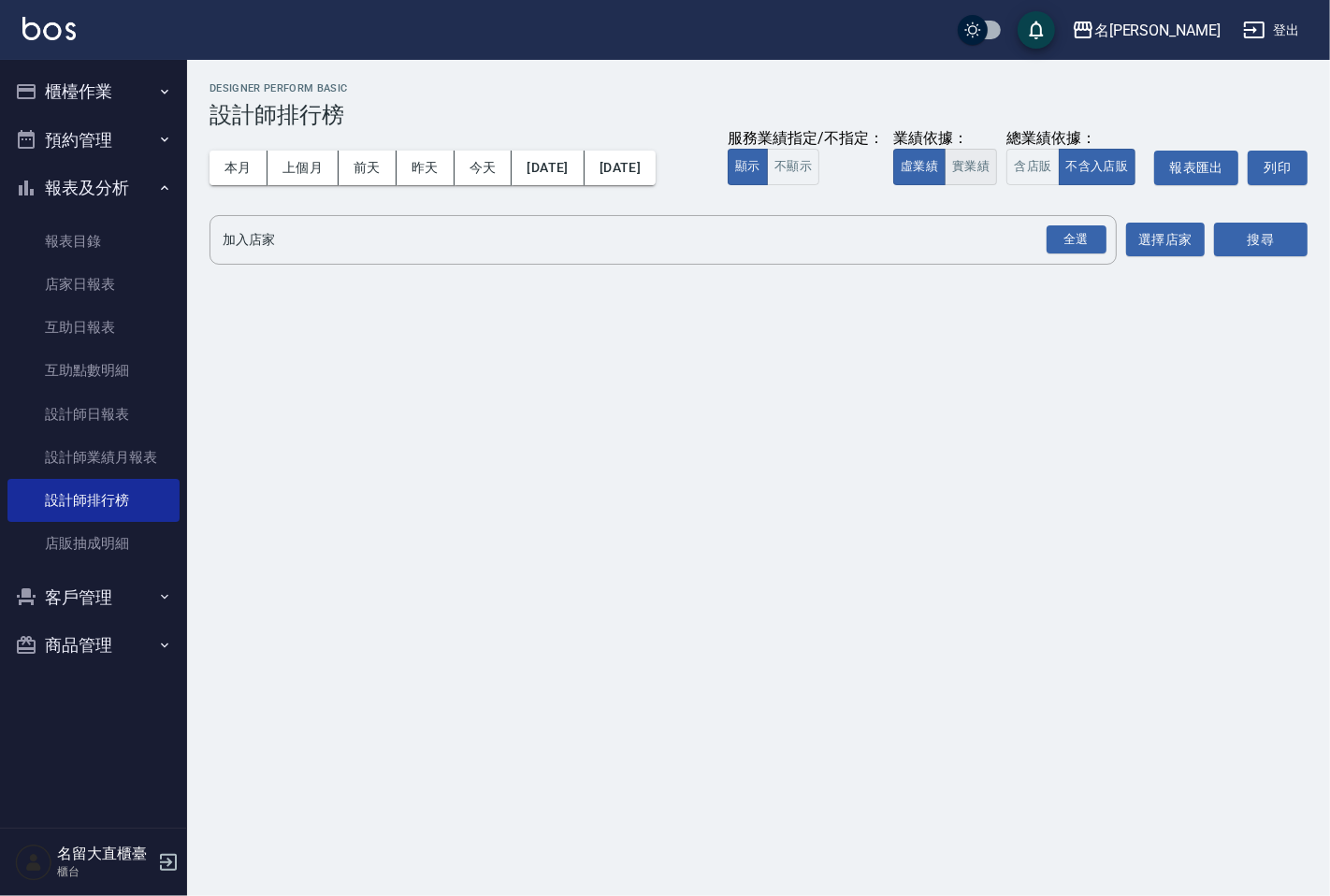
click at [949, 181] on button "實業績" at bounding box center [970, 167] width 53 height 37
click at [924, 225] on input "加入店家" at bounding box center [649, 240] width 862 height 33
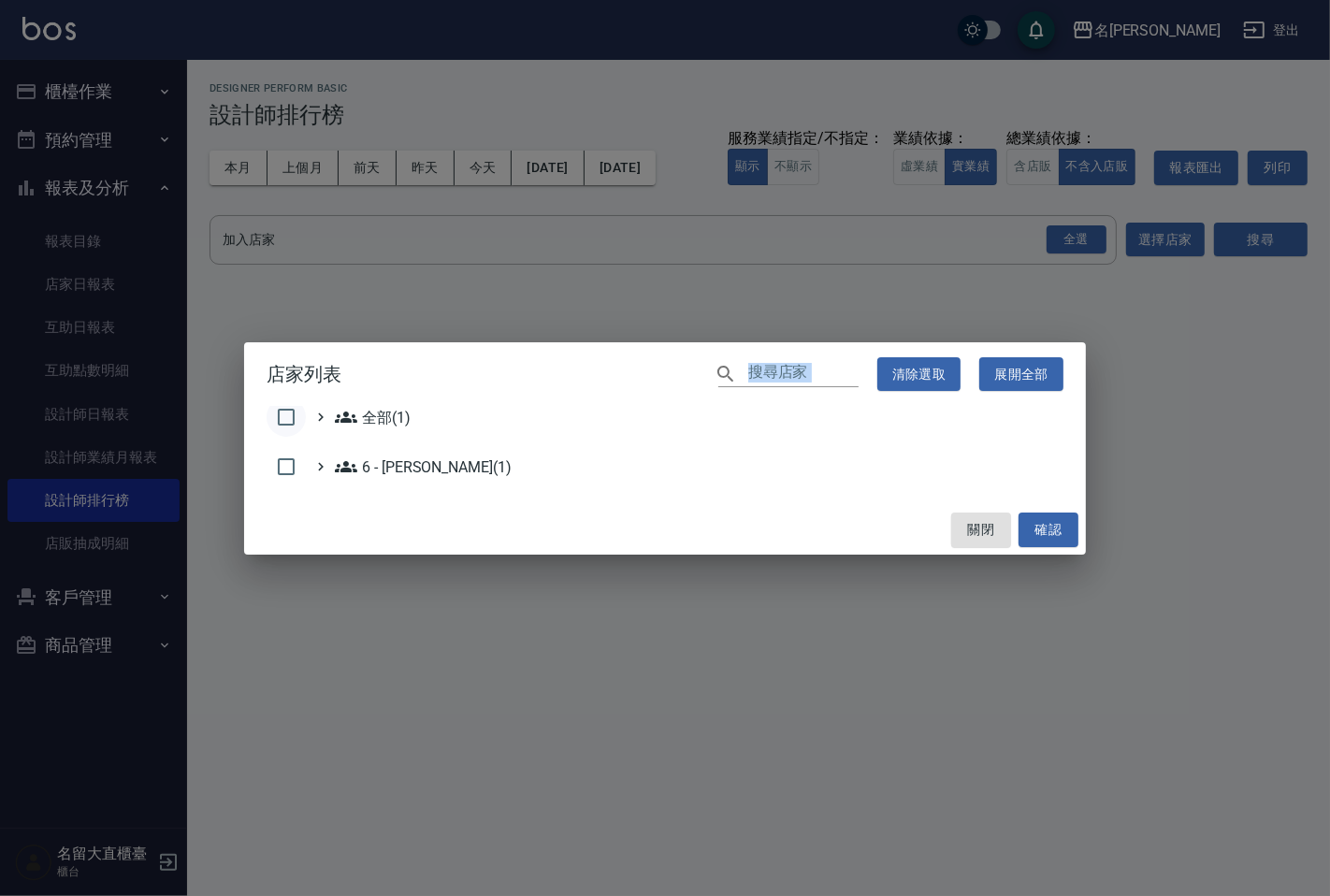
click at [294, 406] on div "店家列表 ​ 清除選取 展開全部 全部(1) 6 - 賴明男(1) 關閉 確認" at bounding box center [664, 448] width 841 height 212
drag, startPoint x: 290, startPoint y: 417, endPoint x: 329, endPoint y: 419, distance: 39.1
click at [290, 417] on input "checkbox" at bounding box center [286, 417] width 40 height 40
checkbox input "true"
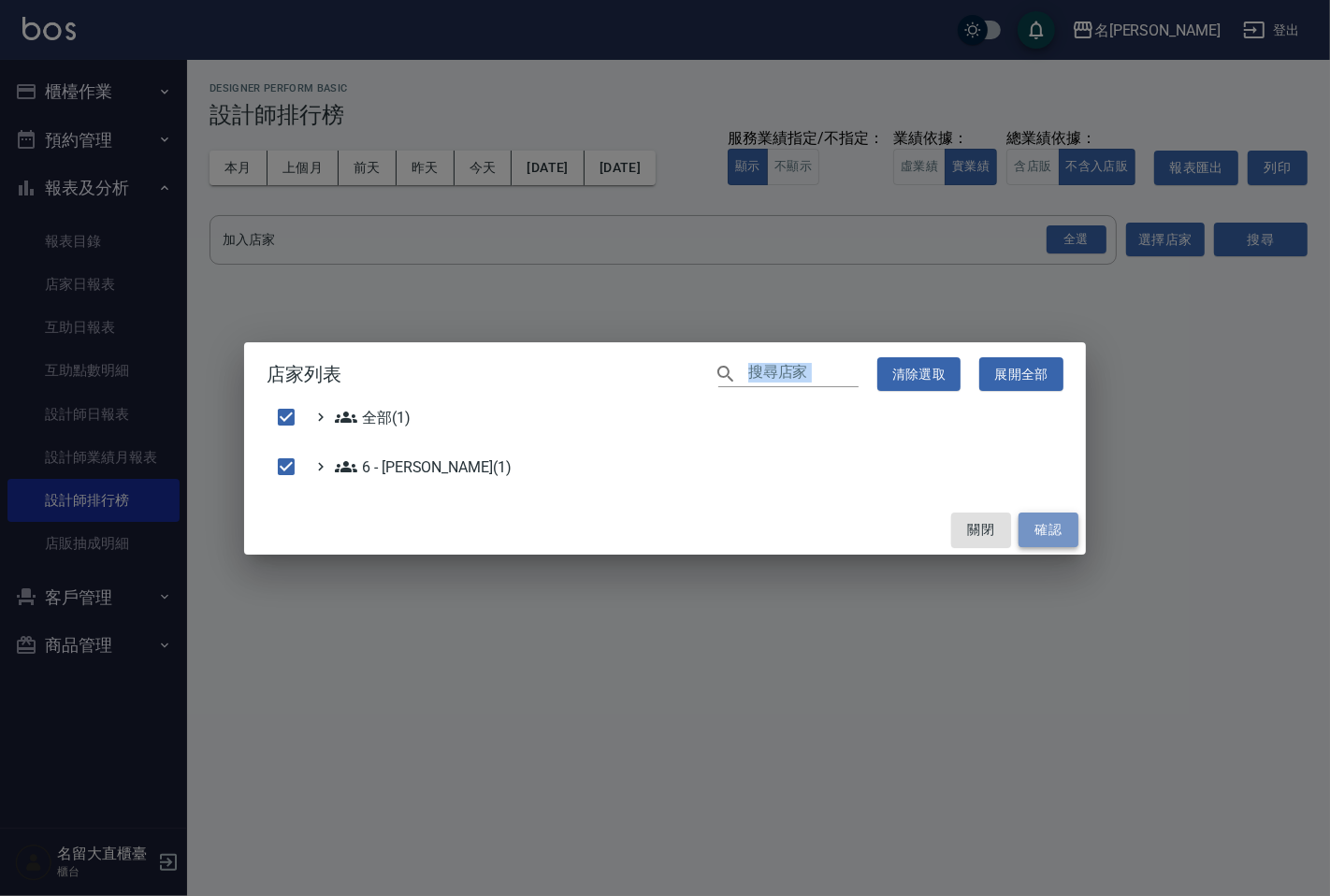
click at [1038, 520] on button "確認" at bounding box center [1049, 529] width 59 height 35
checkbox input "false"
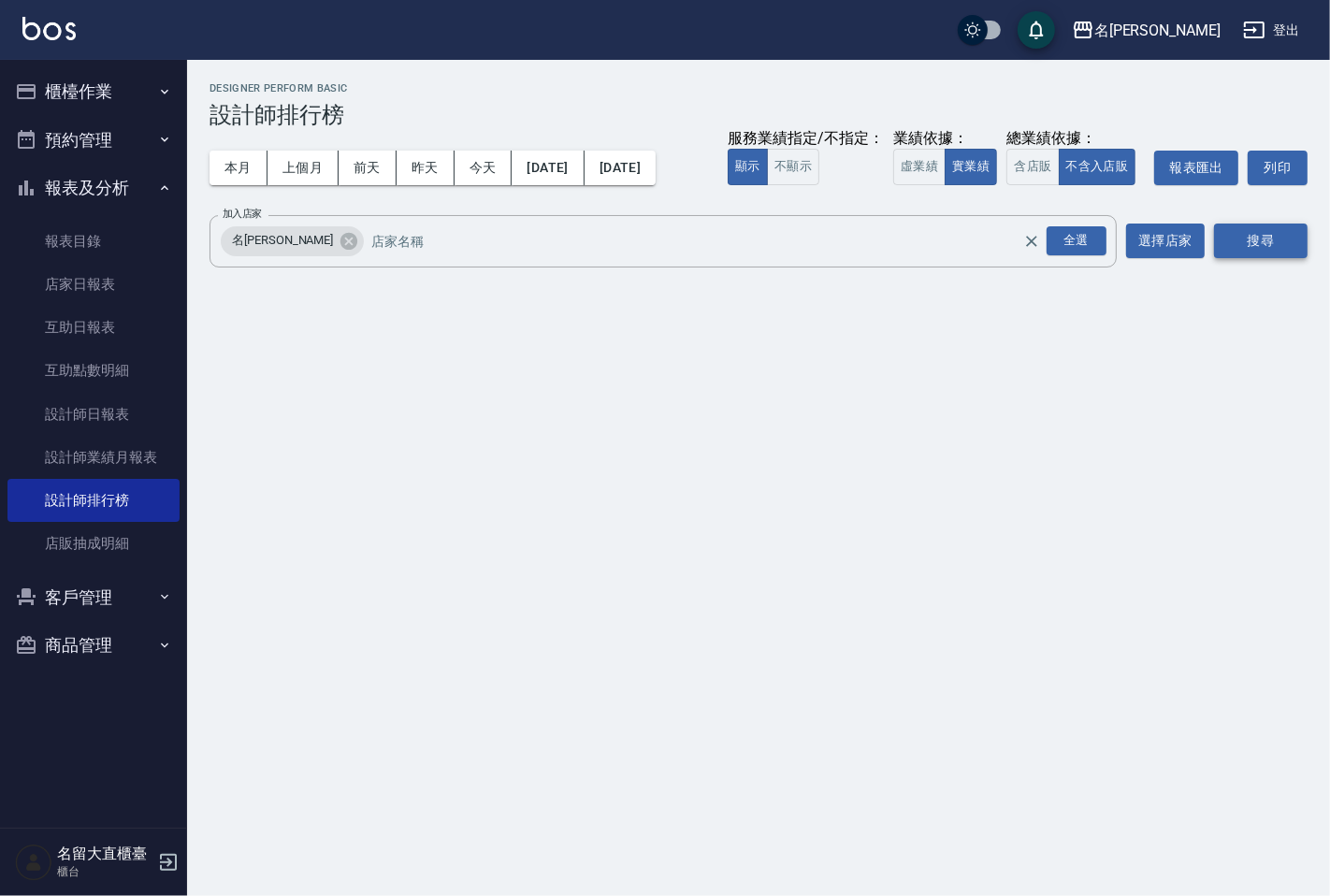
click at [1270, 251] on button "搜尋" at bounding box center [1261, 241] width 93 height 35
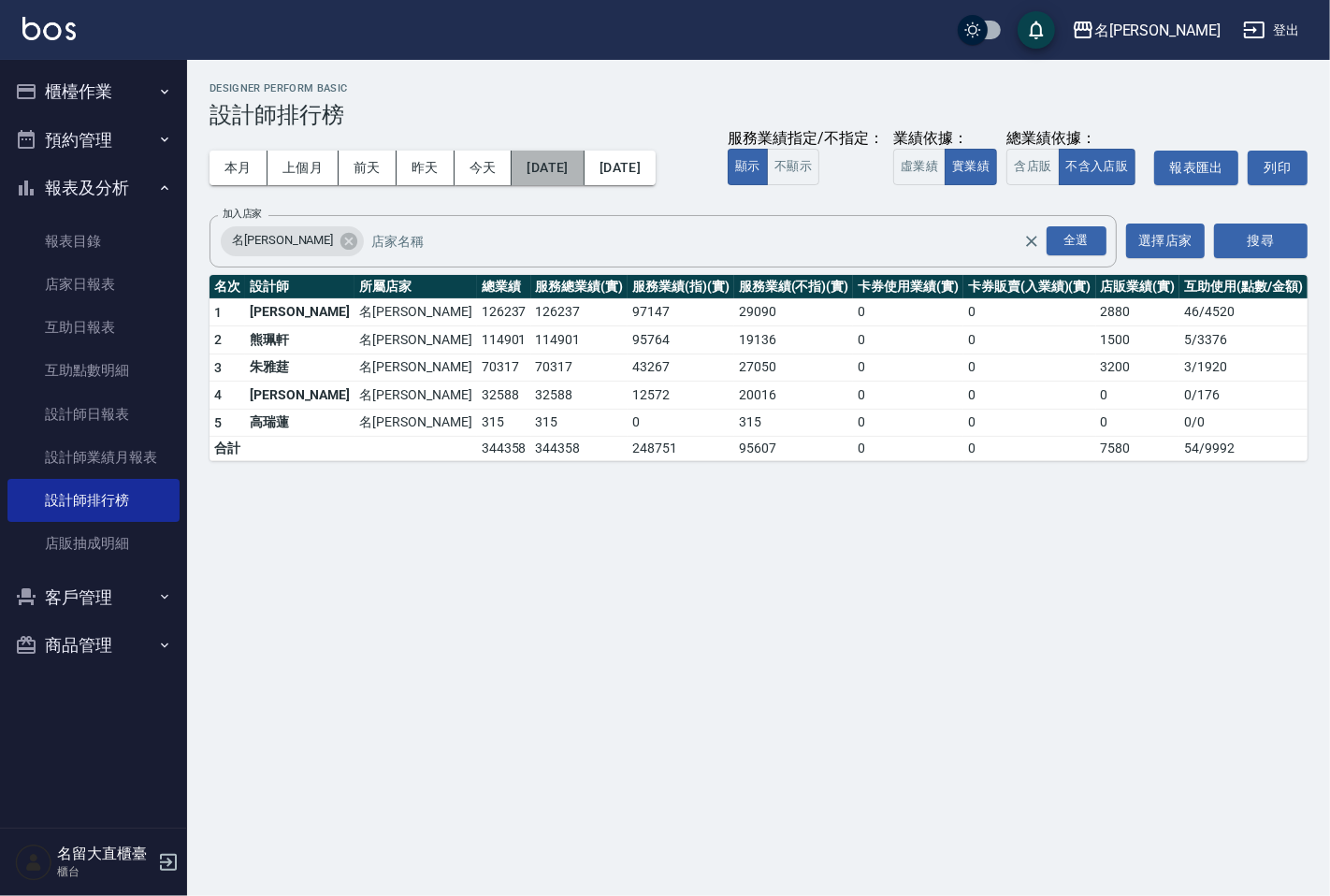
click at [584, 170] on button "[DATE]" at bounding box center [547, 168] width 72 height 35
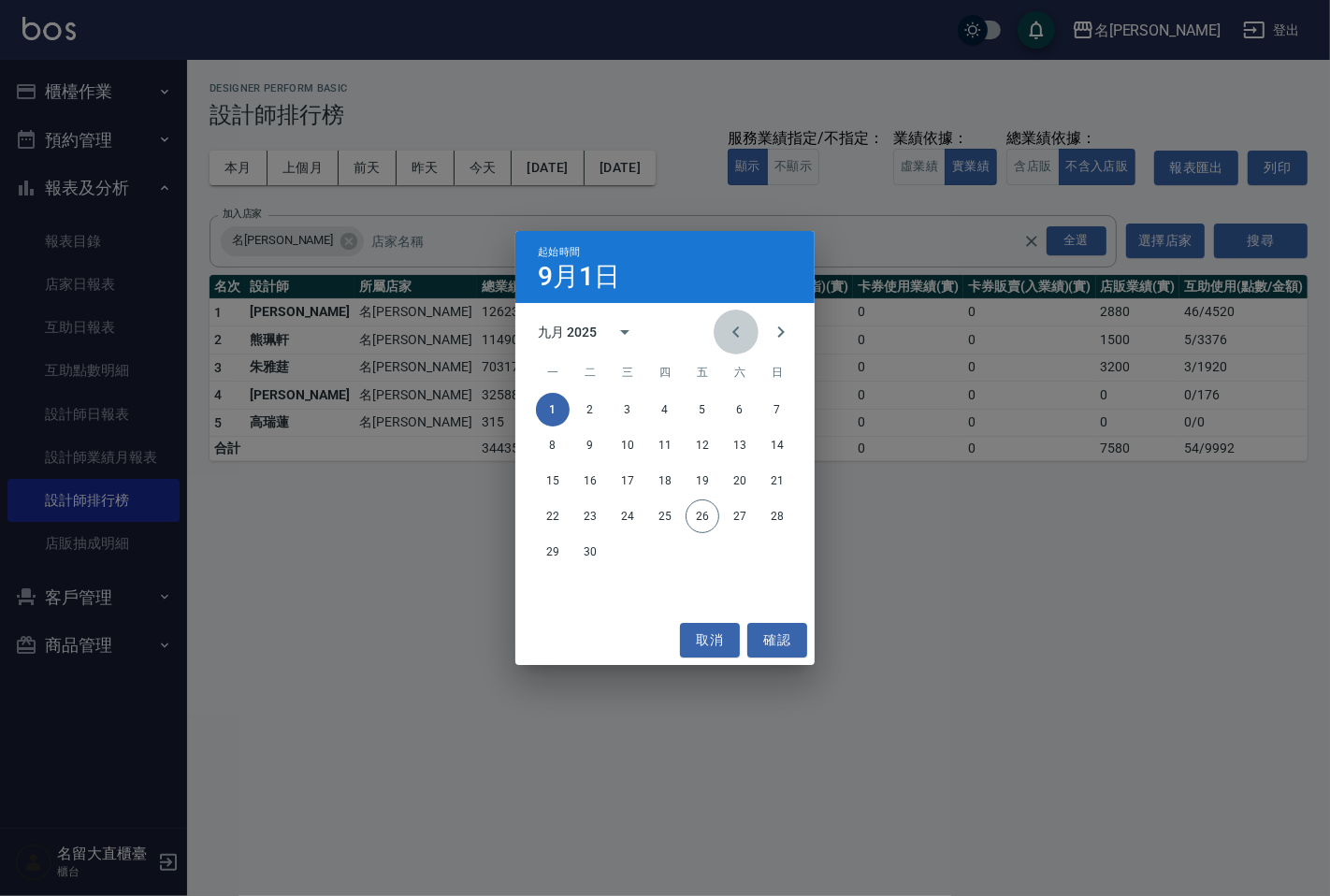
click at [734, 323] on icon "Previous month" at bounding box center [735, 332] width 23 height 23
drag, startPoint x: 698, startPoint y: 404, endPoint x: 717, endPoint y: 365, distance: 43.4
click at [698, 403] on button "1" at bounding box center [703, 409] width 34 height 34
click at [734, 329] on icon "Previous month" at bounding box center [735, 332] width 23 height 23
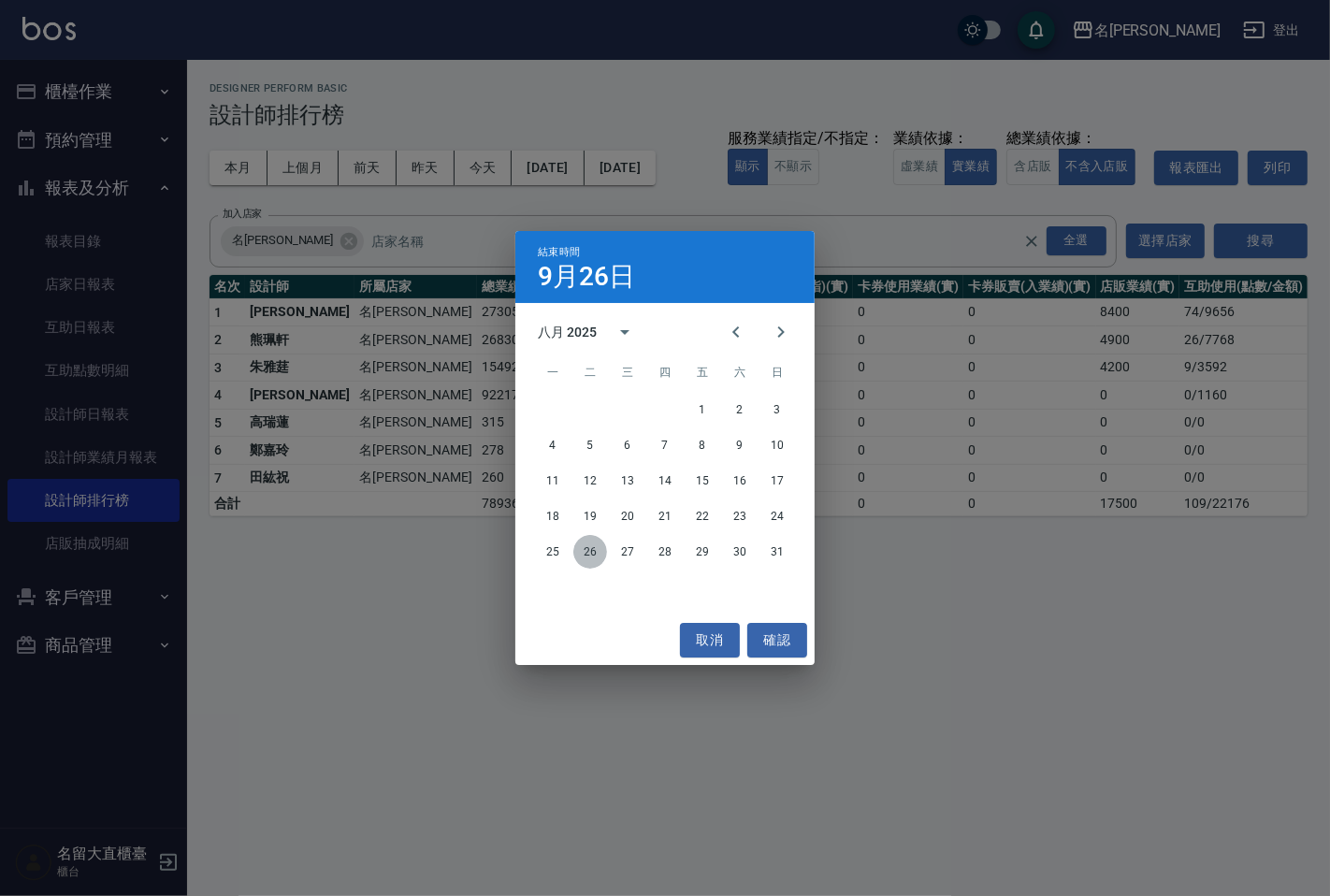
click at [594, 549] on button "26" at bounding box center [590, 552] width 34 height 34
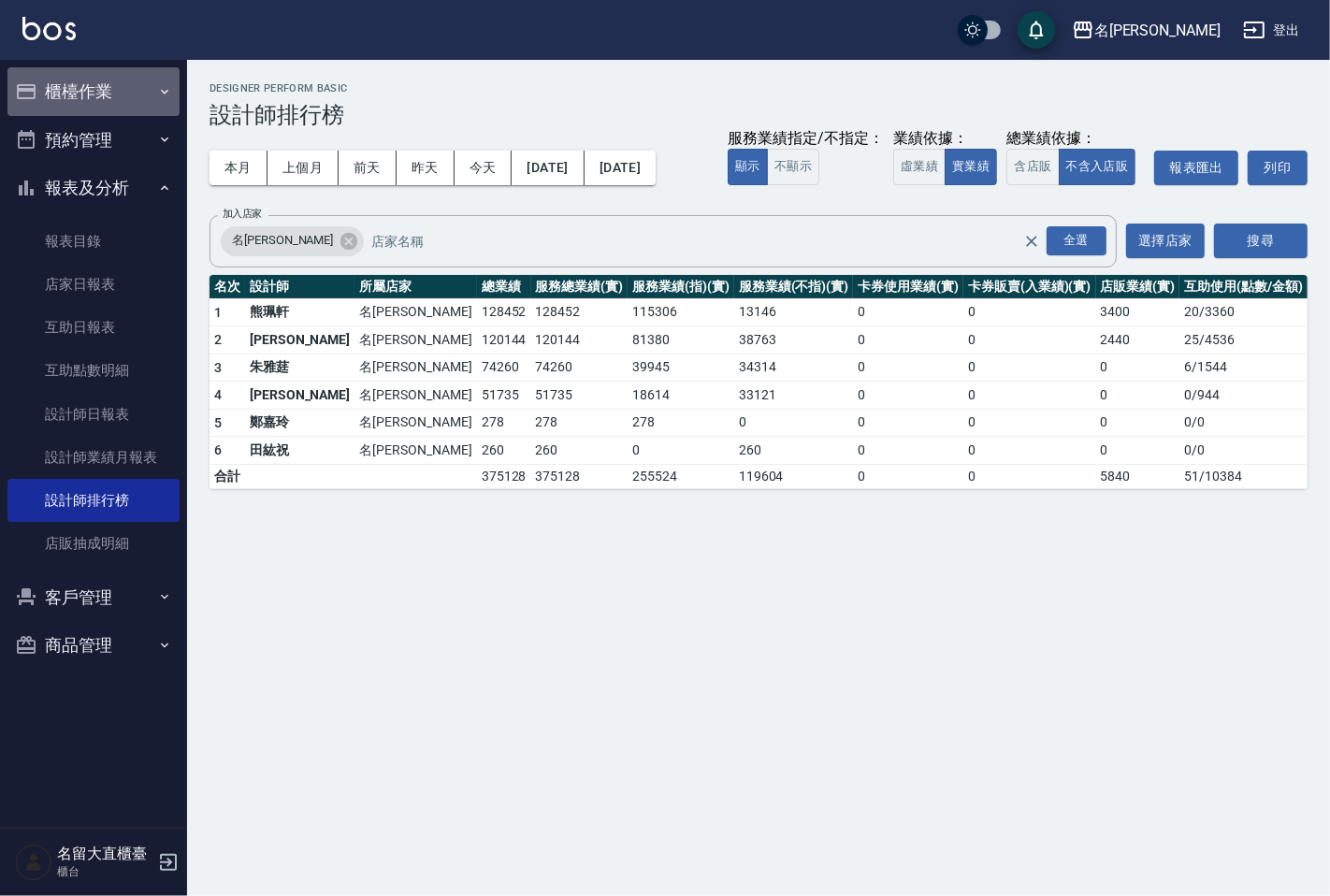
click at [136, 78] on button "櫃檯作業" at bounding box center [94, 91] width 172 height 49
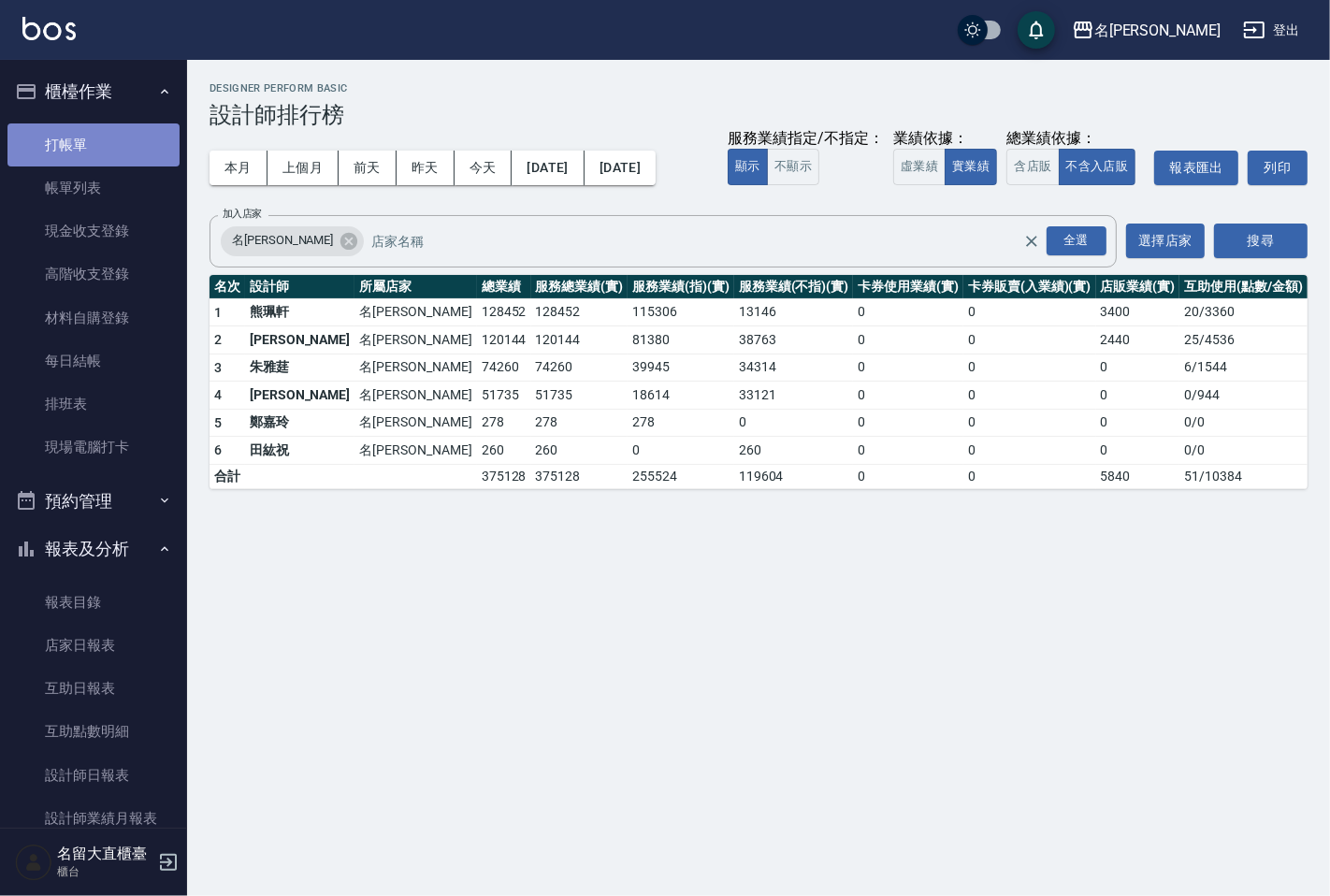
click at [136, 141] on link "打帳單" at bounding box center [94, 145] width 172 height 43
